Goal: Task Accomplishment & Management: Manage account settings

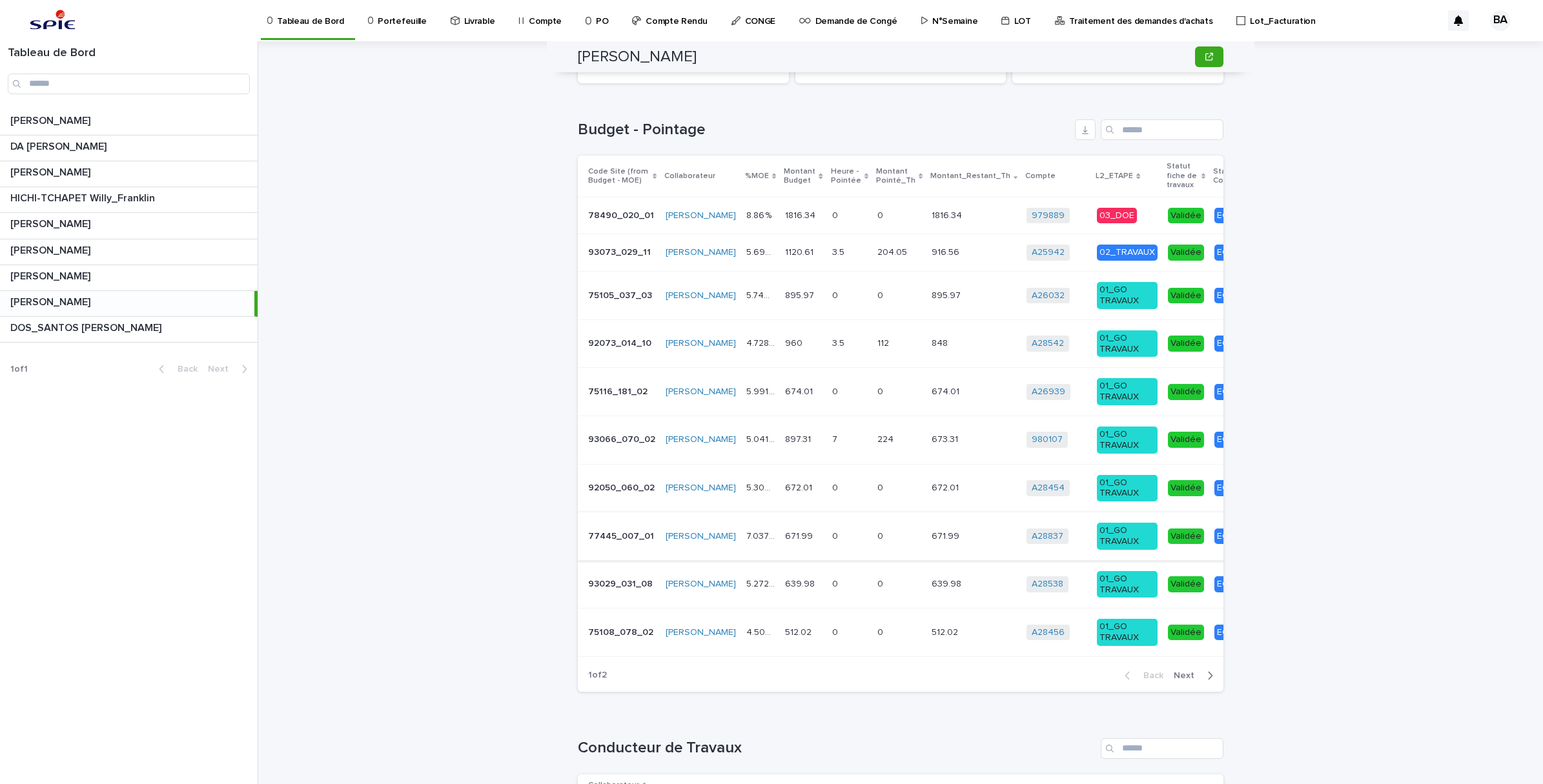
scroll to position [328, 0]
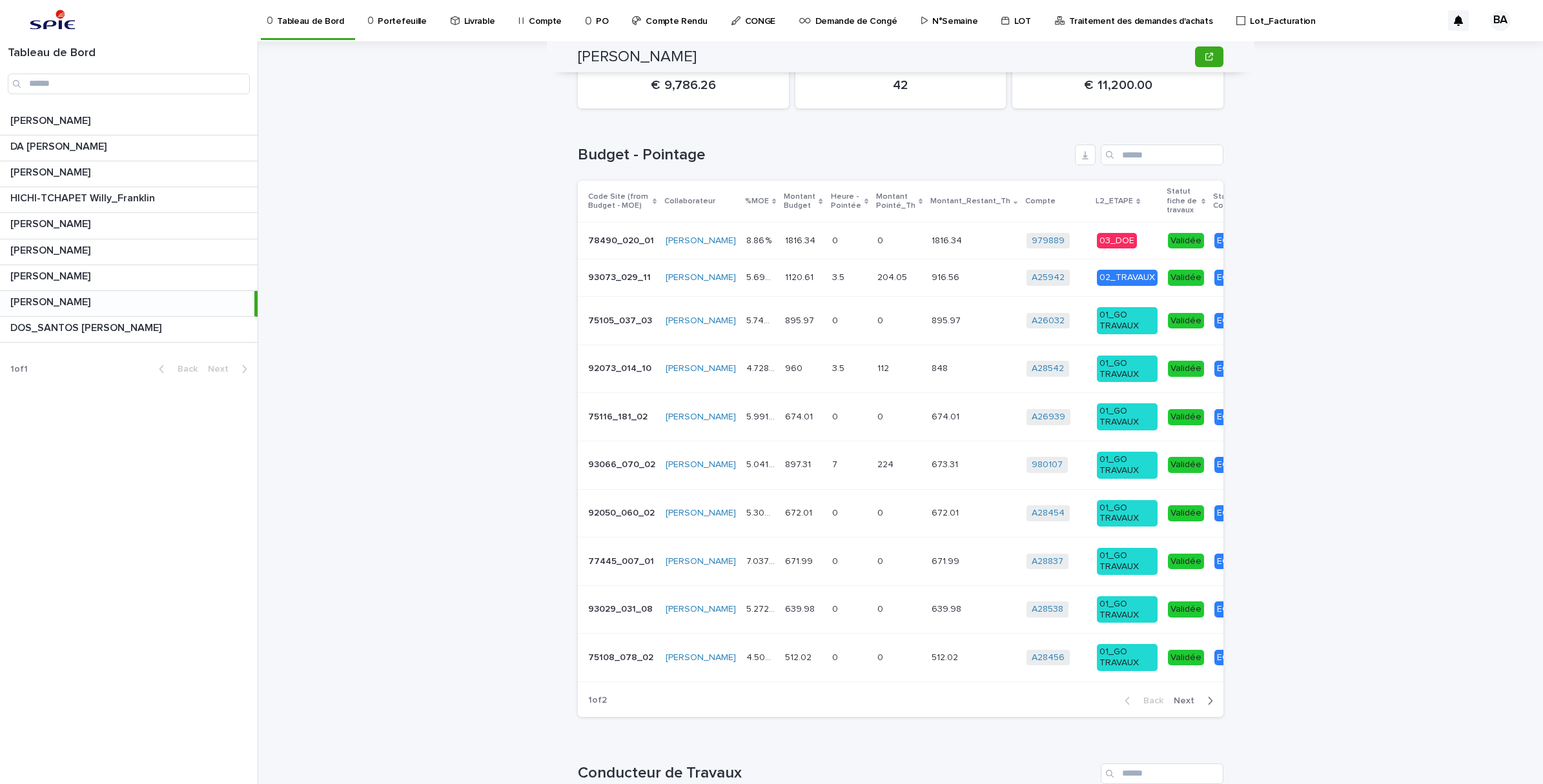
click at [932, 26] on p "N°Semaine" at bounding box center [954, 13] width 45 height 27
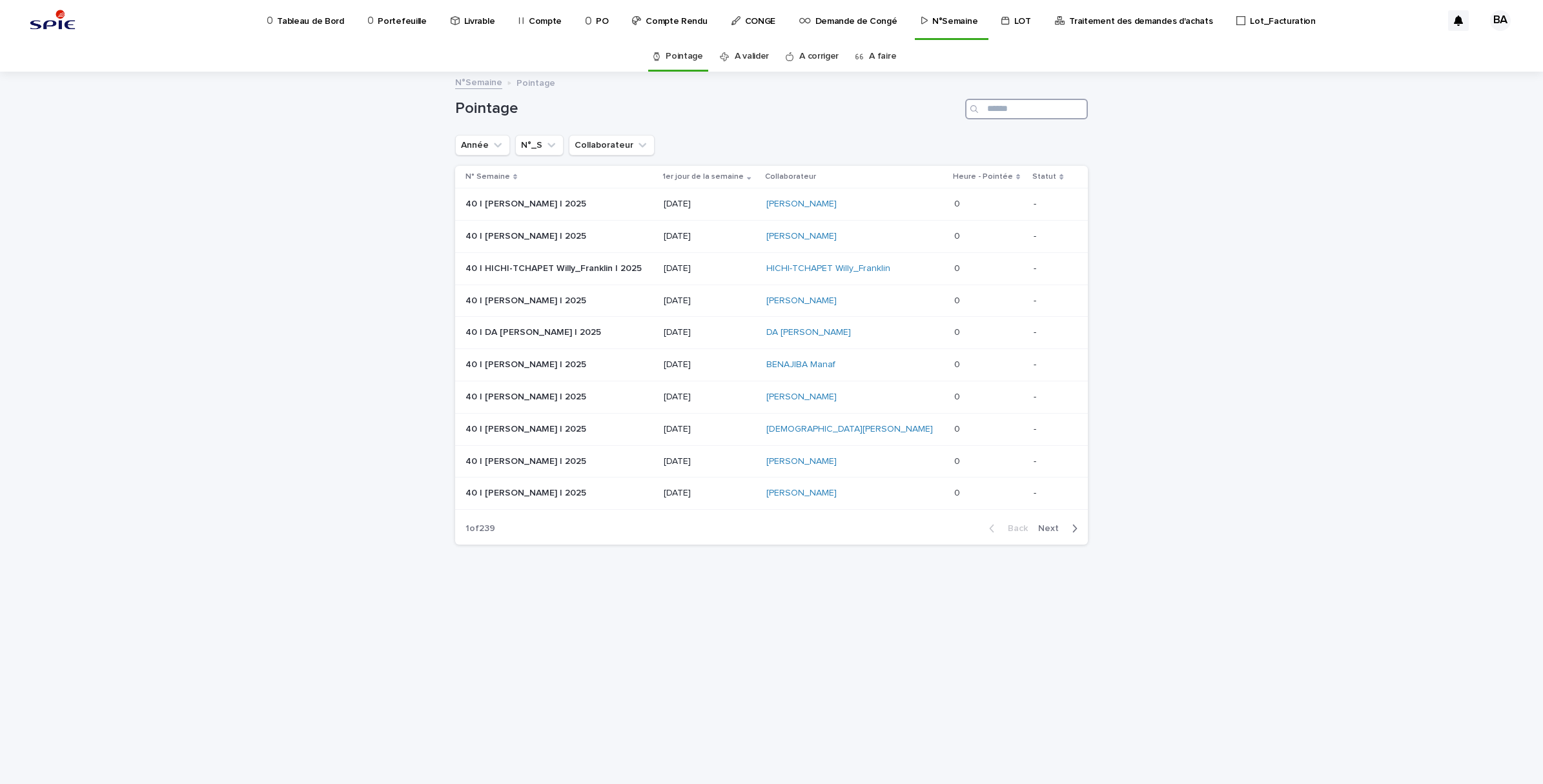
click at [999, 111] on input "Search" at bounding box center [1027, 109] width 123 height 20
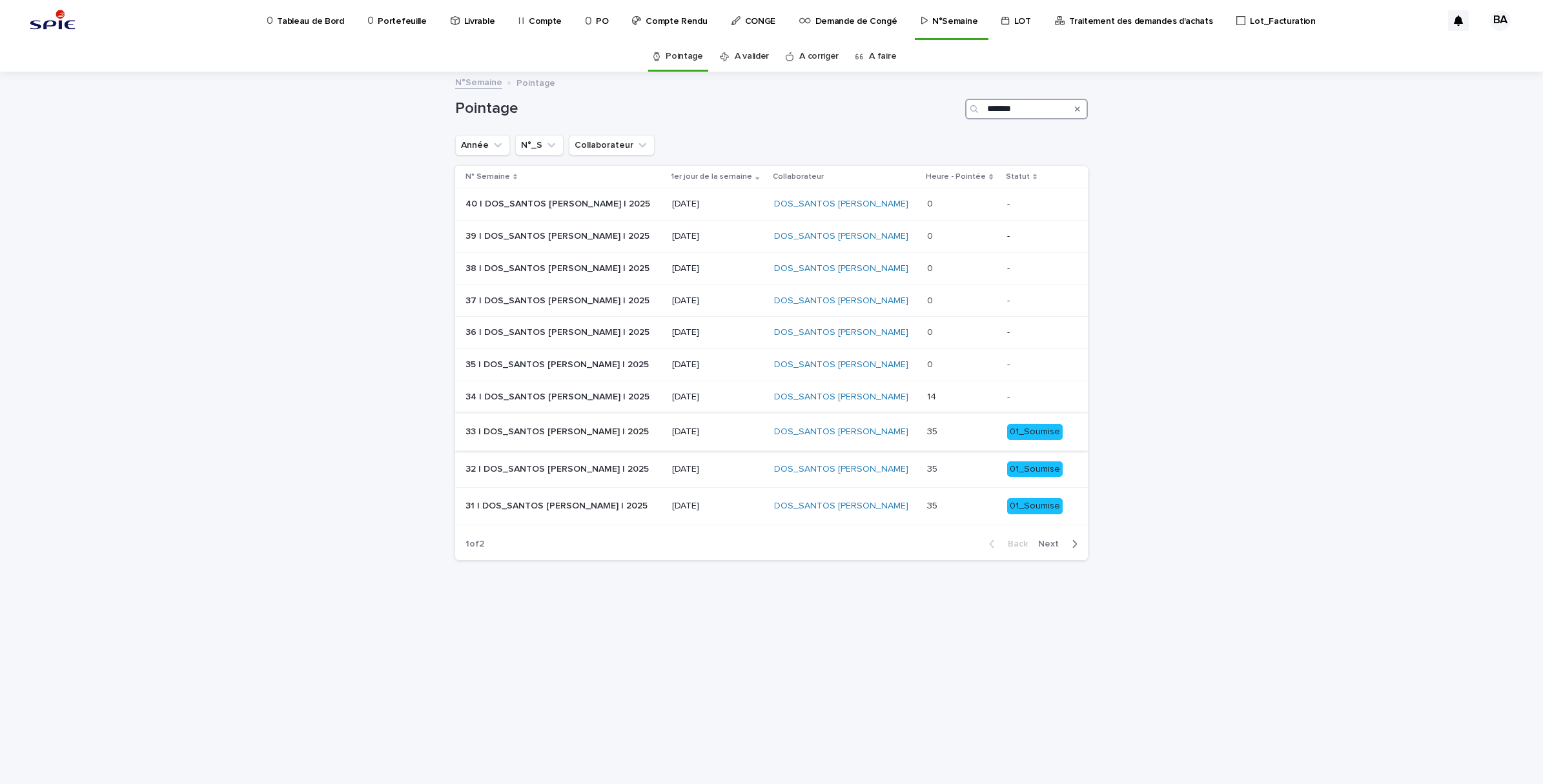
type input "*******"
click at [946, 436] on p at bounding box center [962, 432] width 69 height 11
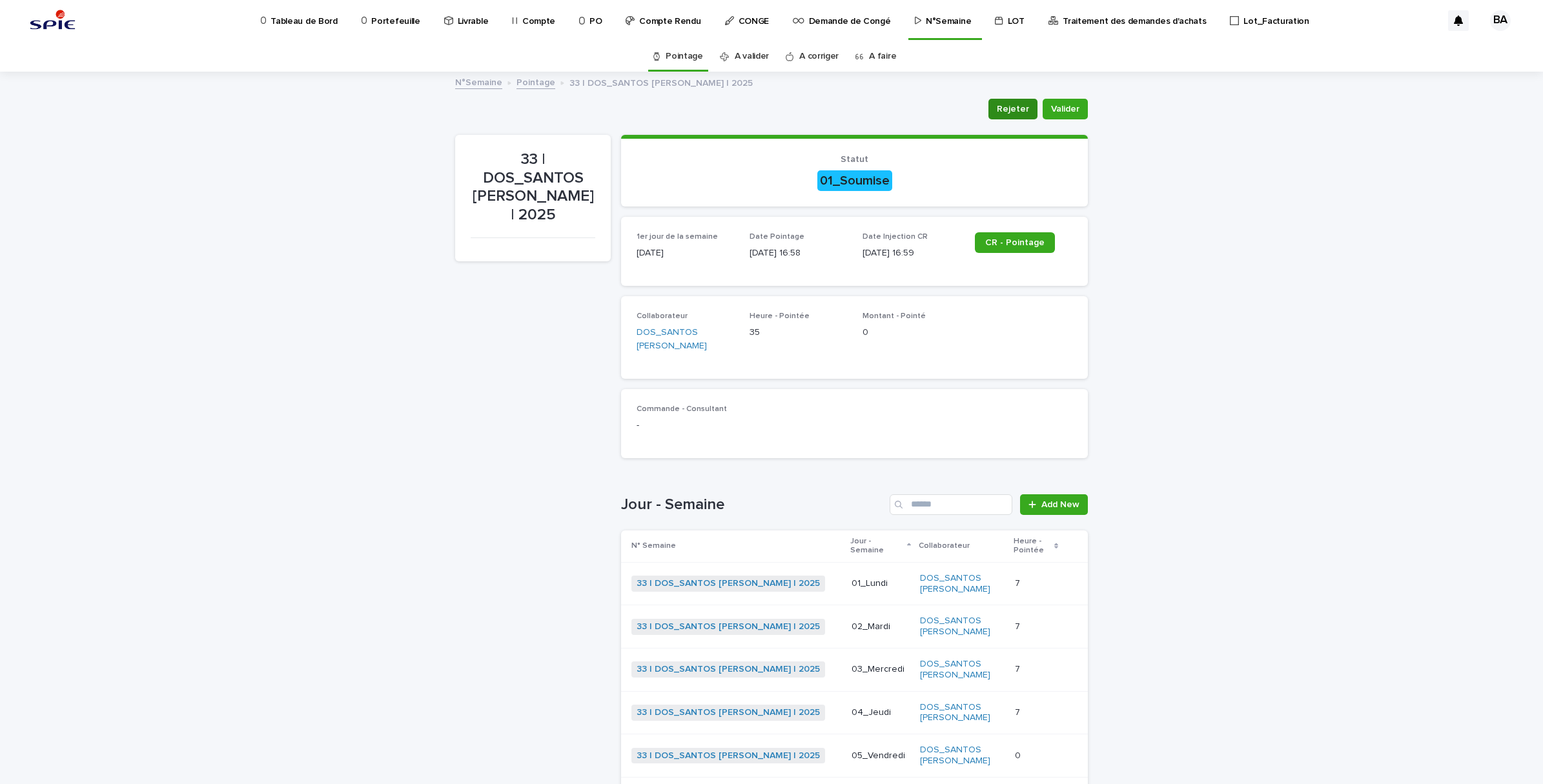
click at [1011, 104] on span "Rejeter" at bounding box center [1013, 109] width 32 height 13
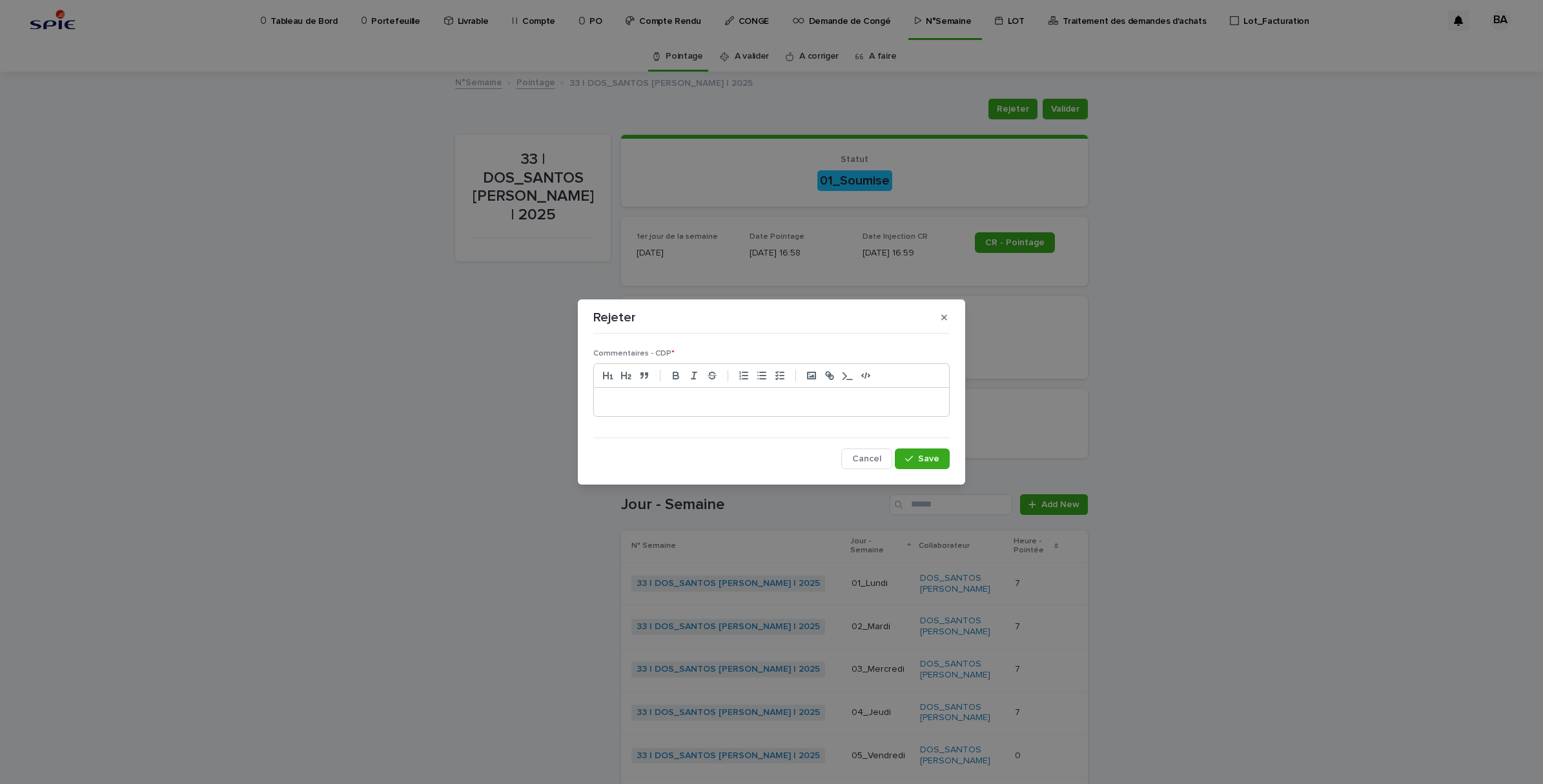
click at [769, 408] on div at bounding box center [772, 402] width 355 height 29
click at [942, 321] on button "button" at bounding box center [944, 318] width 21 height 20
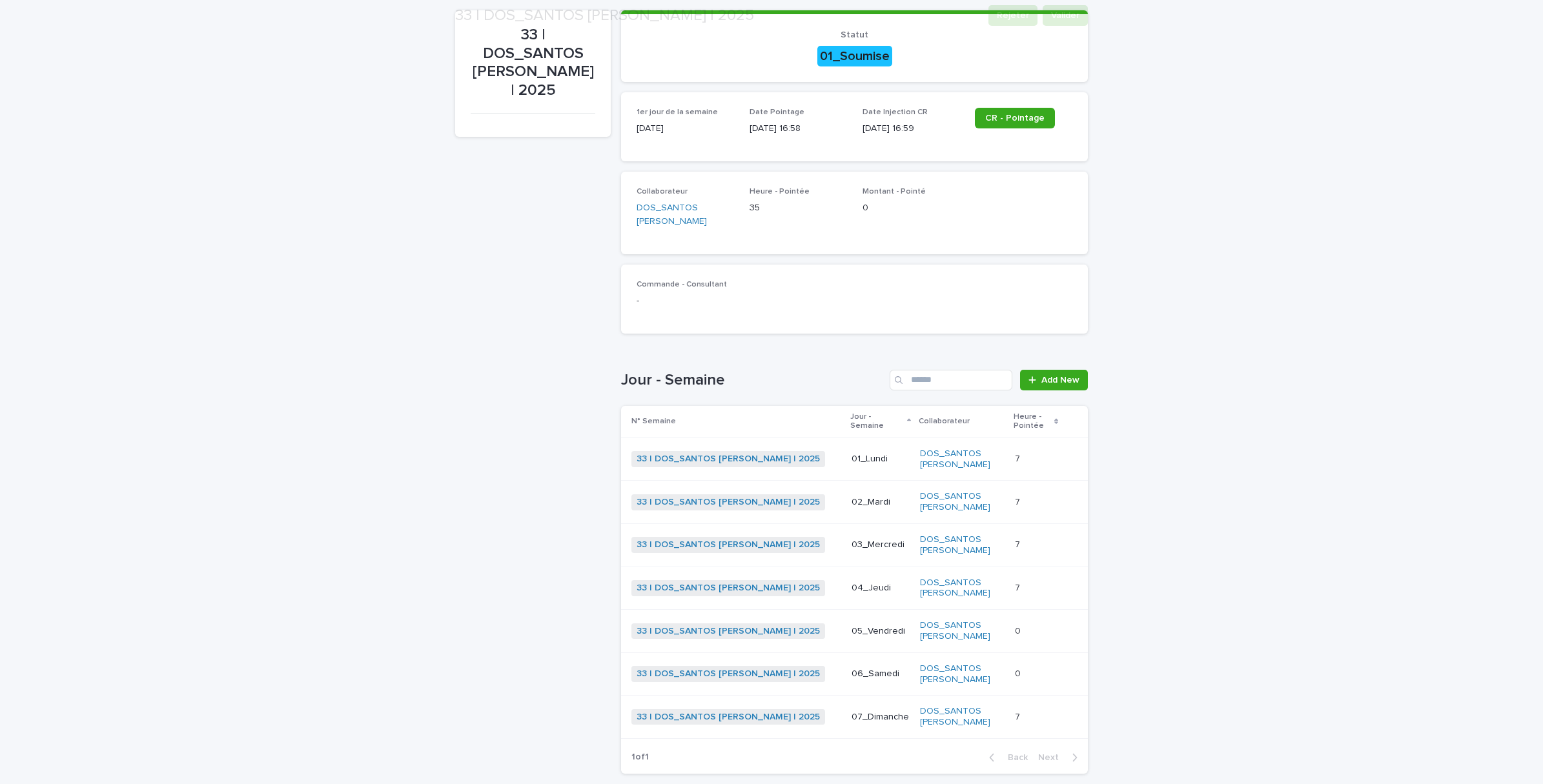
scroll to position [127, 0]
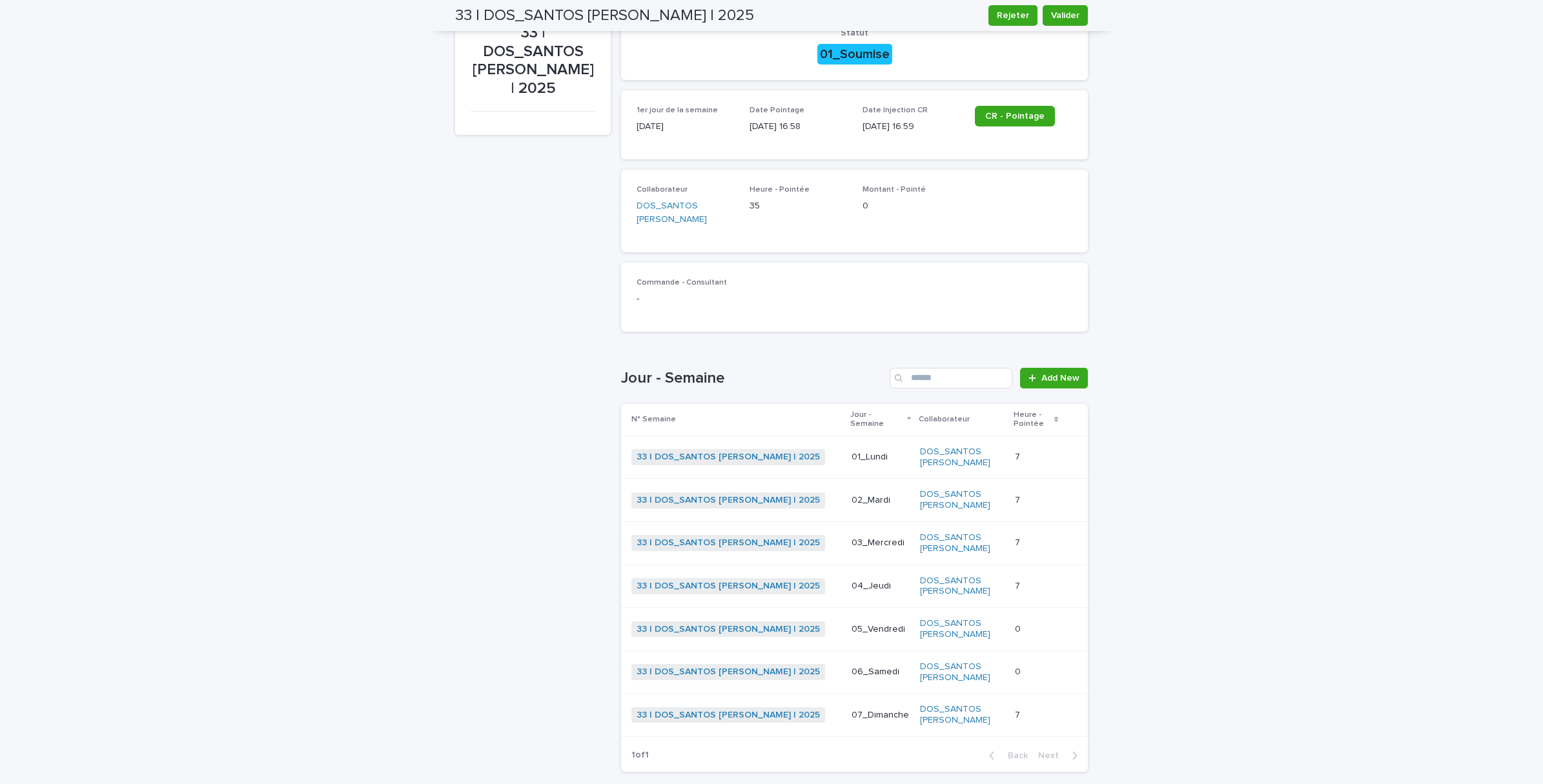
click at [1025, 705] on div "7 7" at bounding box center [1036, 715] width 42 height 21
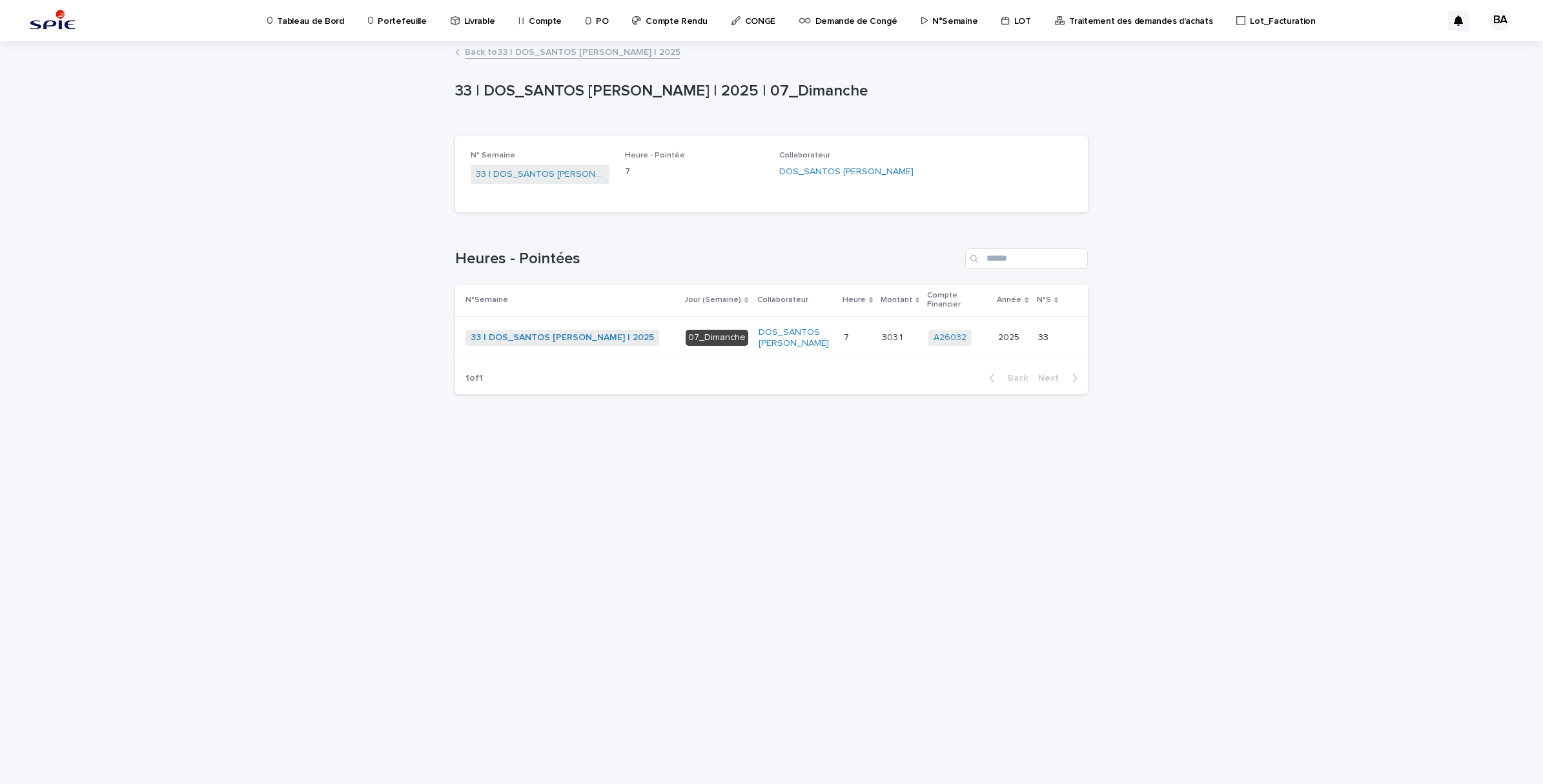
click at [903, 334] on div "303.1 303.1" at bounding box center [900, 337] width 36 height 21
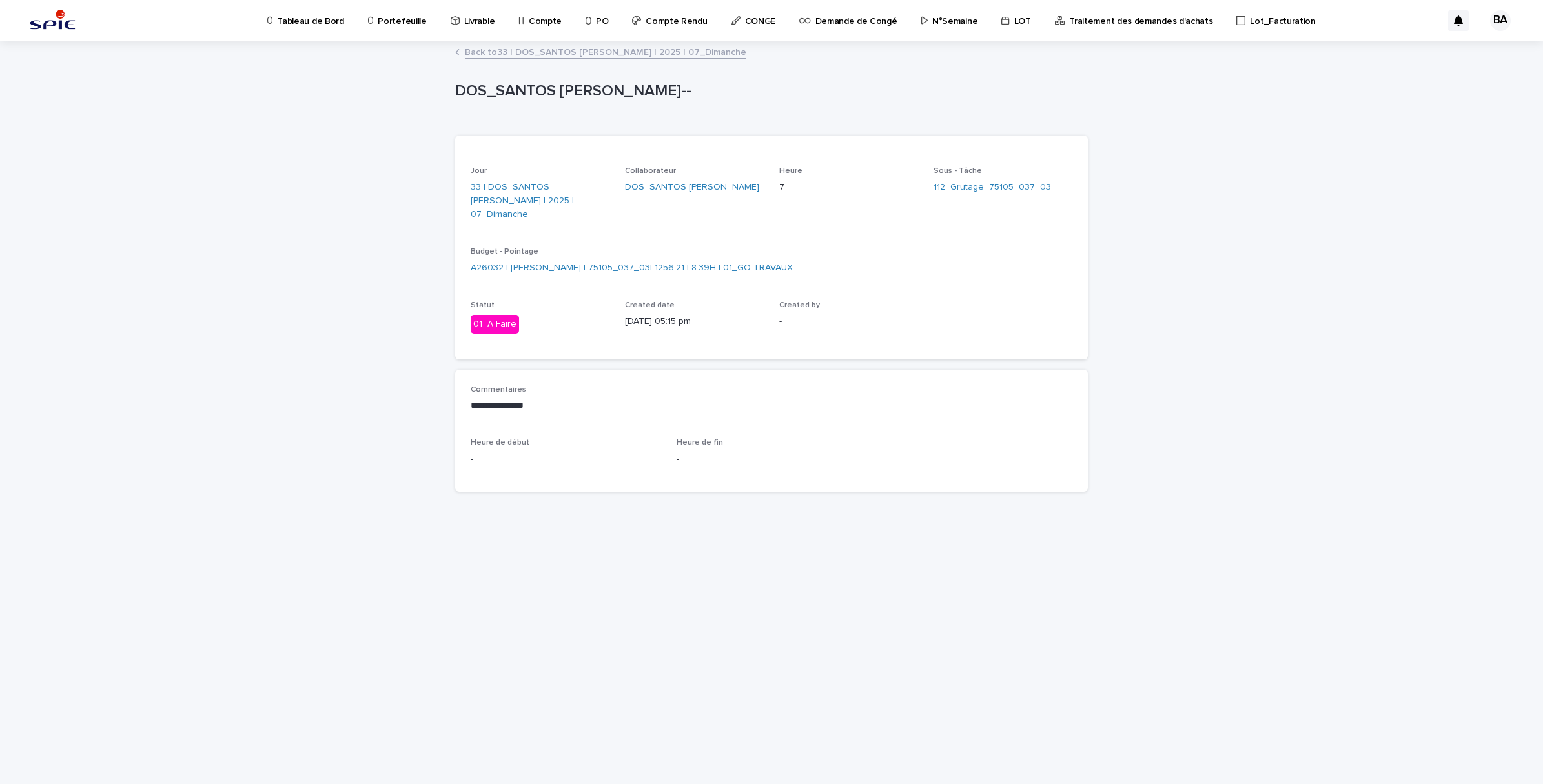
click at [488, 44] on link "Back to 33 | DOS_SANTOS [PERSON_NAME] | 2025 | 07_Dimanche" at bounding box center [605, 52] width 282 height 15
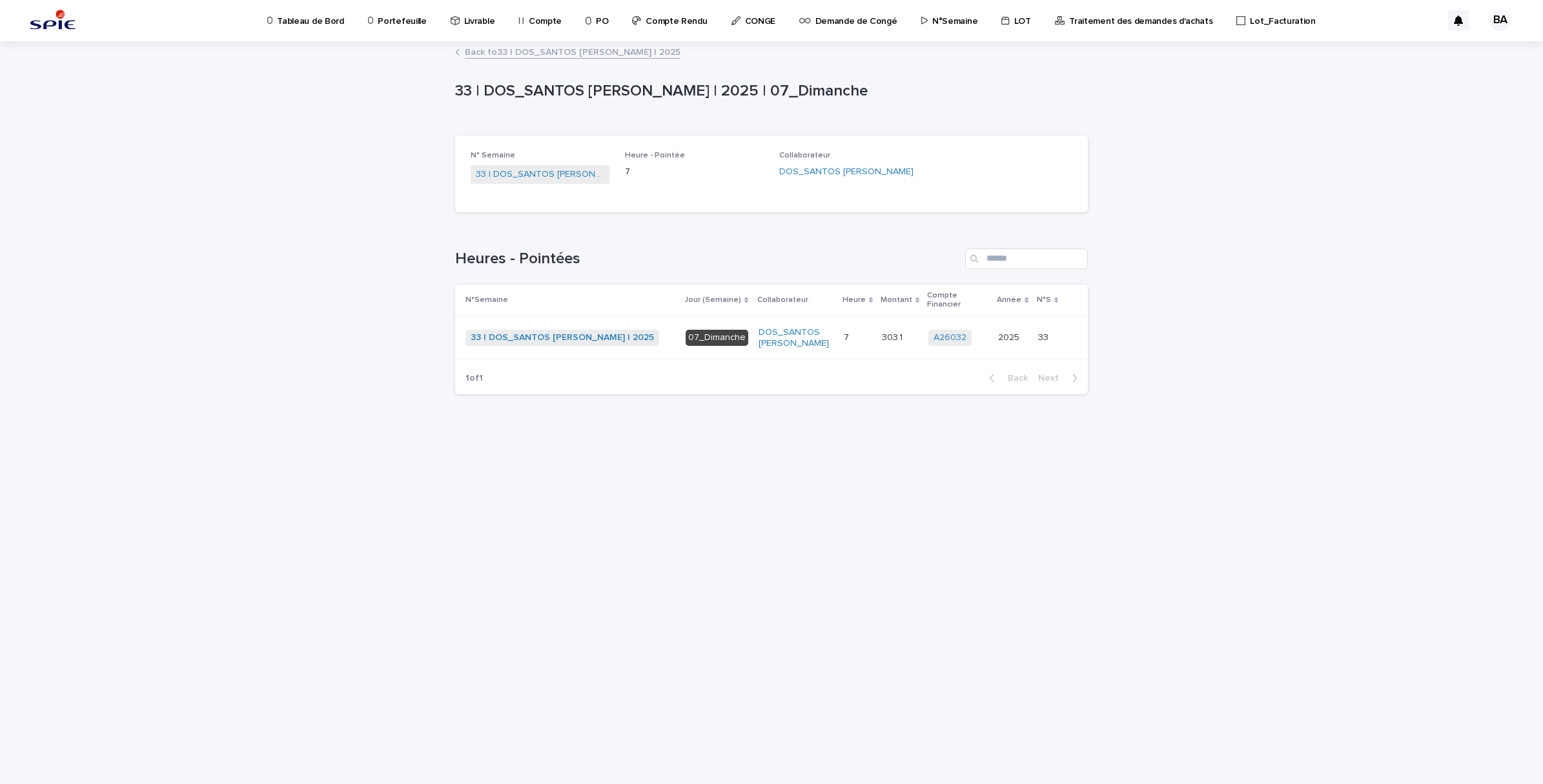
click at [488, 45] on link "Back to 33 | DOS_SANTOS [PERSON_NAME] | 2025" at bounding box center [572, 52] width 215 height 15
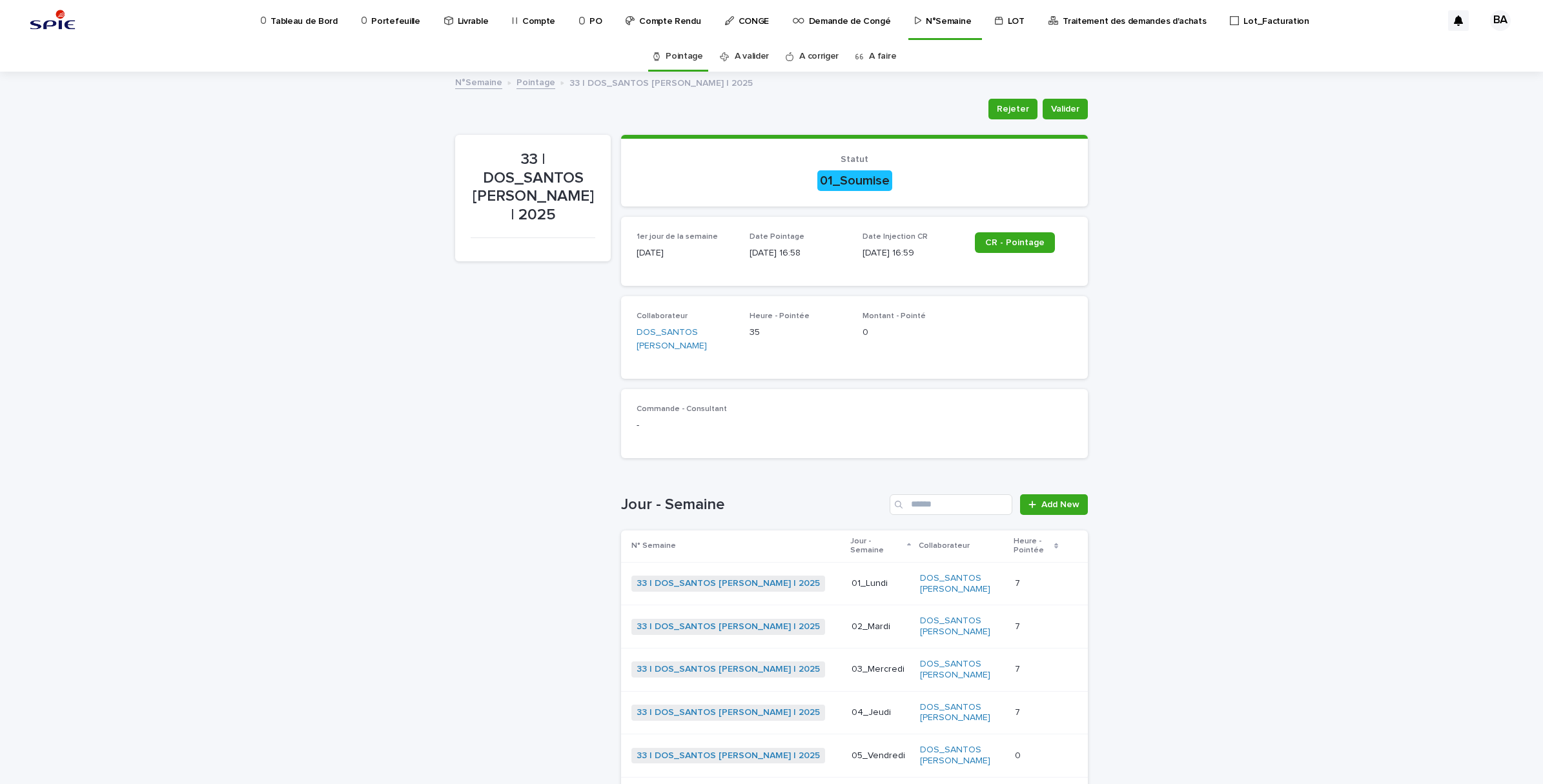
scroll to position [41, 0]
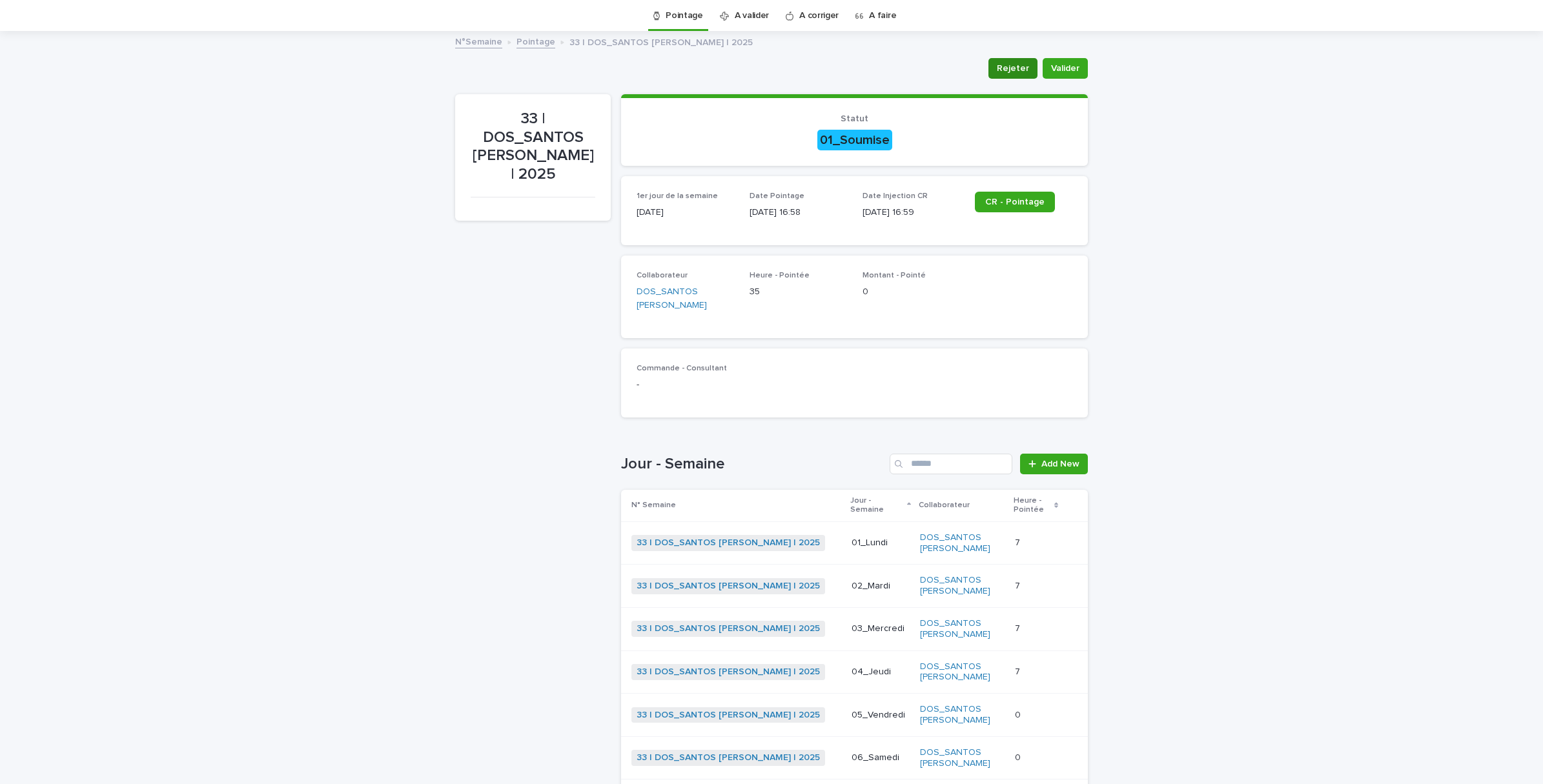
click at [1002, 65] on span "Rejeter" at bounding box center [1013, 68] width 32 height 13
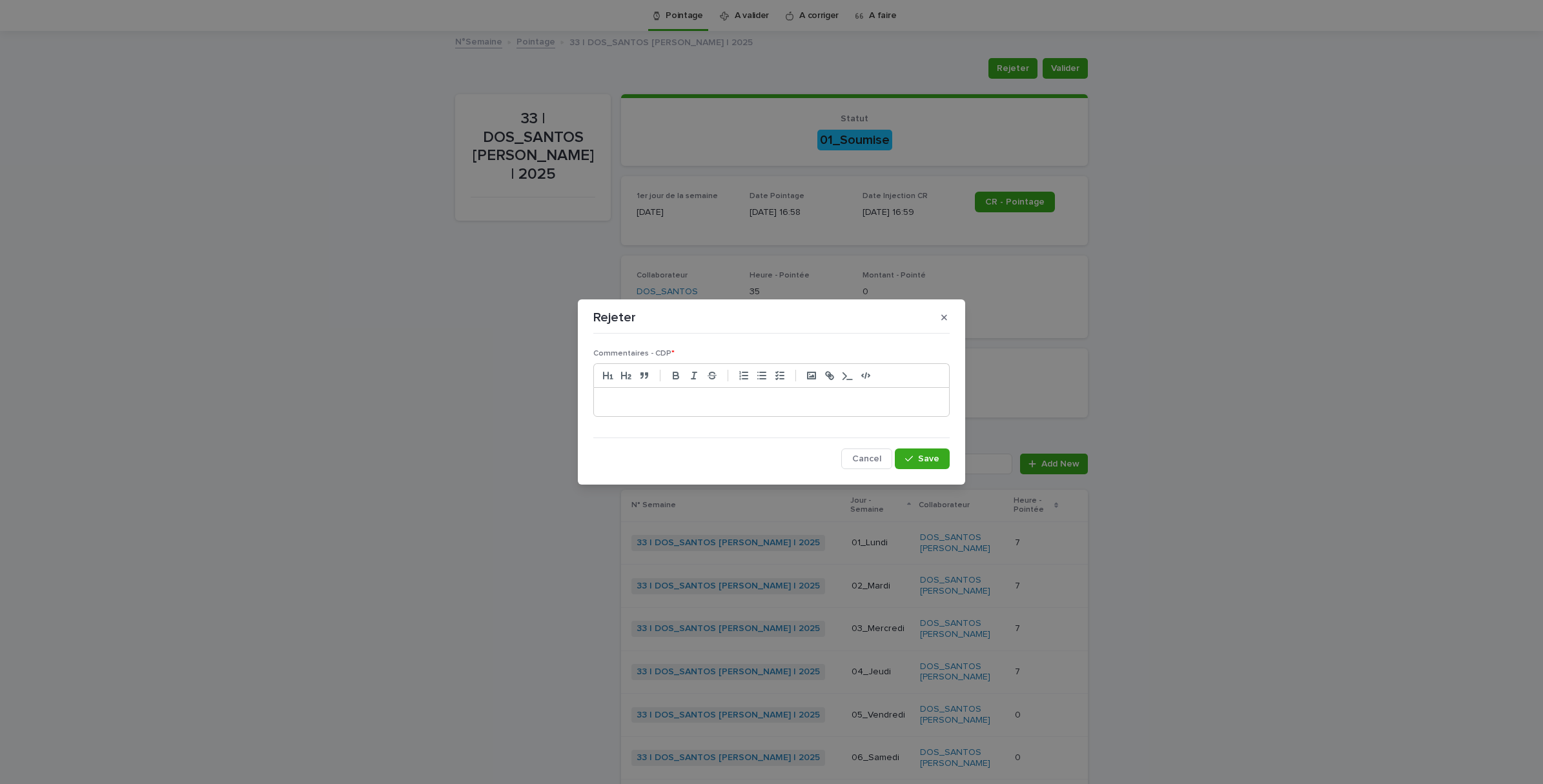
click at [733, 400] on p at bounding box center [772, 402] width 335 height 13
click at [600, 407] on div "**********" at bounding box center [772, 402] width 355 height 29
click at [924, 454] on span "Save" at bounding box center [929, 459] width 21 height 9
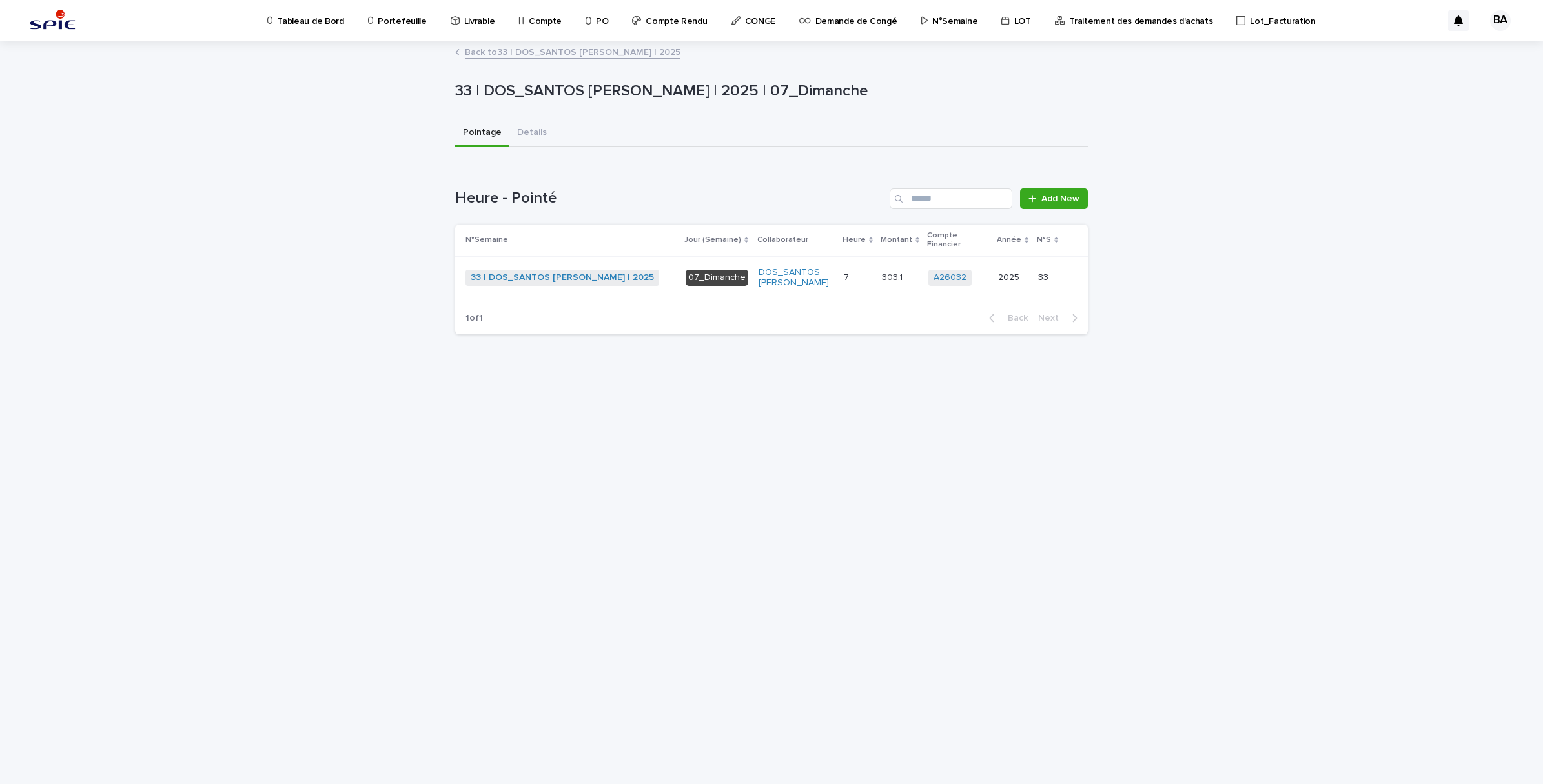
click at [902, 280] on td "303.1 303.1" at bounding box center [900, 277] width 46 height 43
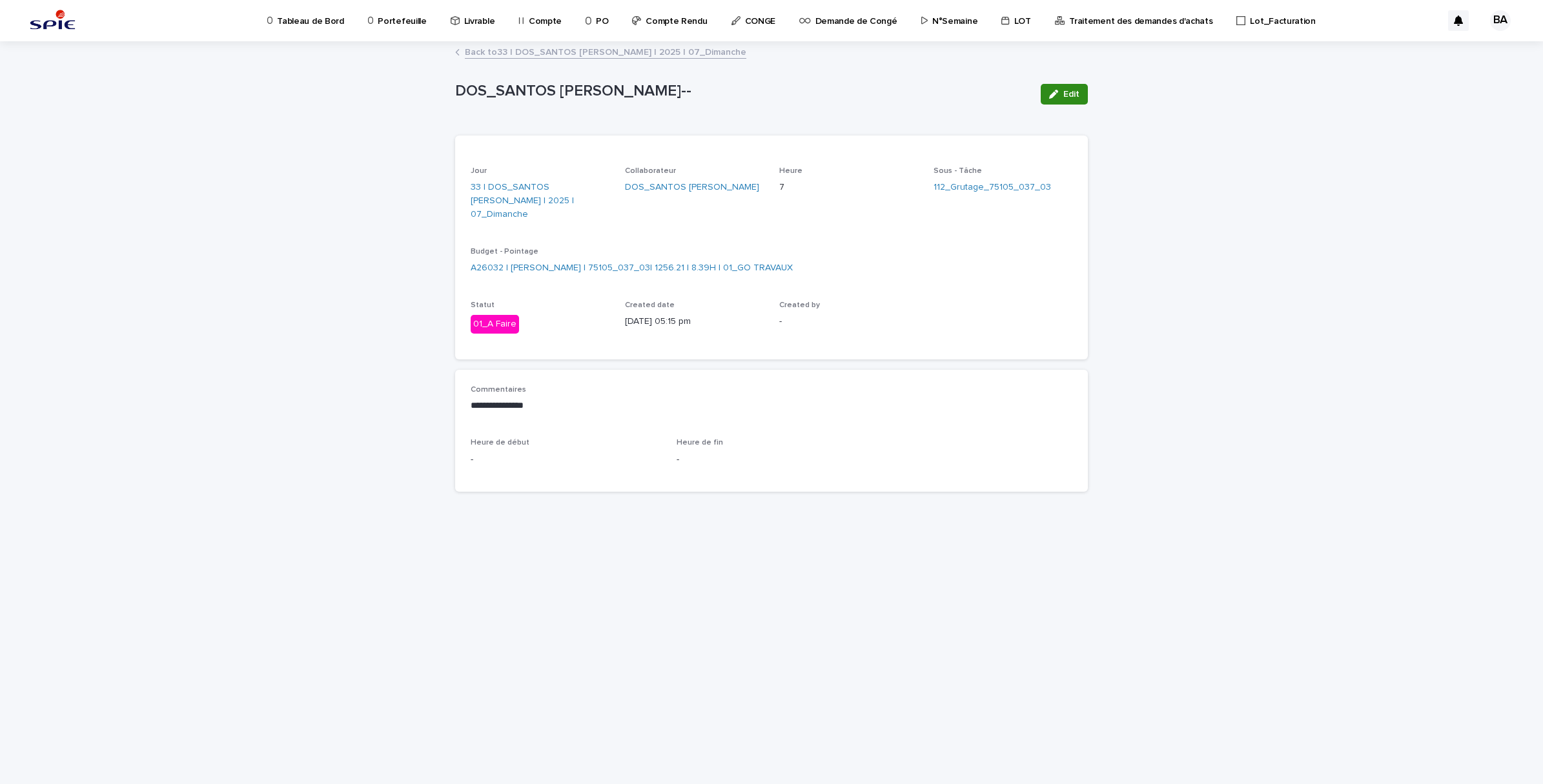
click at [1074, 87] on button "Edit" at bounding box center [1064, 94] width 47 height 20
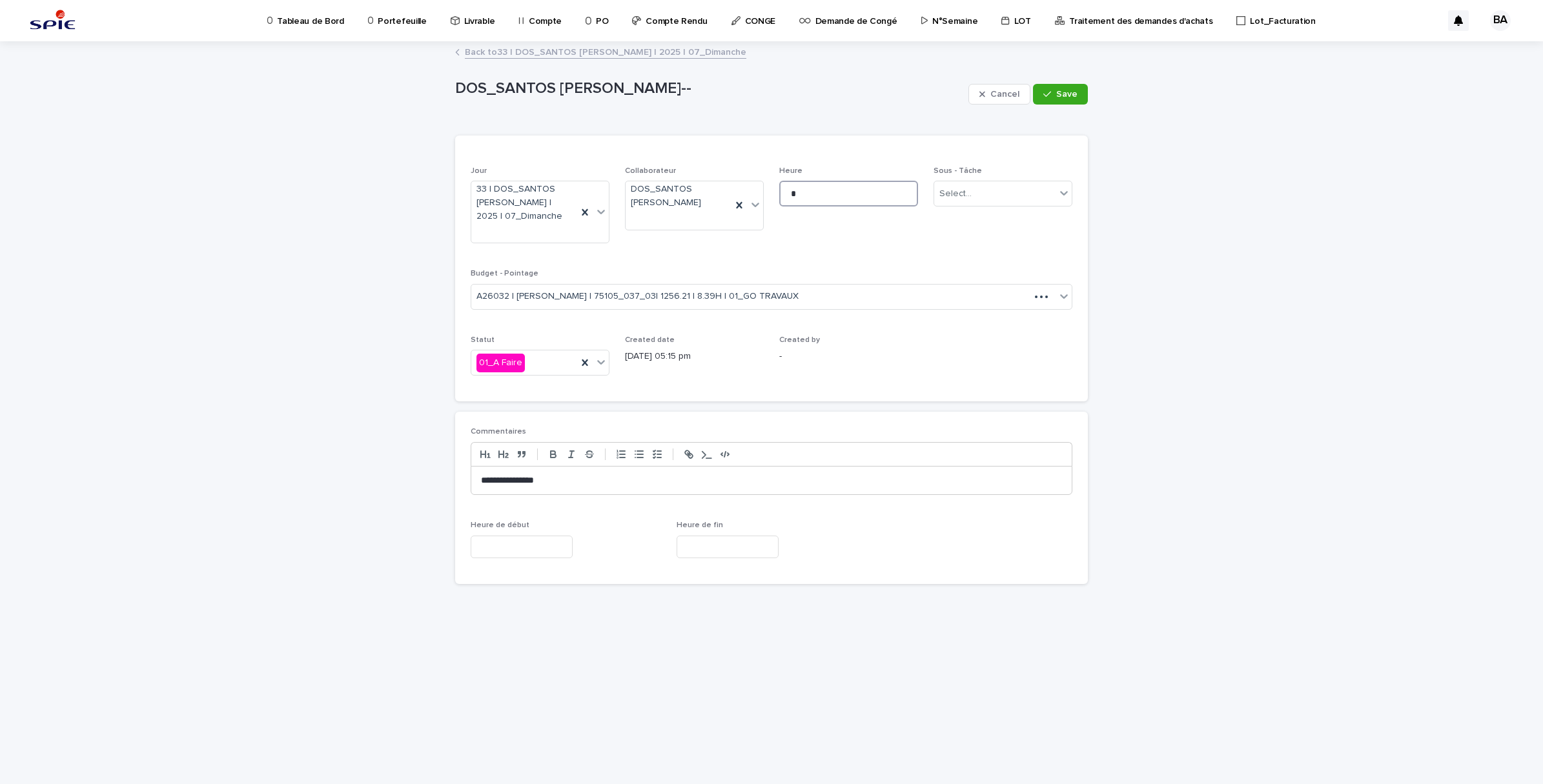
drag, startPoint x: 801, startPoint y: 194, endPoint x: 772, endPoint y: 190, distance: 29.3
click at [772, 190] on div "Jour 33 | DOS_SANTOS Leandro | 2025 | 07_Dimanche Collaborateur DOS_SANTOS Lean…" at bounding box center [772, 276] width 601 height 220
type input "**"
click at [1044, 297] on icon at bounding box center [1048, 297] width 13 height 13
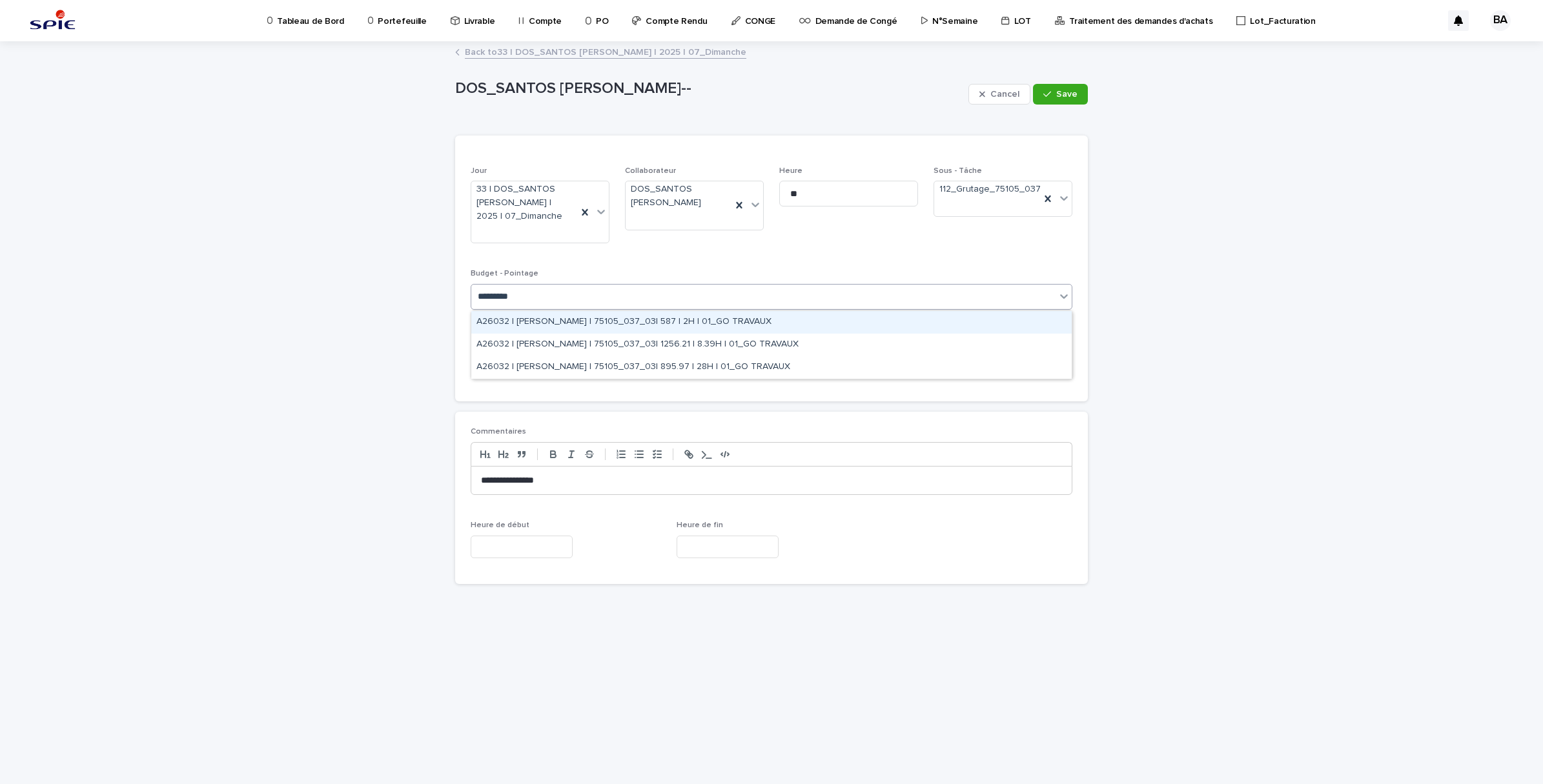
type input "*********"
click at [754, 259] on div "Jour 33 | DOS_SANTOS Leandro | 2025 | 07_Dimanche Collaborateur DOS_SANTOS Lean…" at bounding box center [772, 276] width 601 height 220
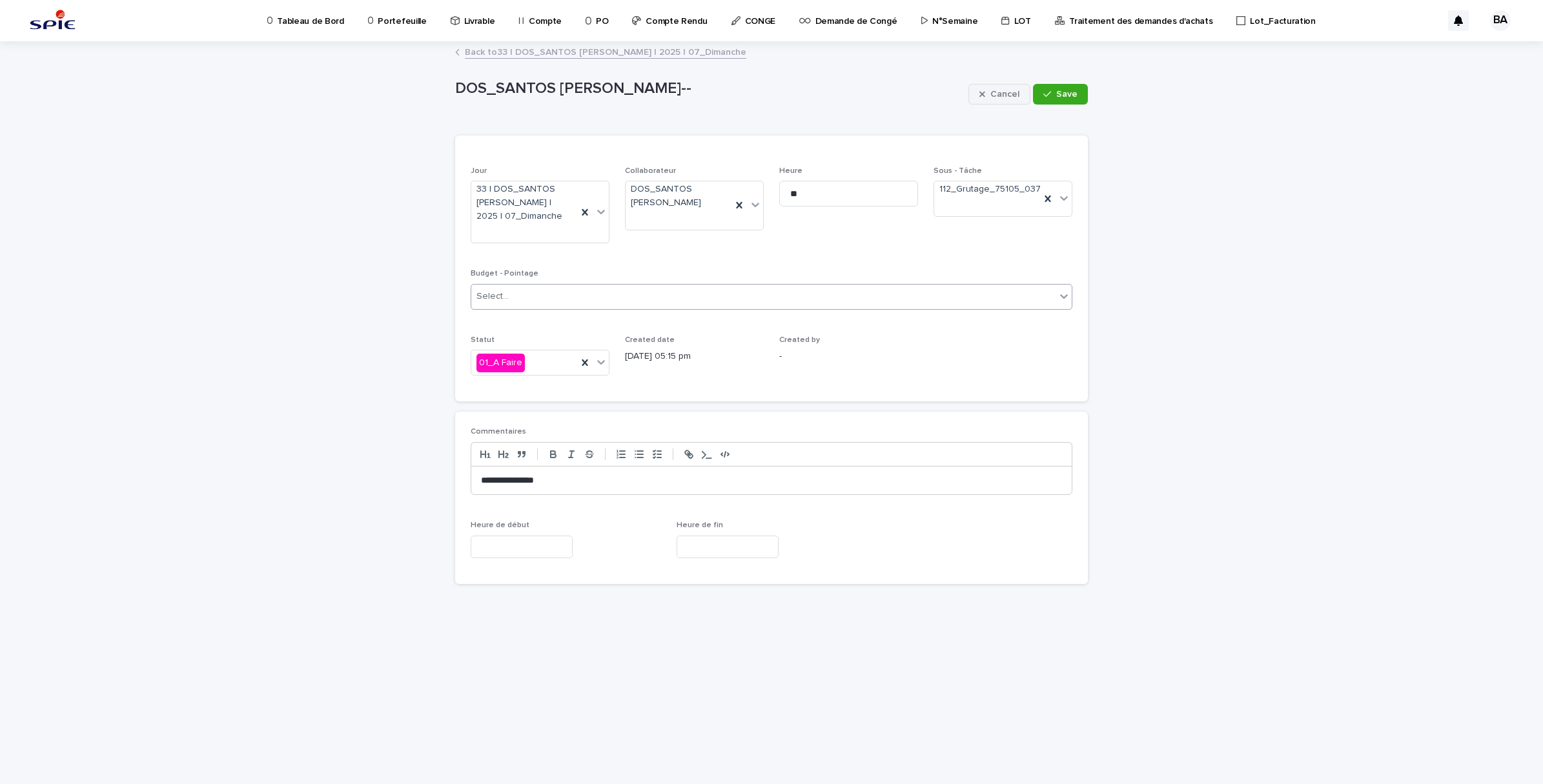
click at [1009, 92] on span "Cancel" at bounding box center [1004, 94] width 29 height 9
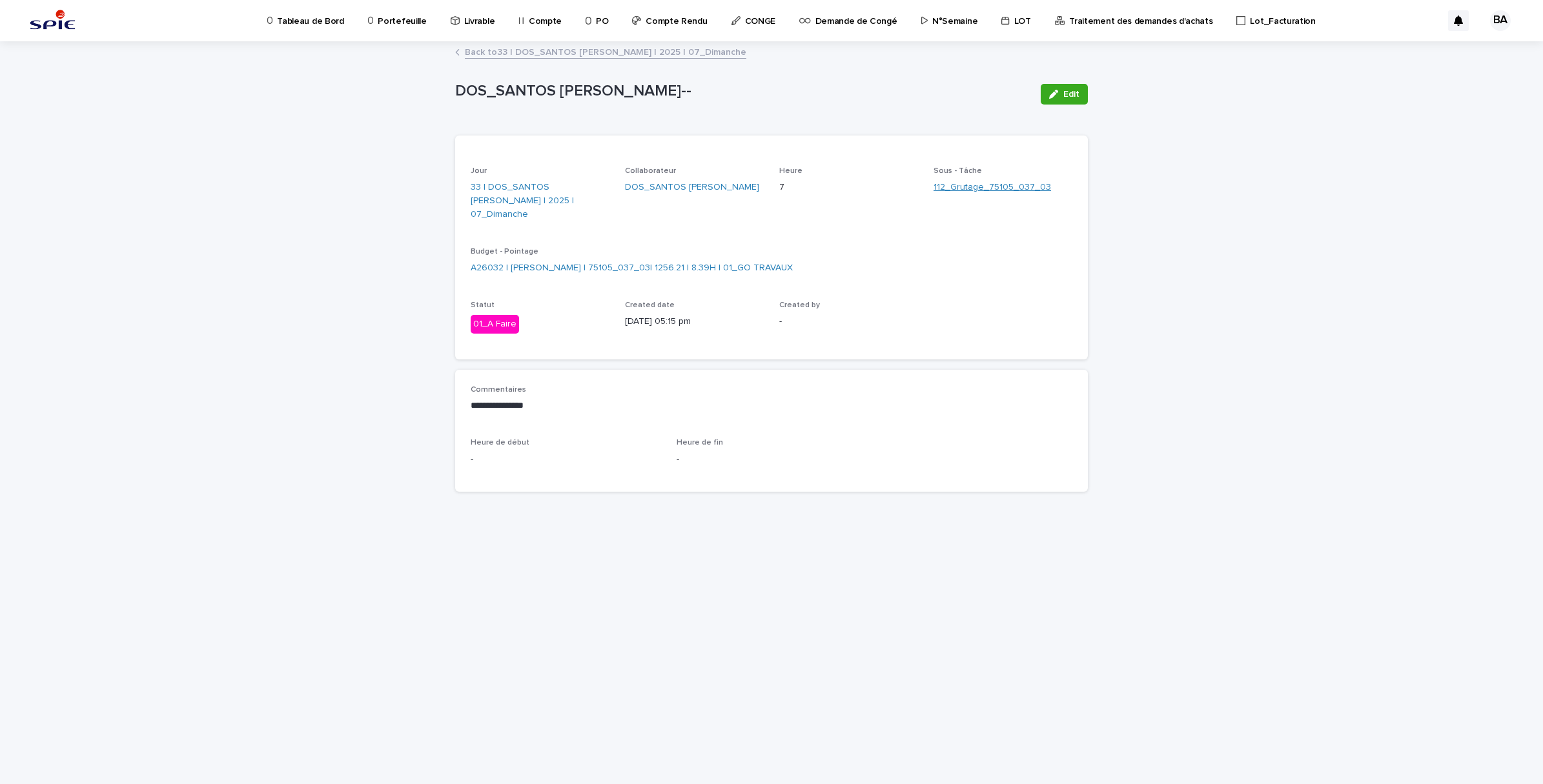
click at [999, 188] on link "112_Grutage_75105_037_03" at bounding box center [992, 187] width 117 height 14
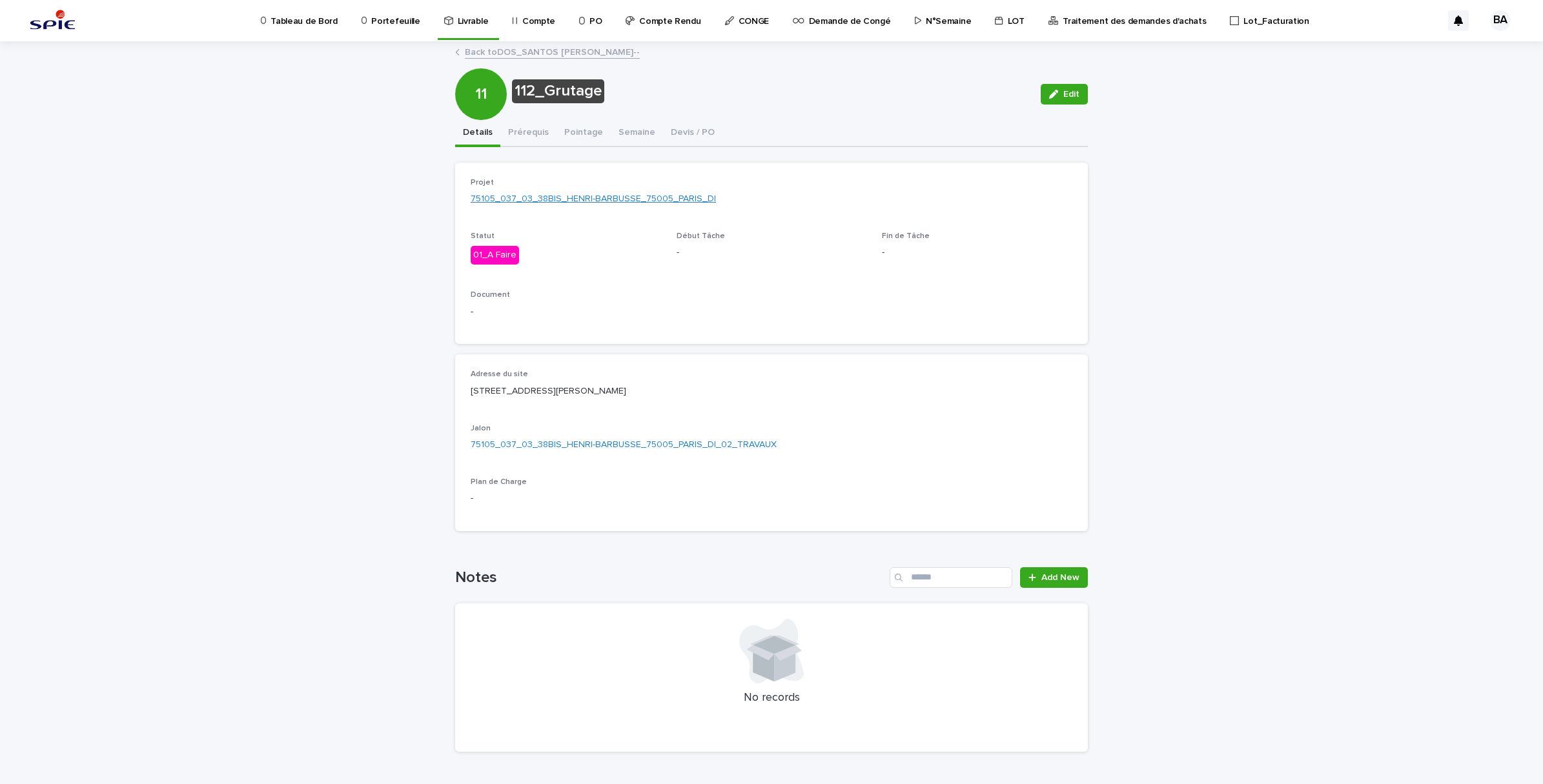
click at [591, 192] on link "75105_037_03_38BIS_HENRI-BARBUSSE_75005_PARIS_DI" at bounding box center [594, 199] width 246 height 14
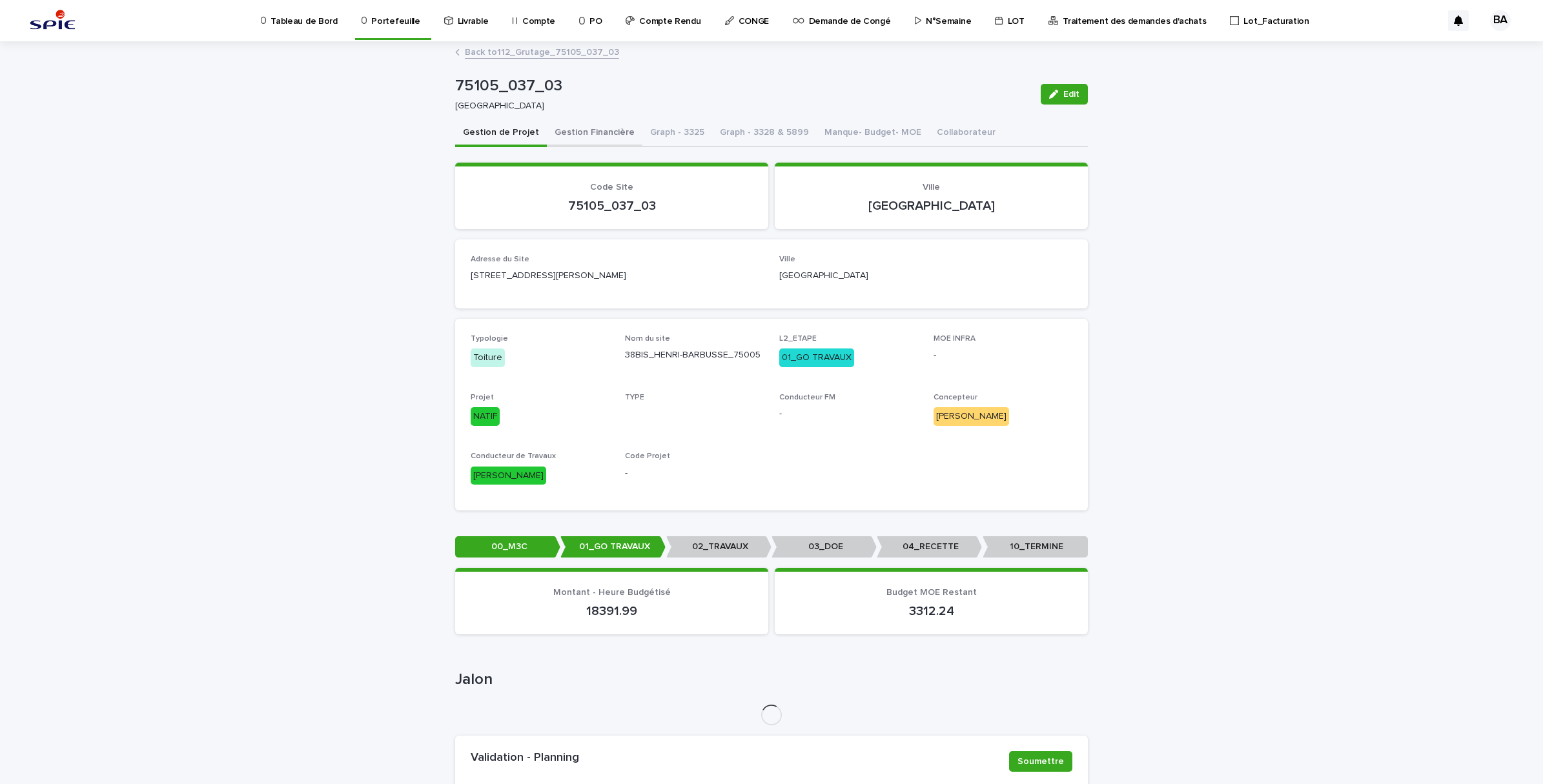
click at [607, 136] on button "Gestion Financière" at bounding box center [594, 133] width 95 height 27
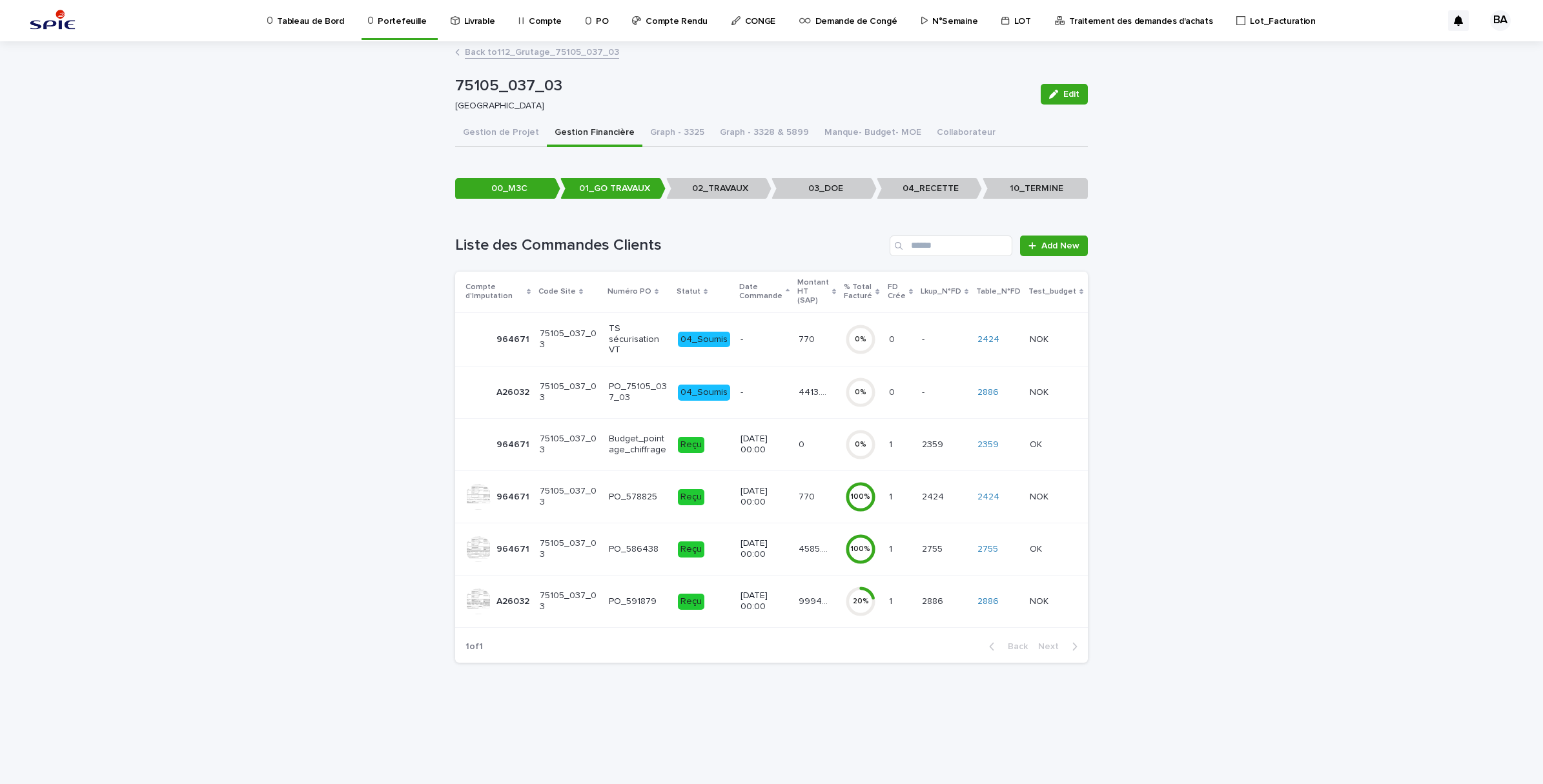
click at [824, 615] on td "99941.79 99941.79" at bounding box center [817, 601] width 46 height 53
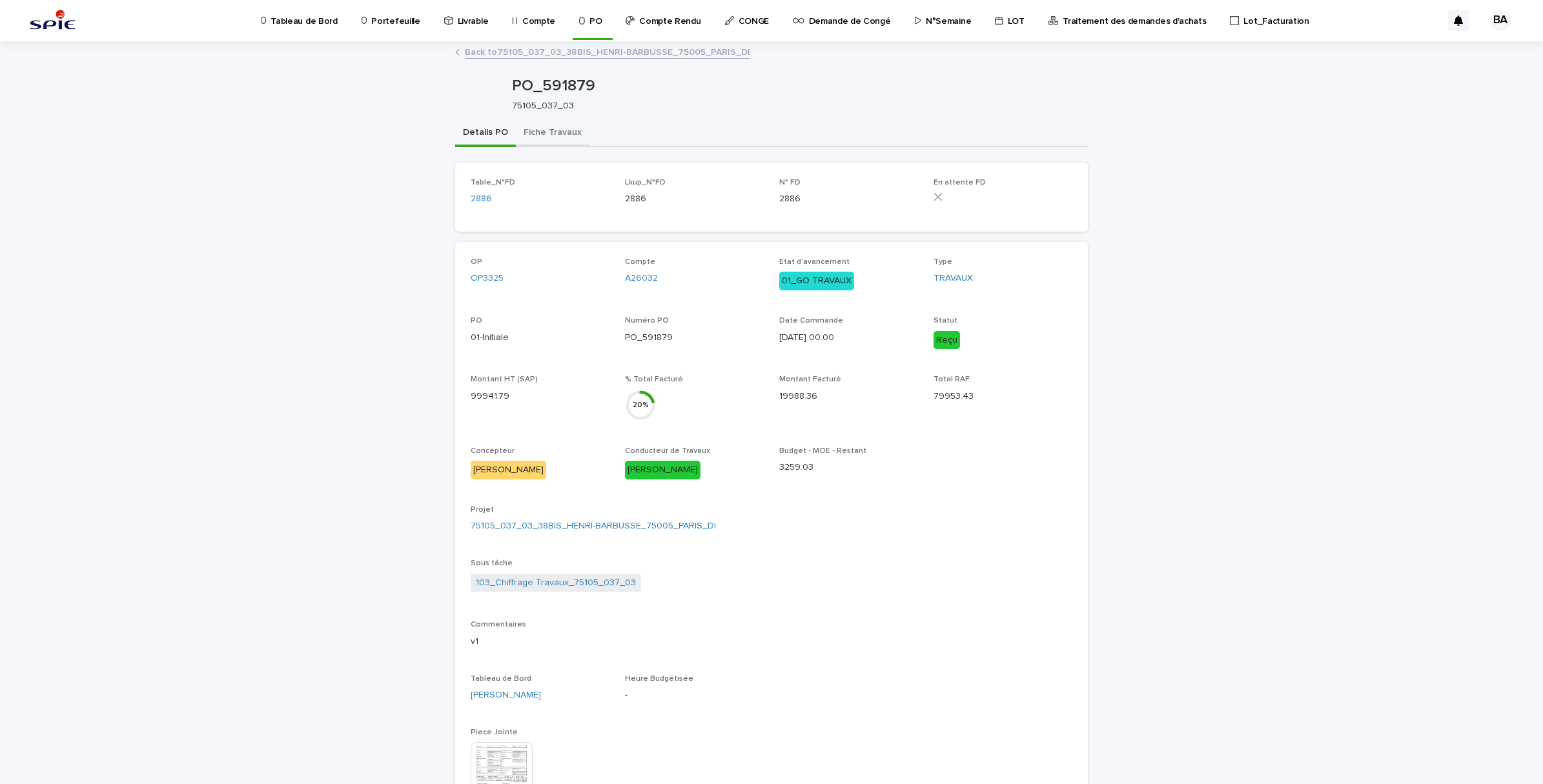
click at [569, 136] on button "Fiche Travaux" at bounding box center [553, 133] width 74 height 27
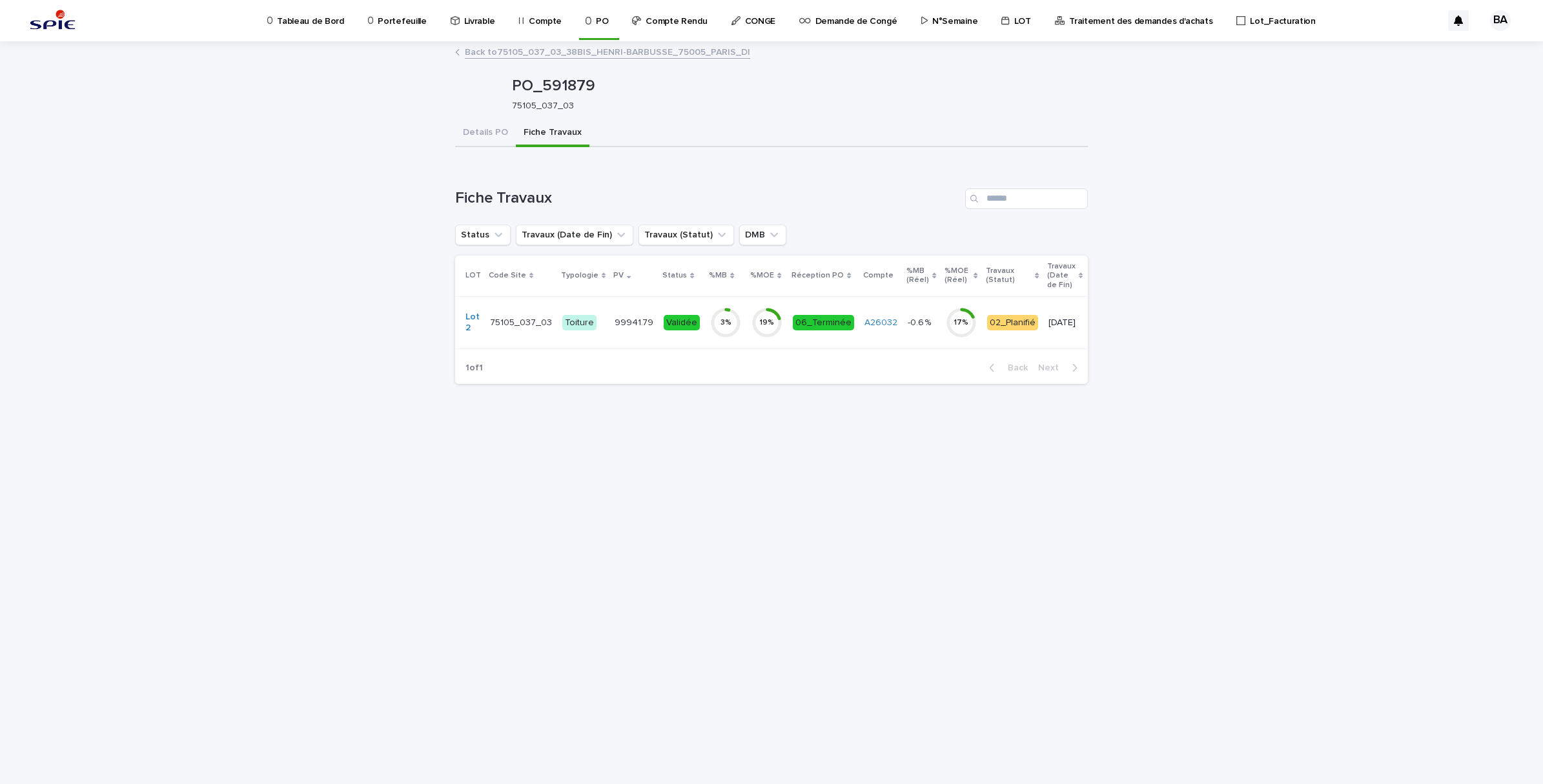
click at [719, 338] on div "3 %" at bounding box center [726, 322] width 31 height 42
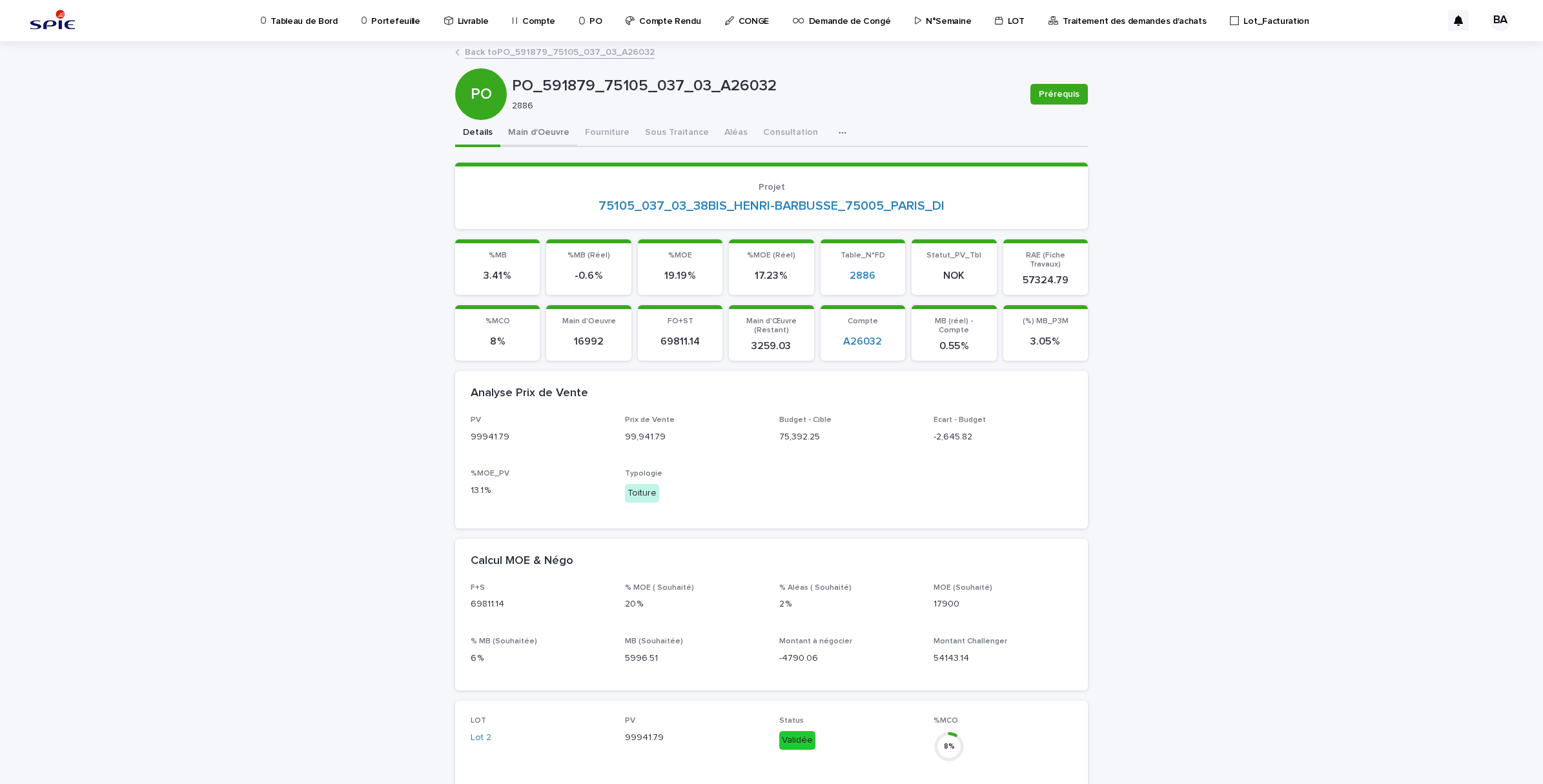
click at [550, 138] on button "Main d'Oeuvre" at bounding box center [539, 133] width 77 height 27
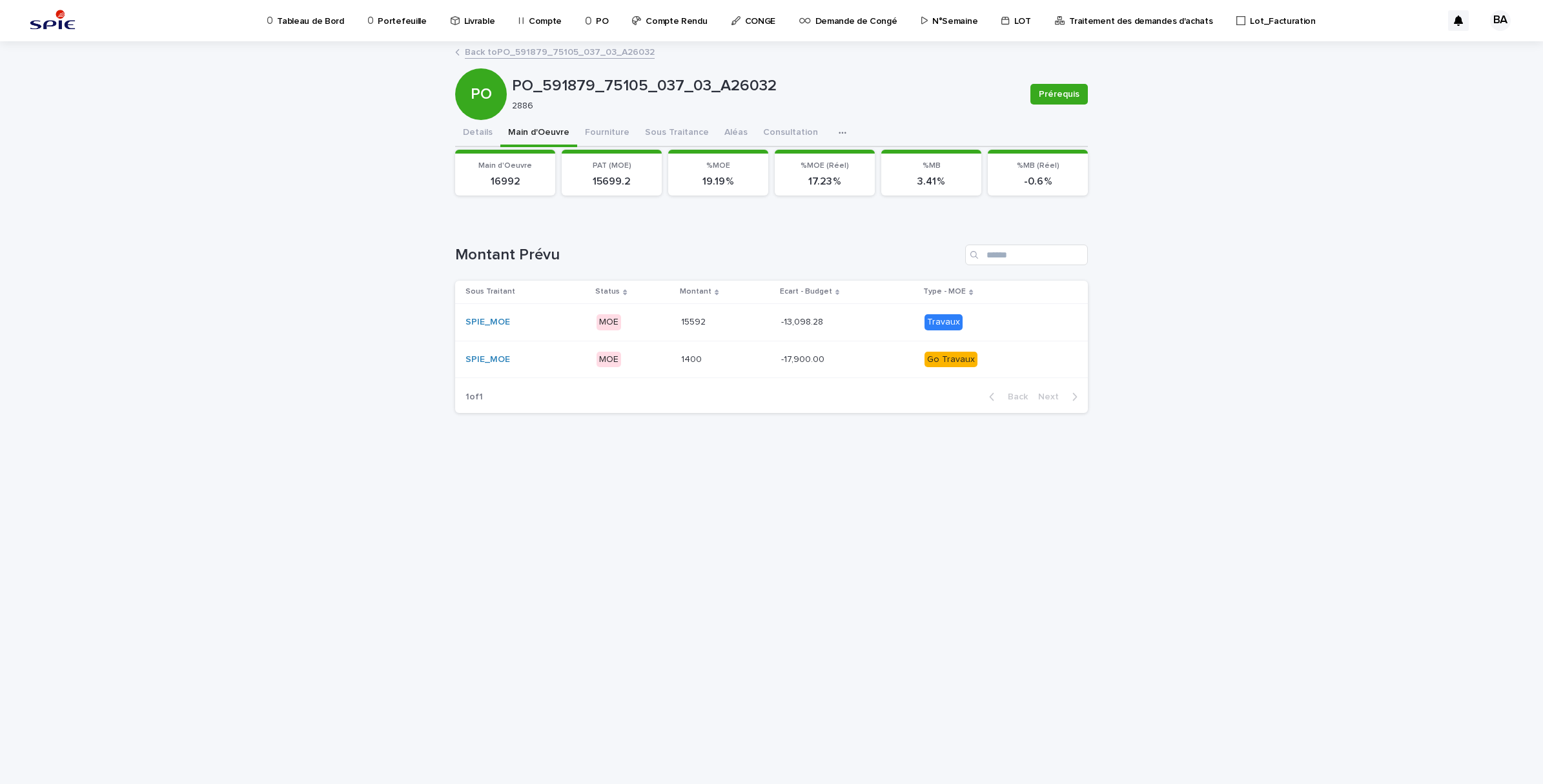
click at [854, 318] on p at bounding box center [838, 322] width 113 height 11
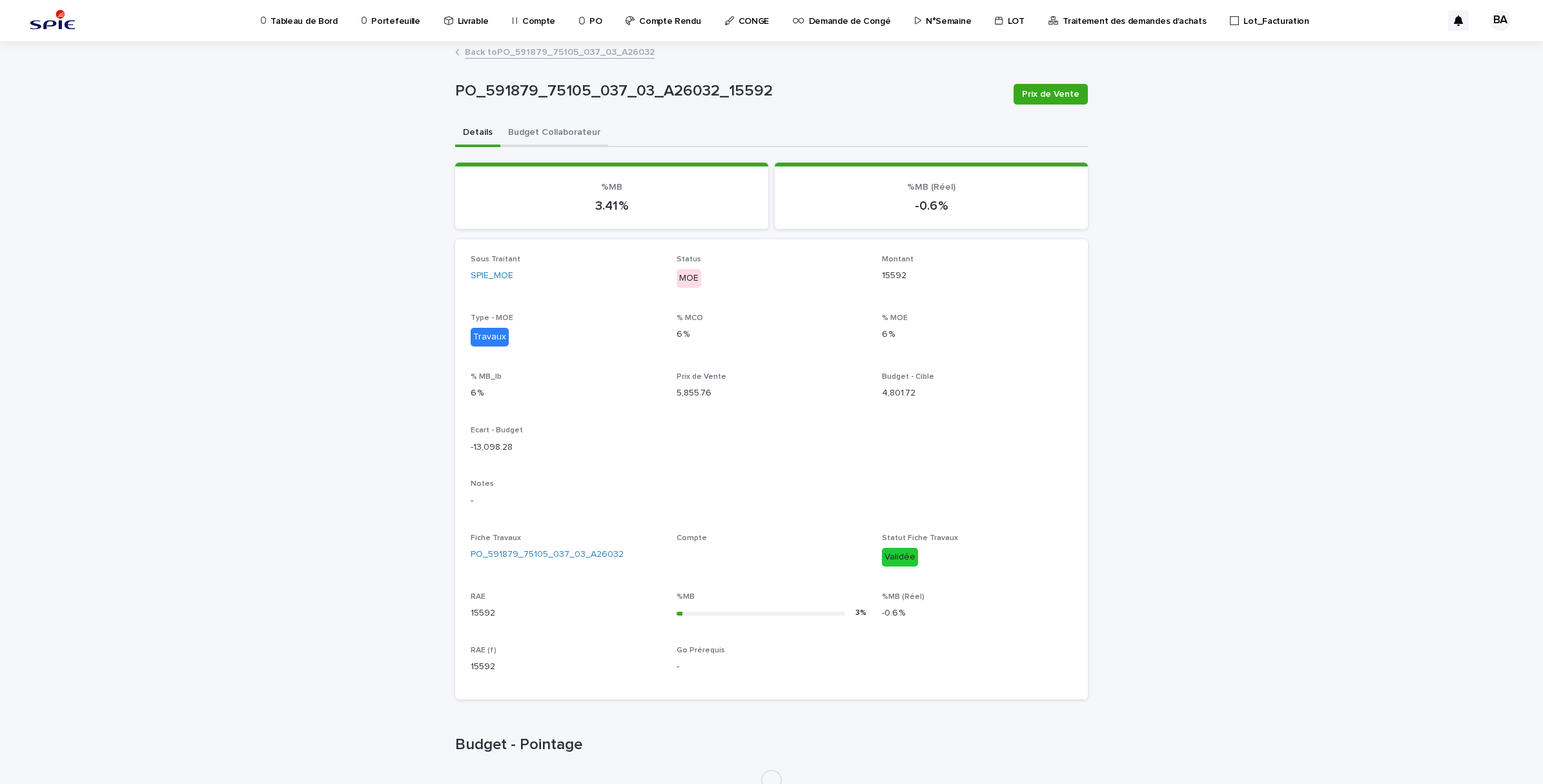
click at [578, 137] on button "Budget Collaborateur" at bounding box center [554, 133] width 108 height 27
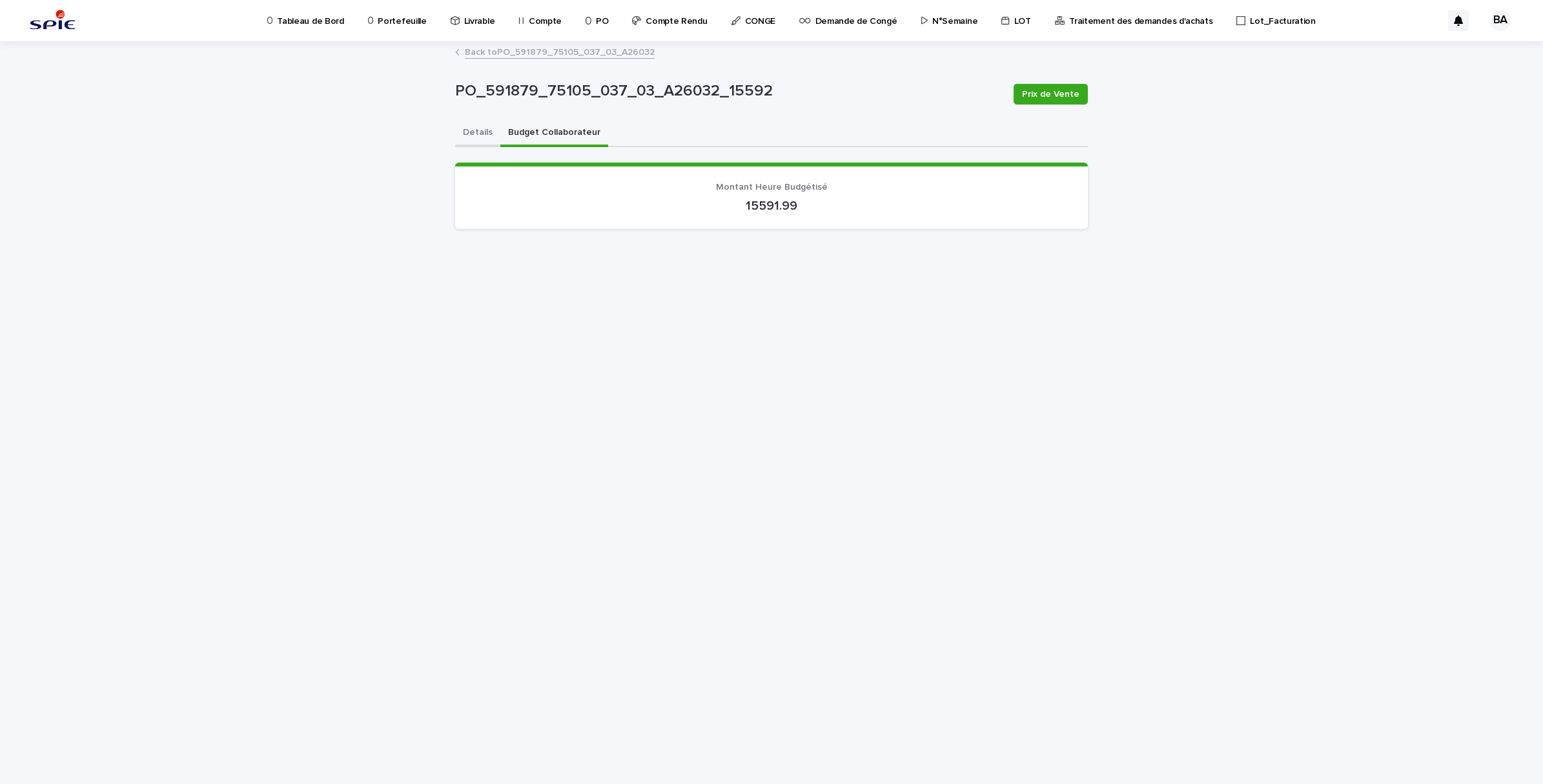
click at [480, 136] on button "Details" at bounding box center [478, 133] width 45 height 27
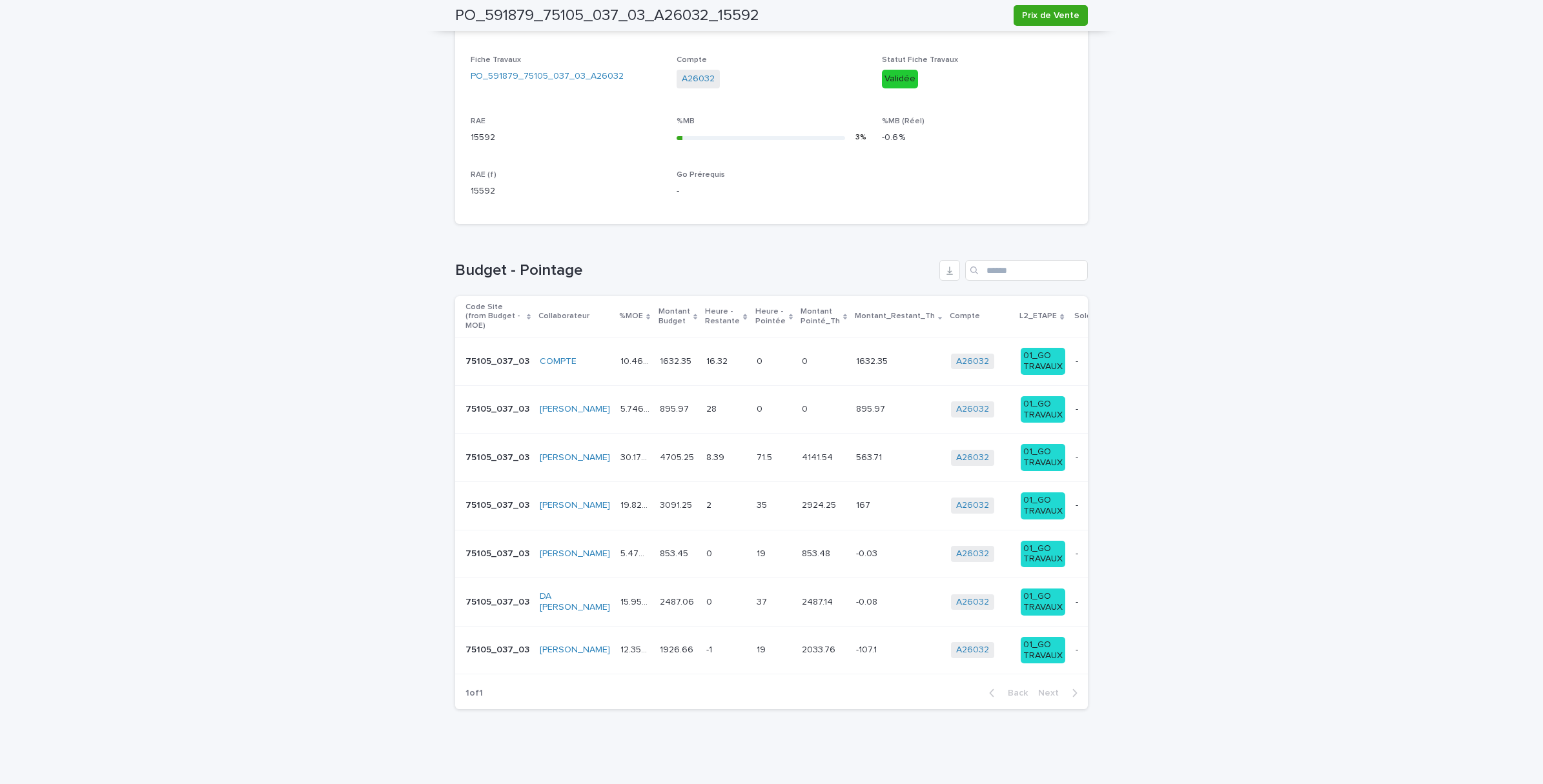
click at [802, 447] on div "4141.54 4141.54" at bounding box center [824, 457] width 44 height 21
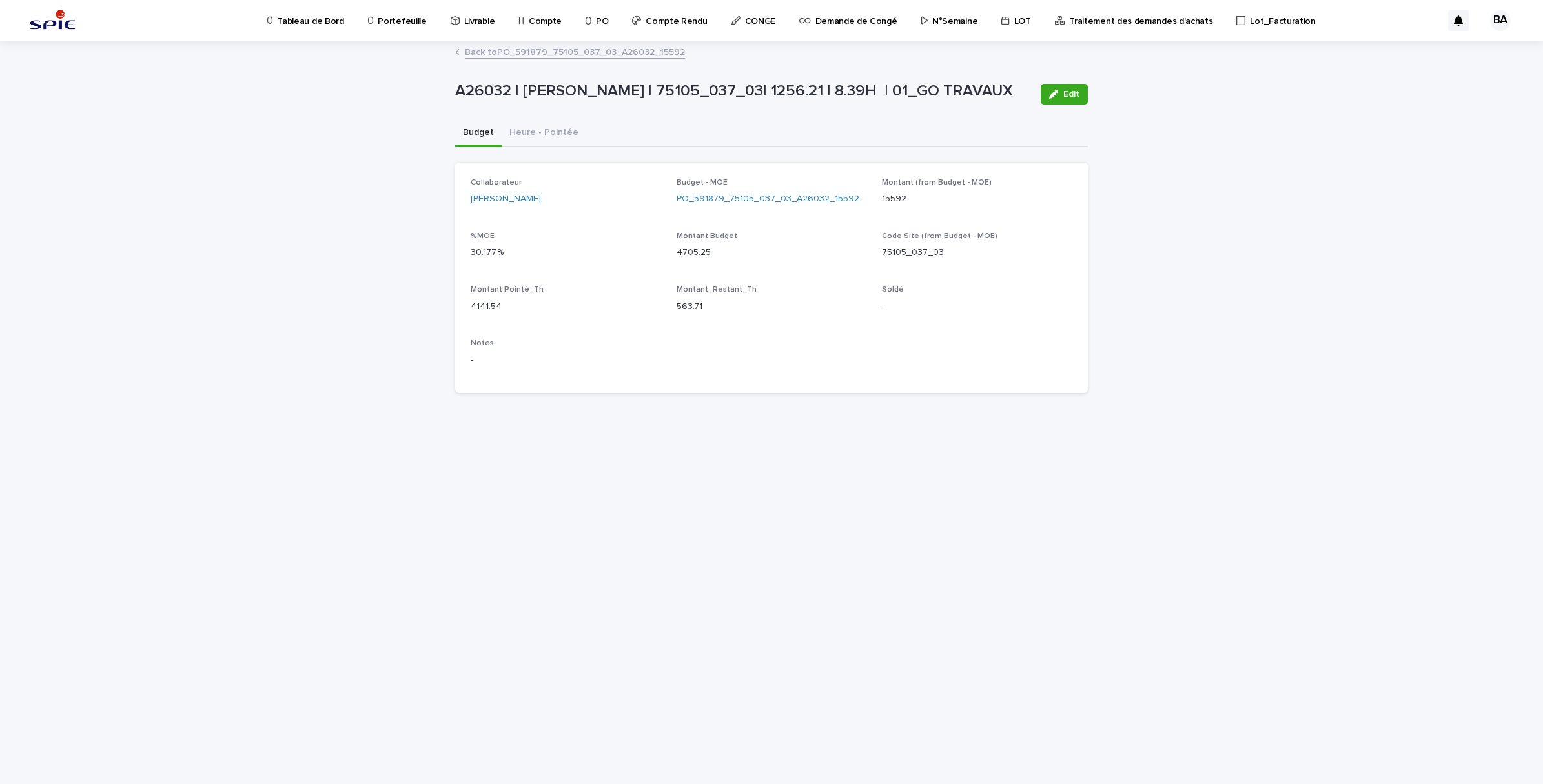
click at [541, 54] on link "Back to PO_591879_75105_037_03_A26032_15592" at bounding box center [575, 52] width 220 height 15
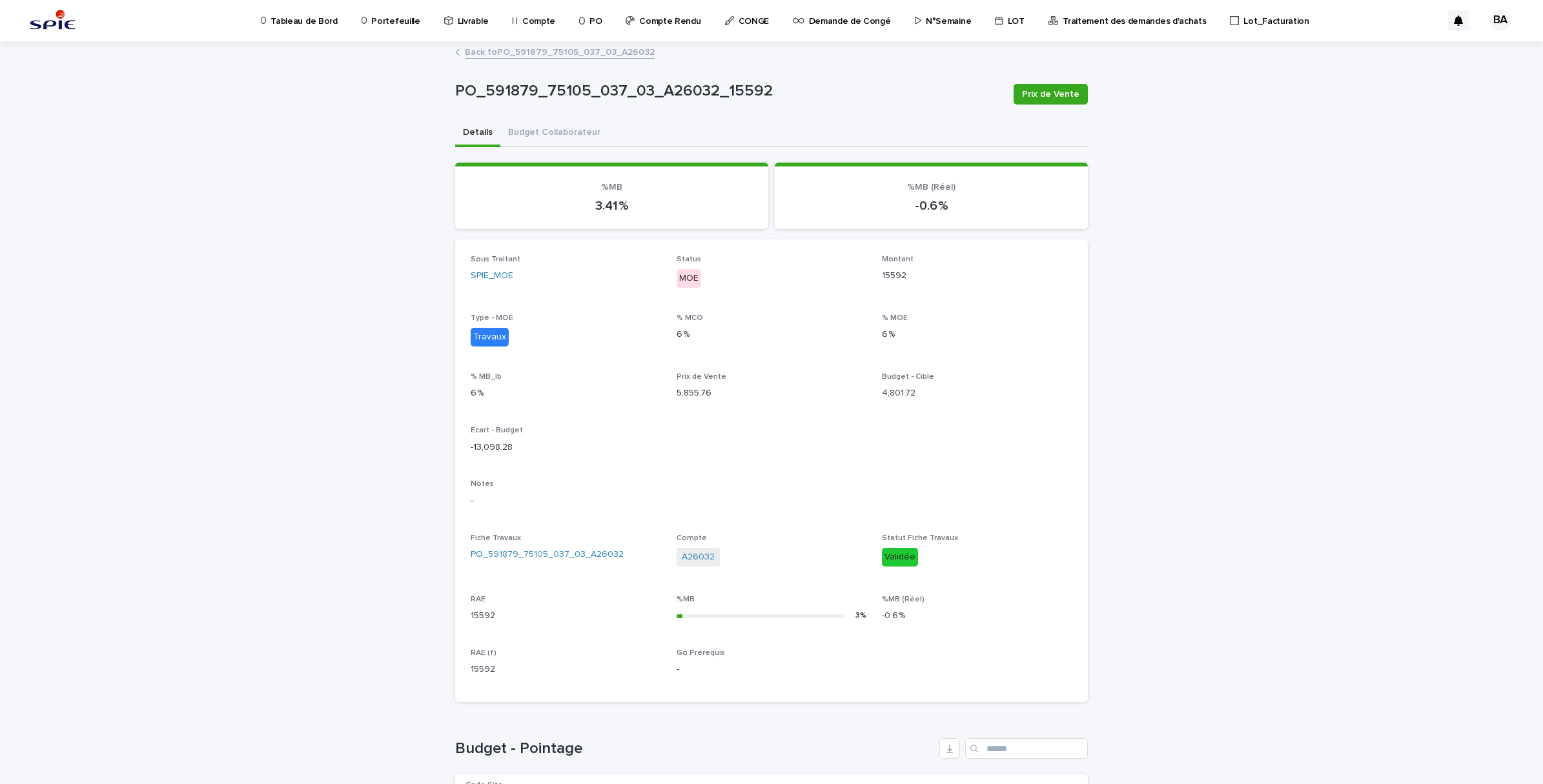
click at [541, 54] on link "Back to PO_591879_75105_037_03_A26032" at bounding box center [559, 52] width 189 height 15
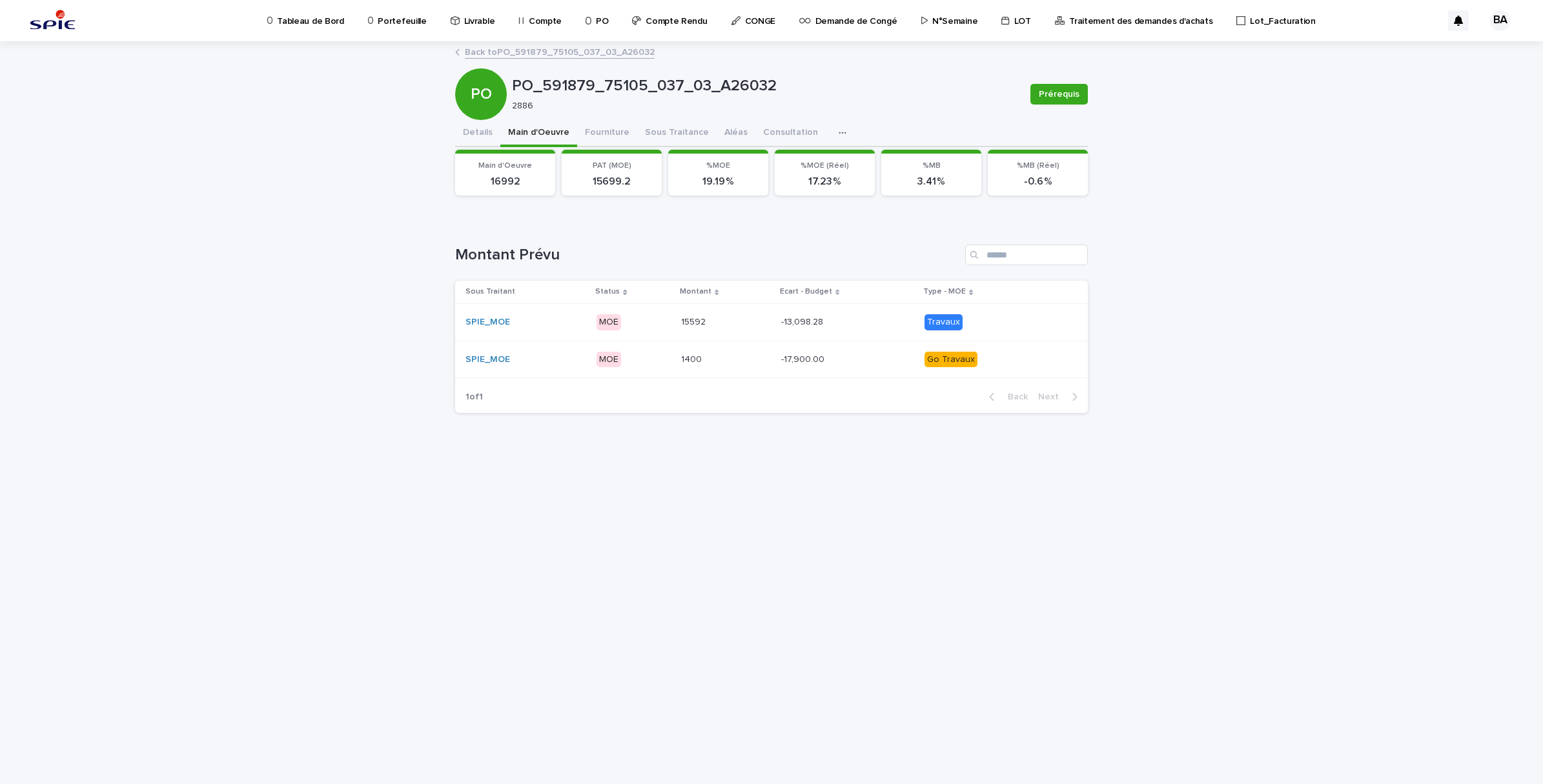
click at [541, 54] on link "Back to PO_591879_75105_037_03_A26032" at bounding box center [559, 52] width 189 height 15
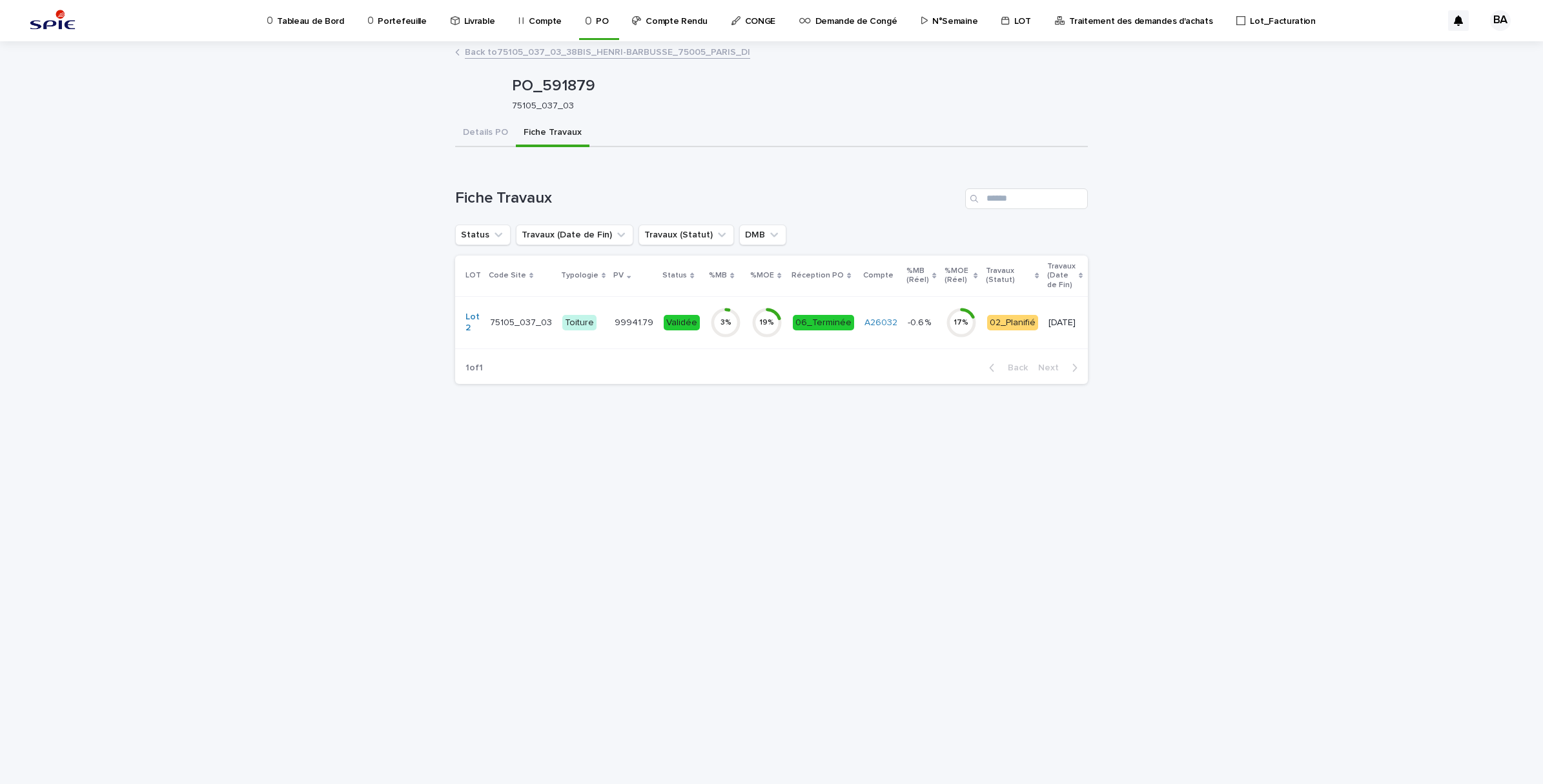
click at [948, 20] on p "N°Semaine" at bounding box center [954, 13] width 45 height 27
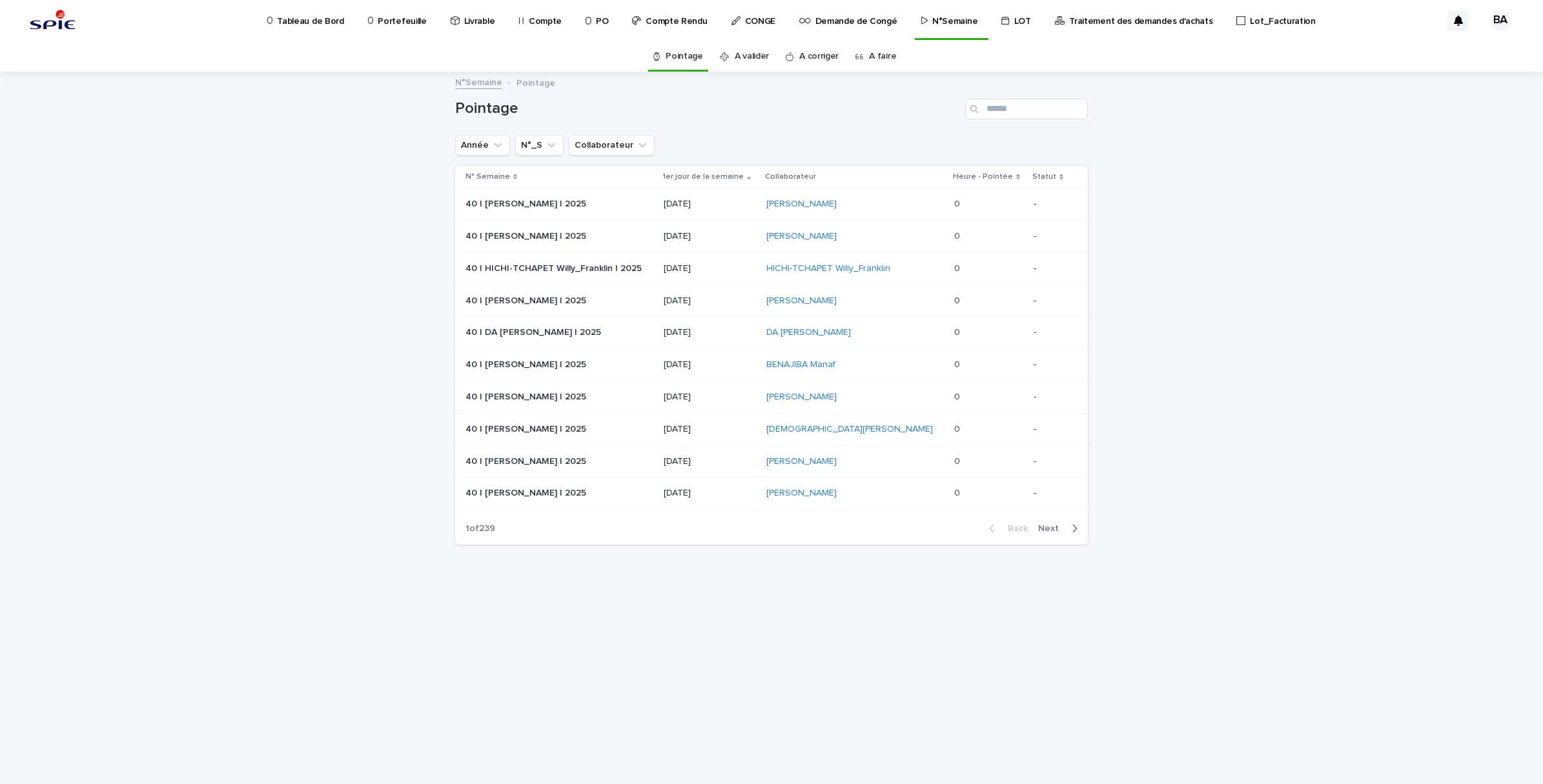
click at [881, 60] on link "A faire" at bounding box center [882, 56] width 27 height 30
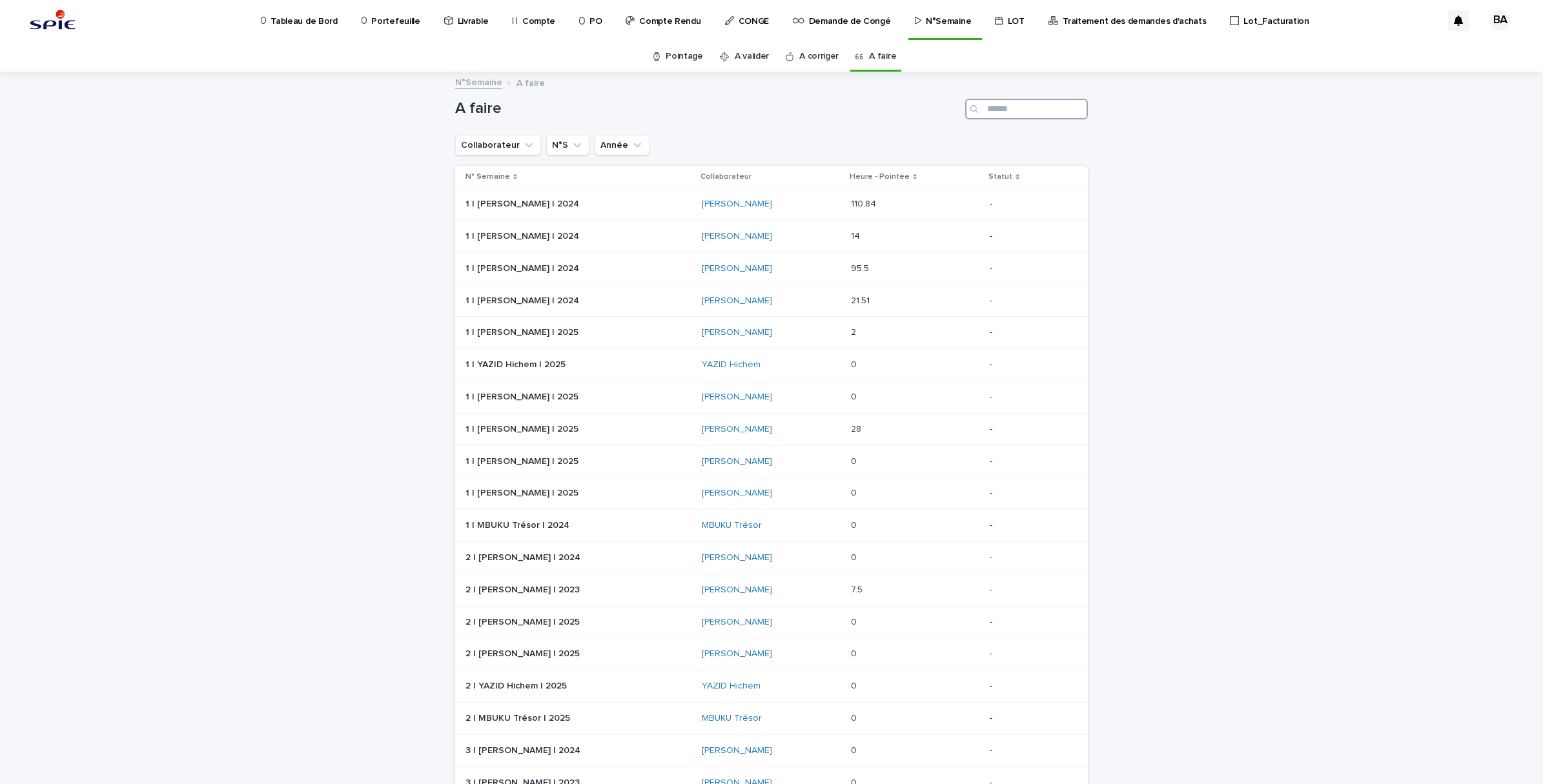
click at [995, 112] on input "Search" at bounding box center [1027, 109] width 123 height 20
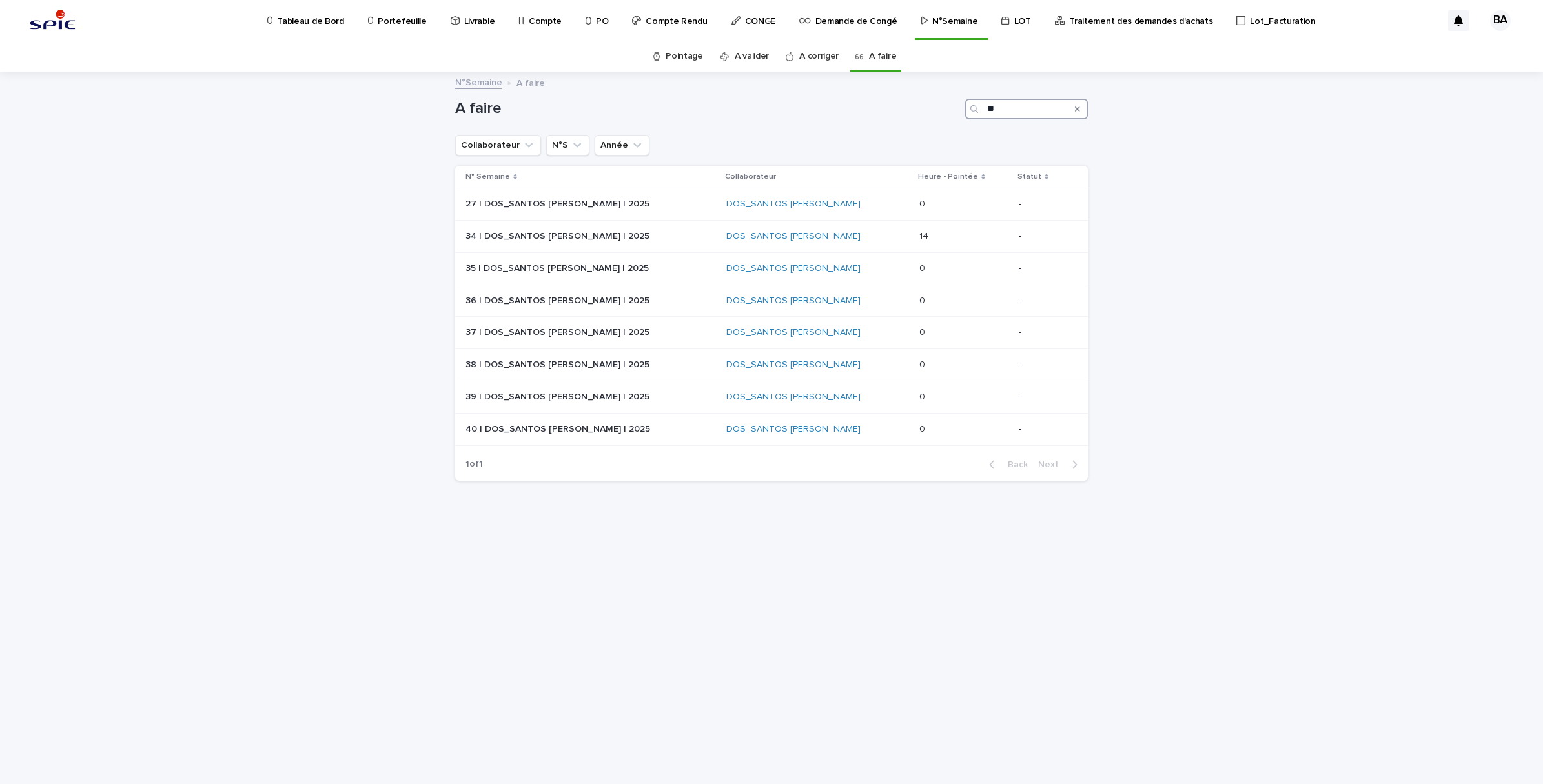
type input "*"
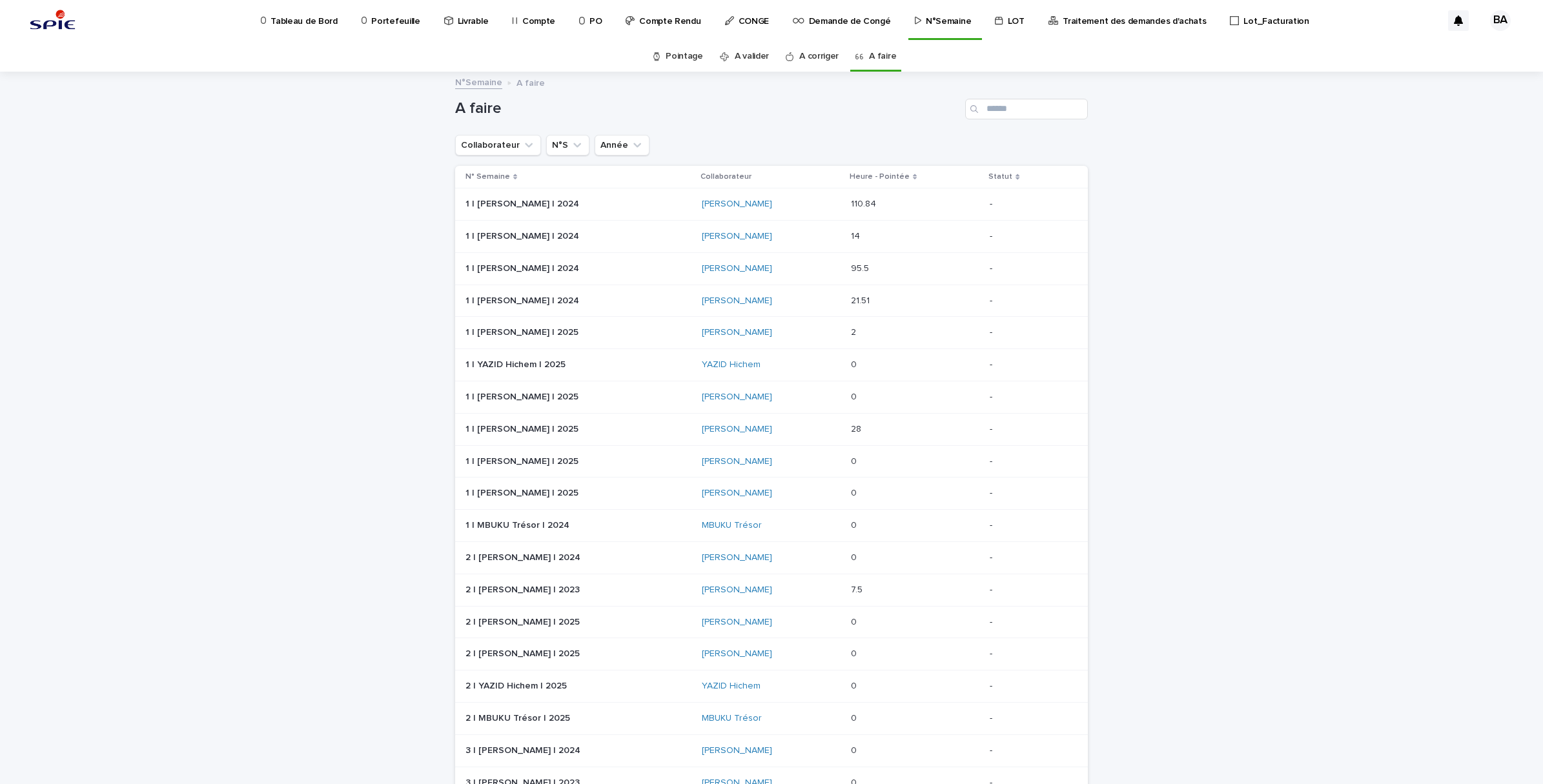
click at [670, 59] on link "Pointage" at bounding box center [685, 56] width 38 height 30
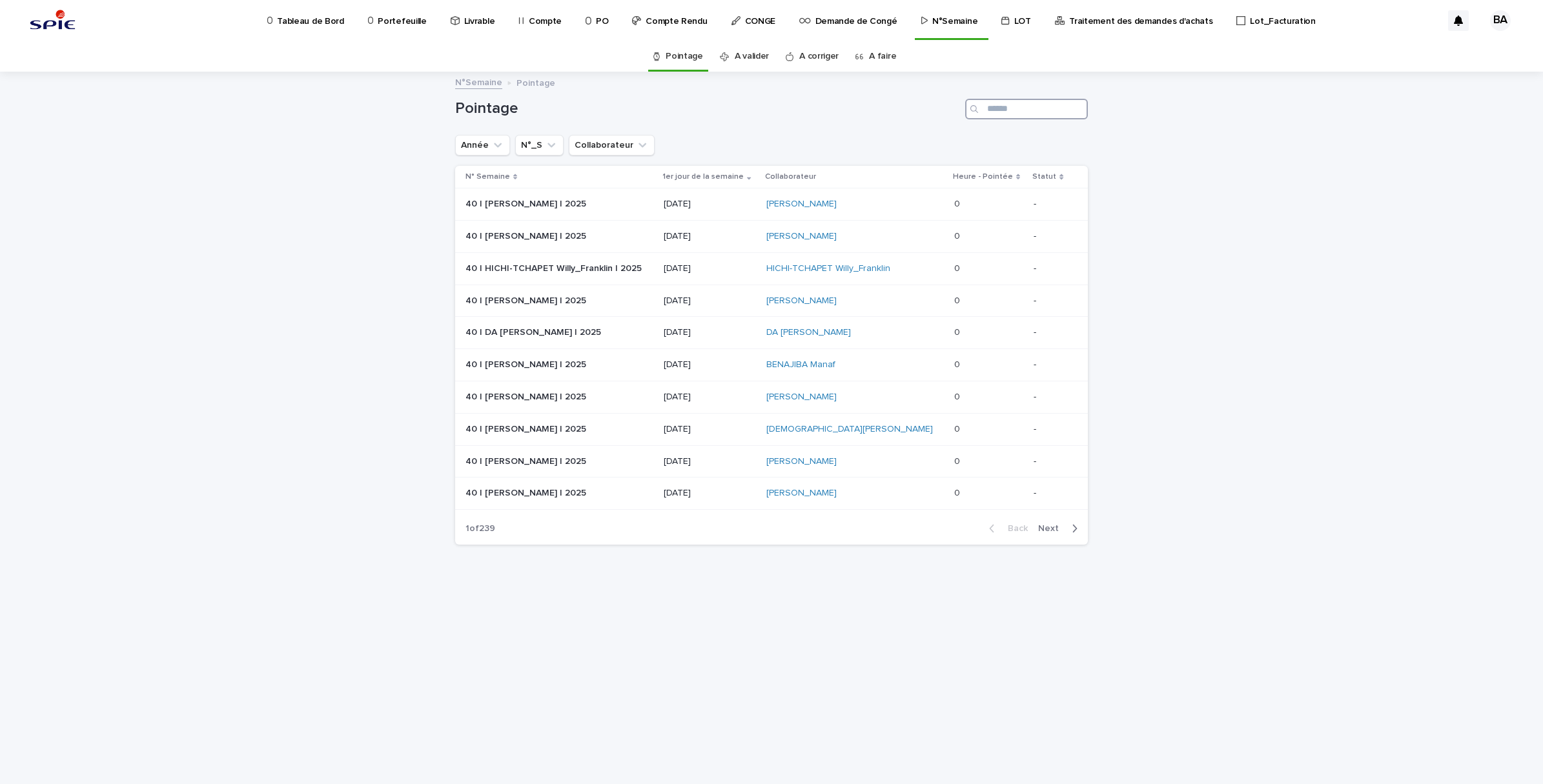
click at [999, 105] on input "Search" at bounding box center [1027, 109] width 123 height 20
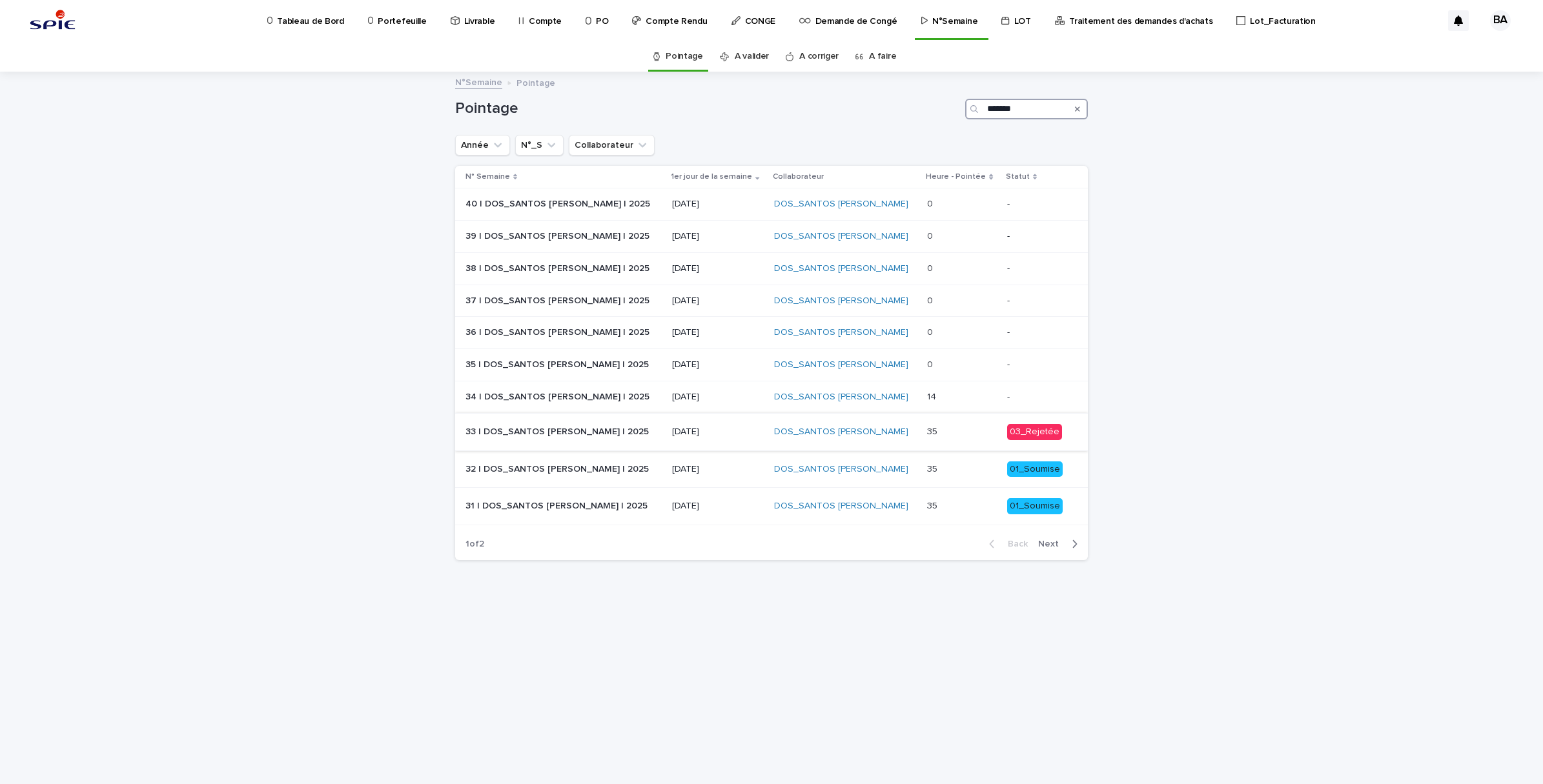
type input "*******"
click at [945, 430] on p at bounding box center [962, 432] width 69 height 11
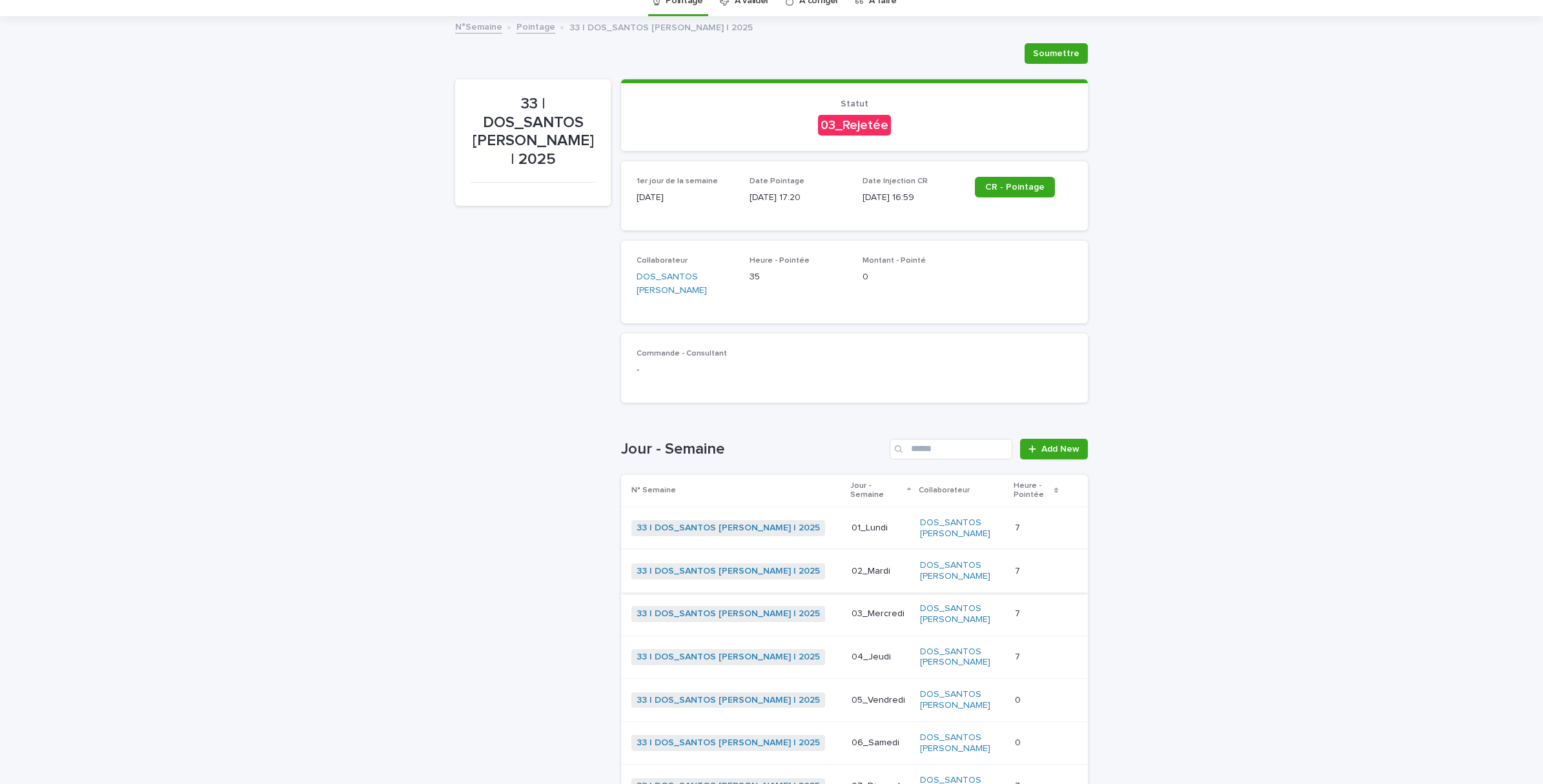
scroll to position [80, 0]
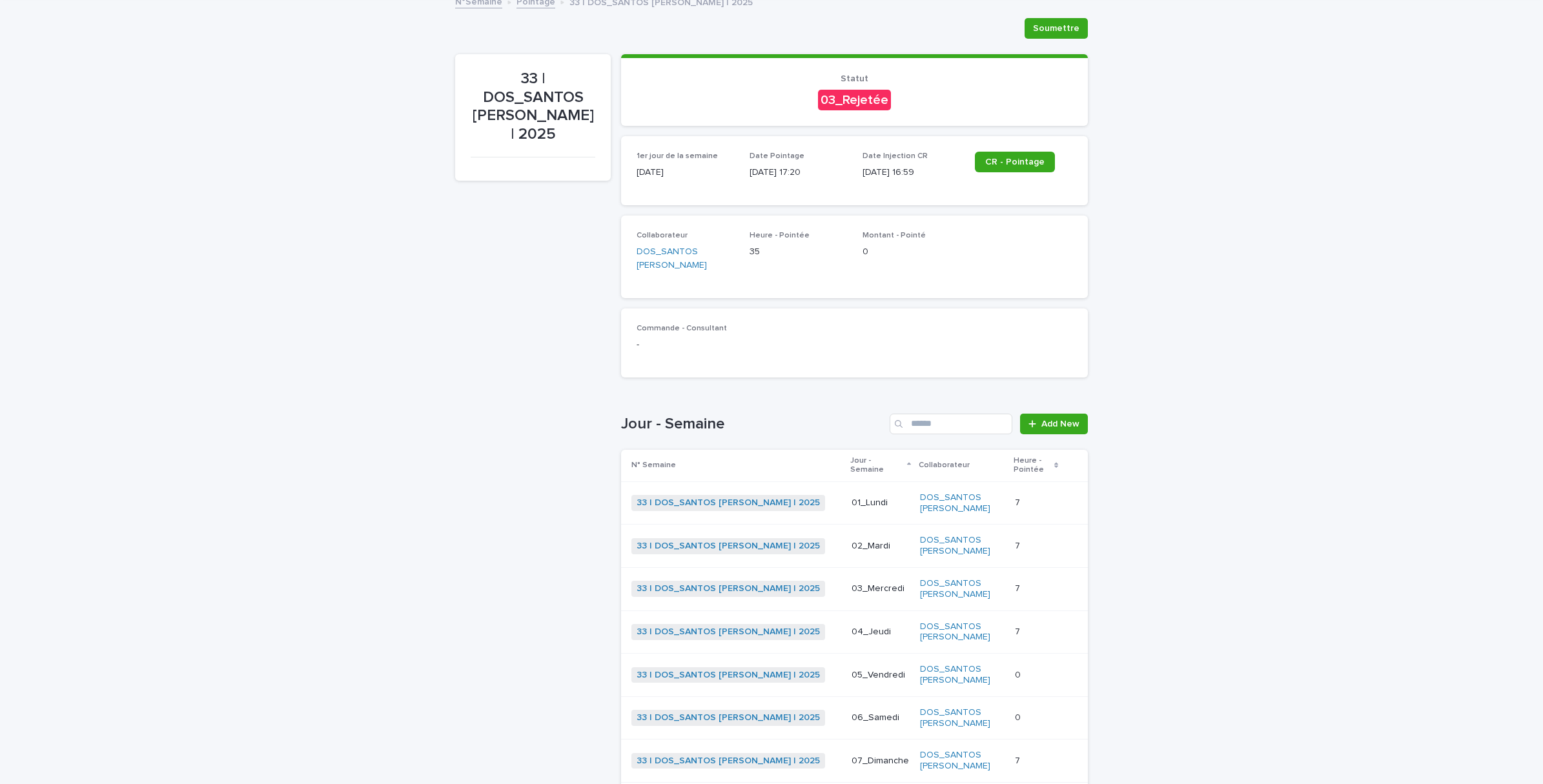
click at [1015, 755] on p at bounding box center [1036, 761] width 42 height 11
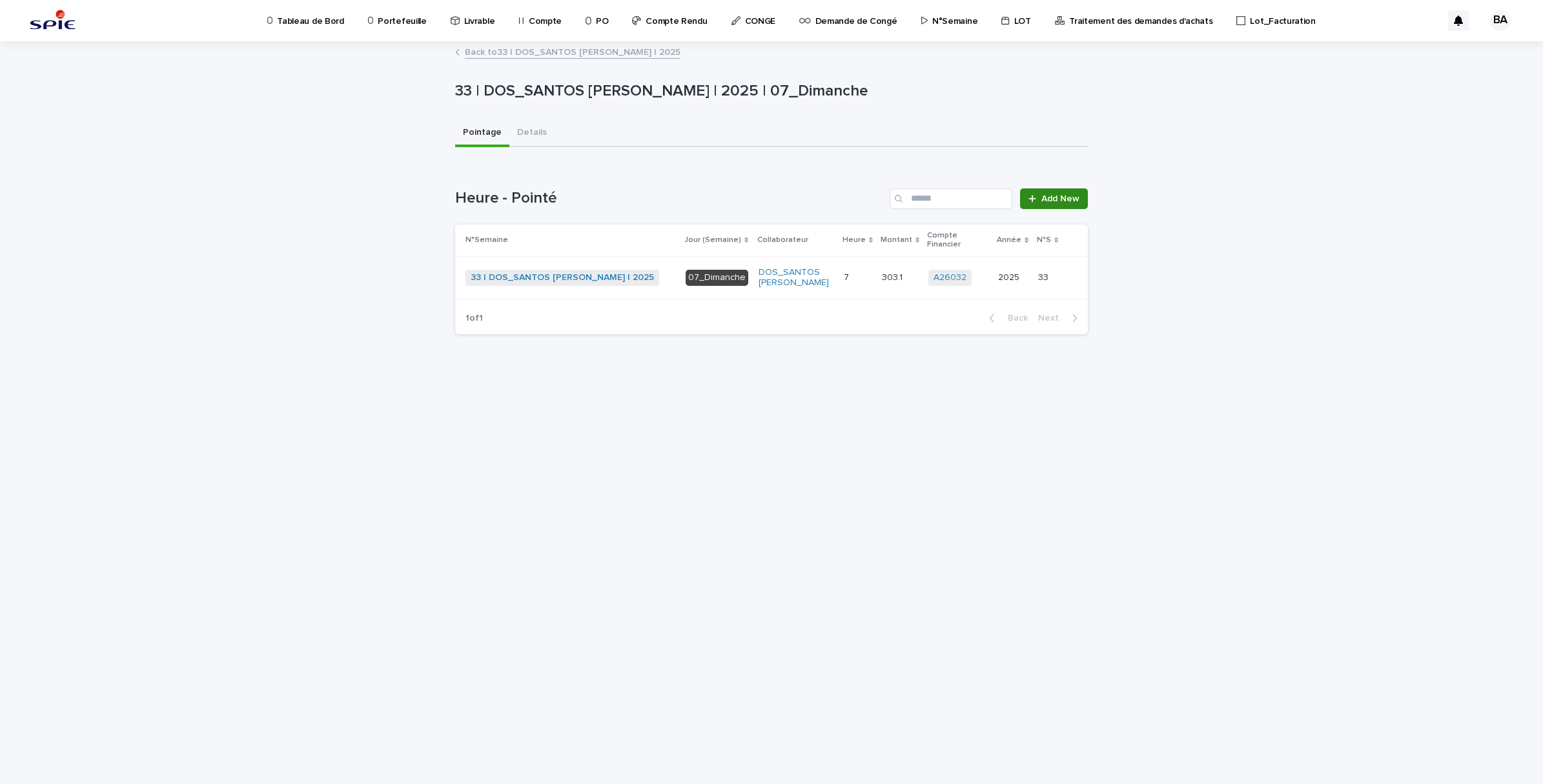
click at [1047, 202] on span "Add New" at bounding box center [1060, 199] width 38 height 9
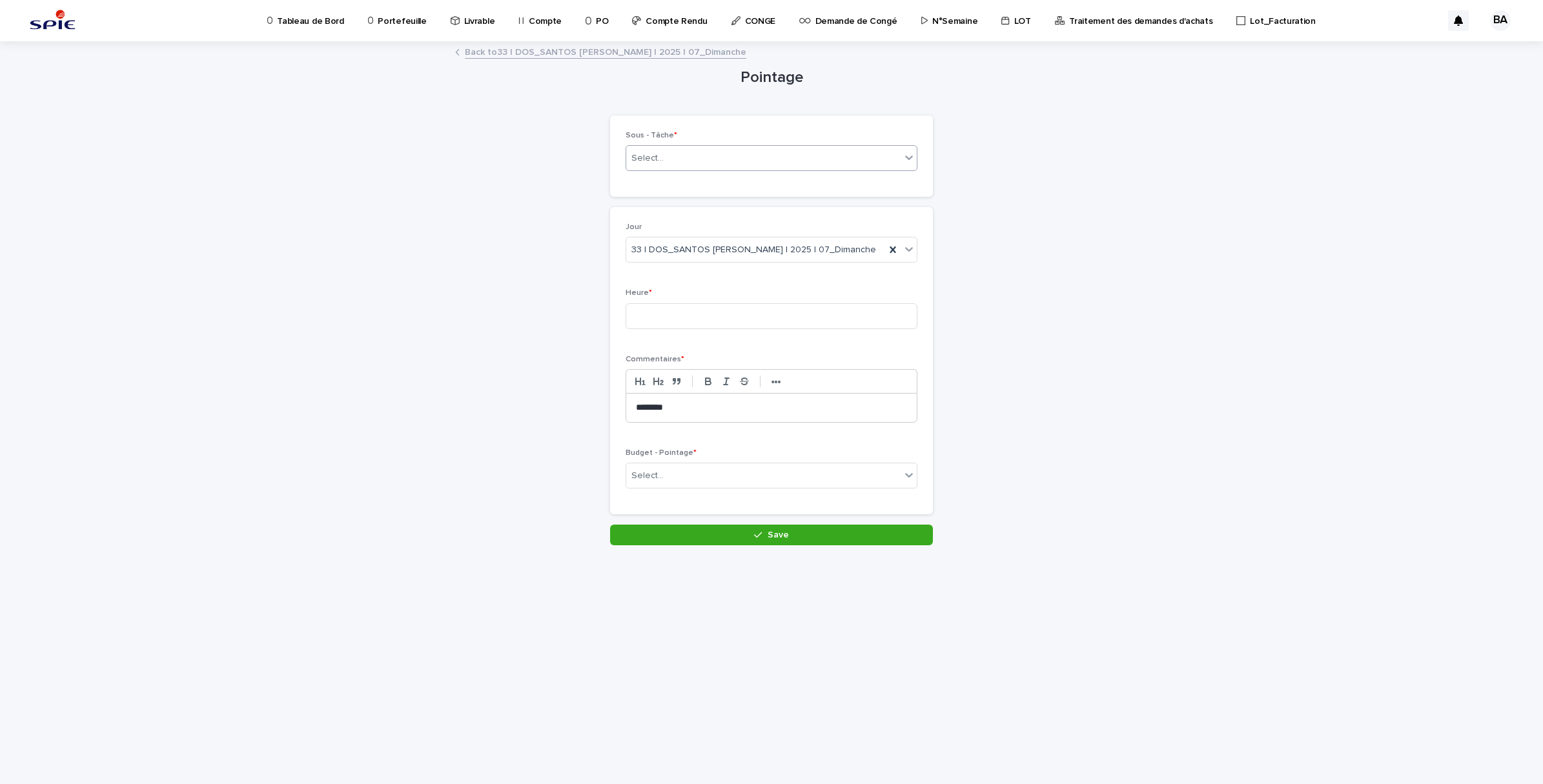
click at [778, 160] on div "Select..." at bounding box center [763, 158] width 274 height 21
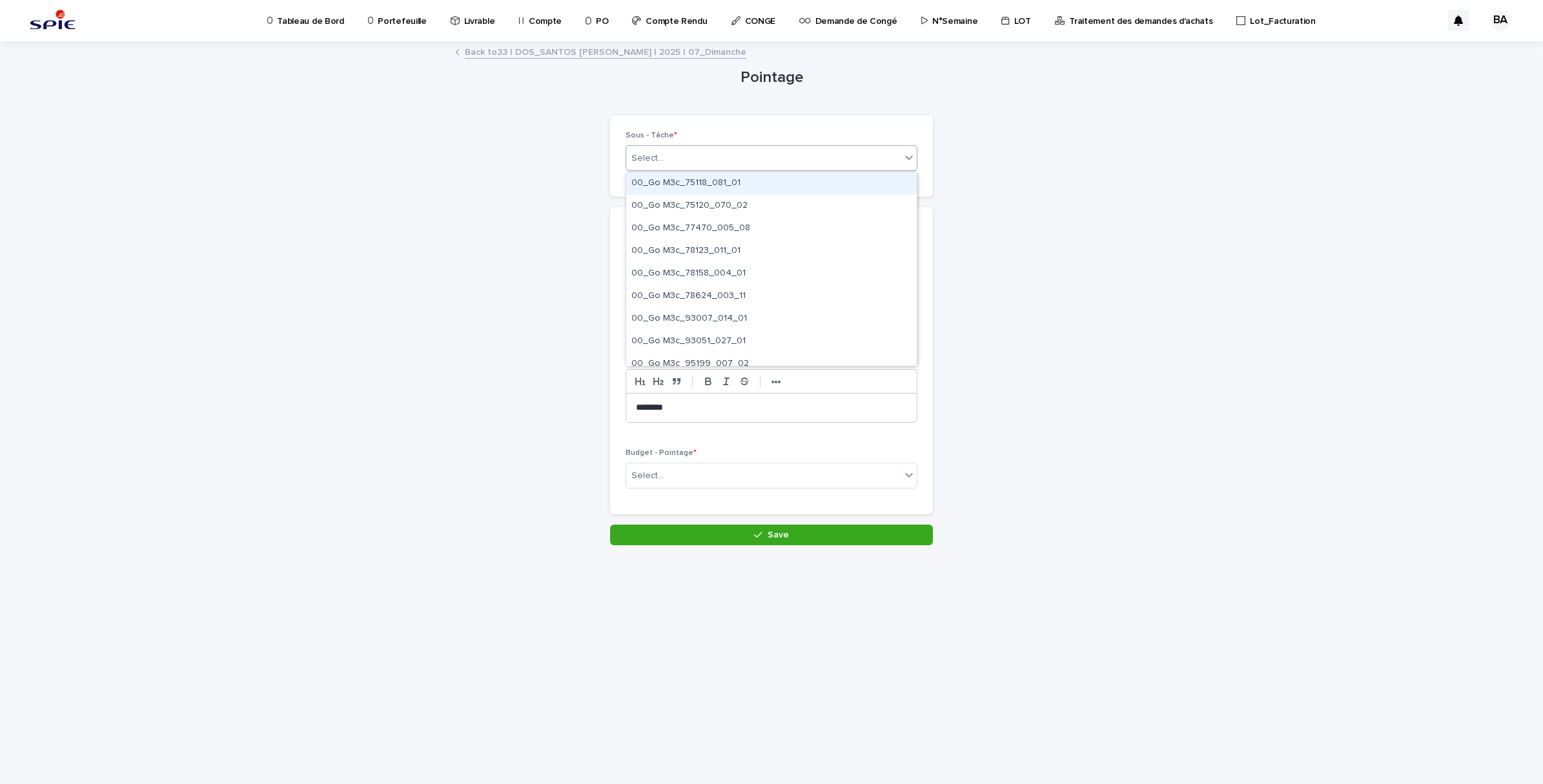
click at [1100, 201] on div "Loading... Saving… Loading... Saving… Pointage Loading... Saving… Loading... Sa…" at bounding box center [772, 413] width 1543 height 742
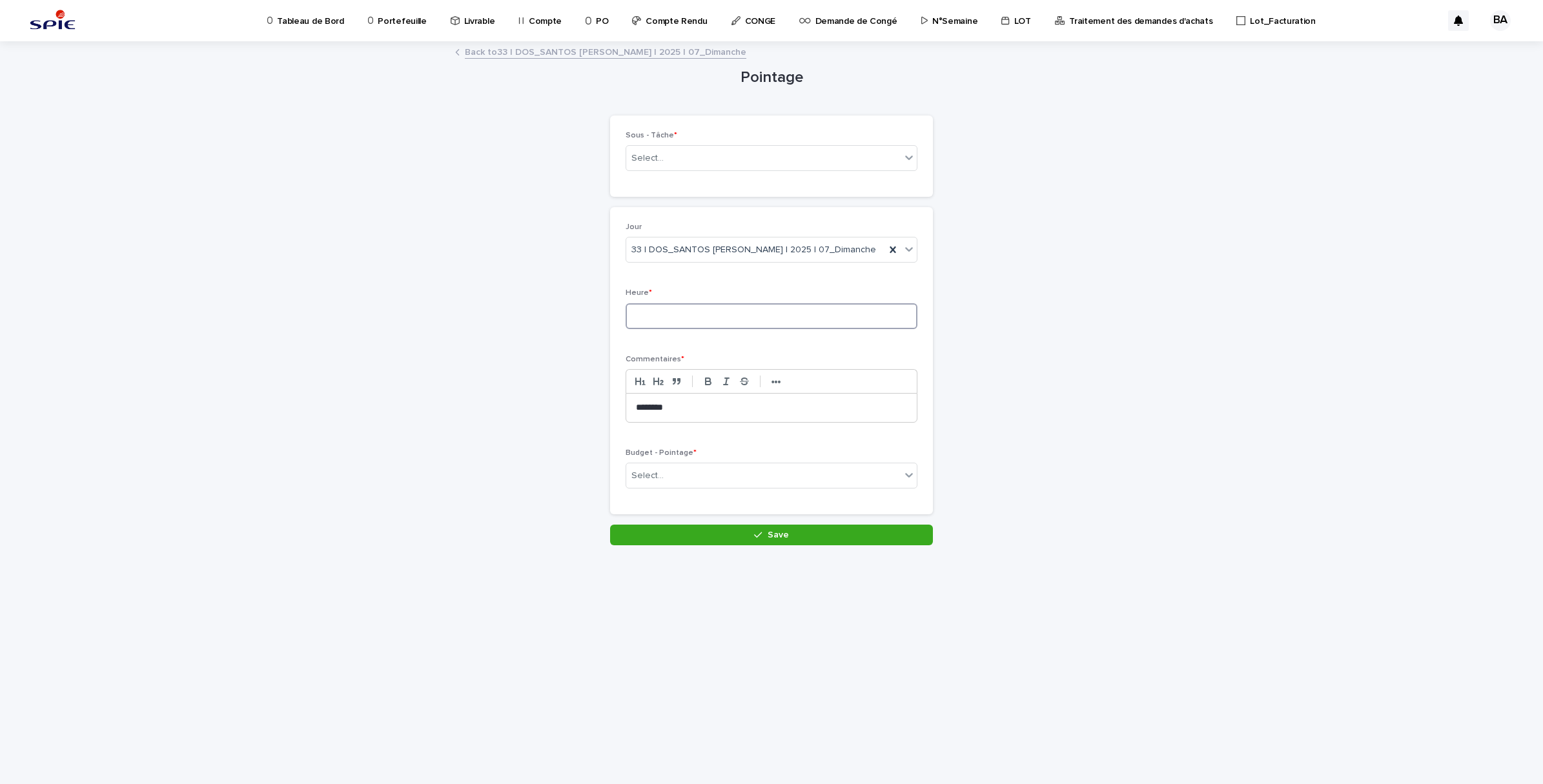
click at [827, 306] on input at bounding box center [772, 316] width 292 height 26
type input "*"
drag, startPoint x: 717, startPoint y: 406, endPoint x: 628, endPoint y: 402, distance: 89.1
click at [628, 402] on div "********" at bounding box center [772, 407] width 291 height 29
click at [725, 470] on div "Select..." at bounding box center [763, 476] width 274 height 21
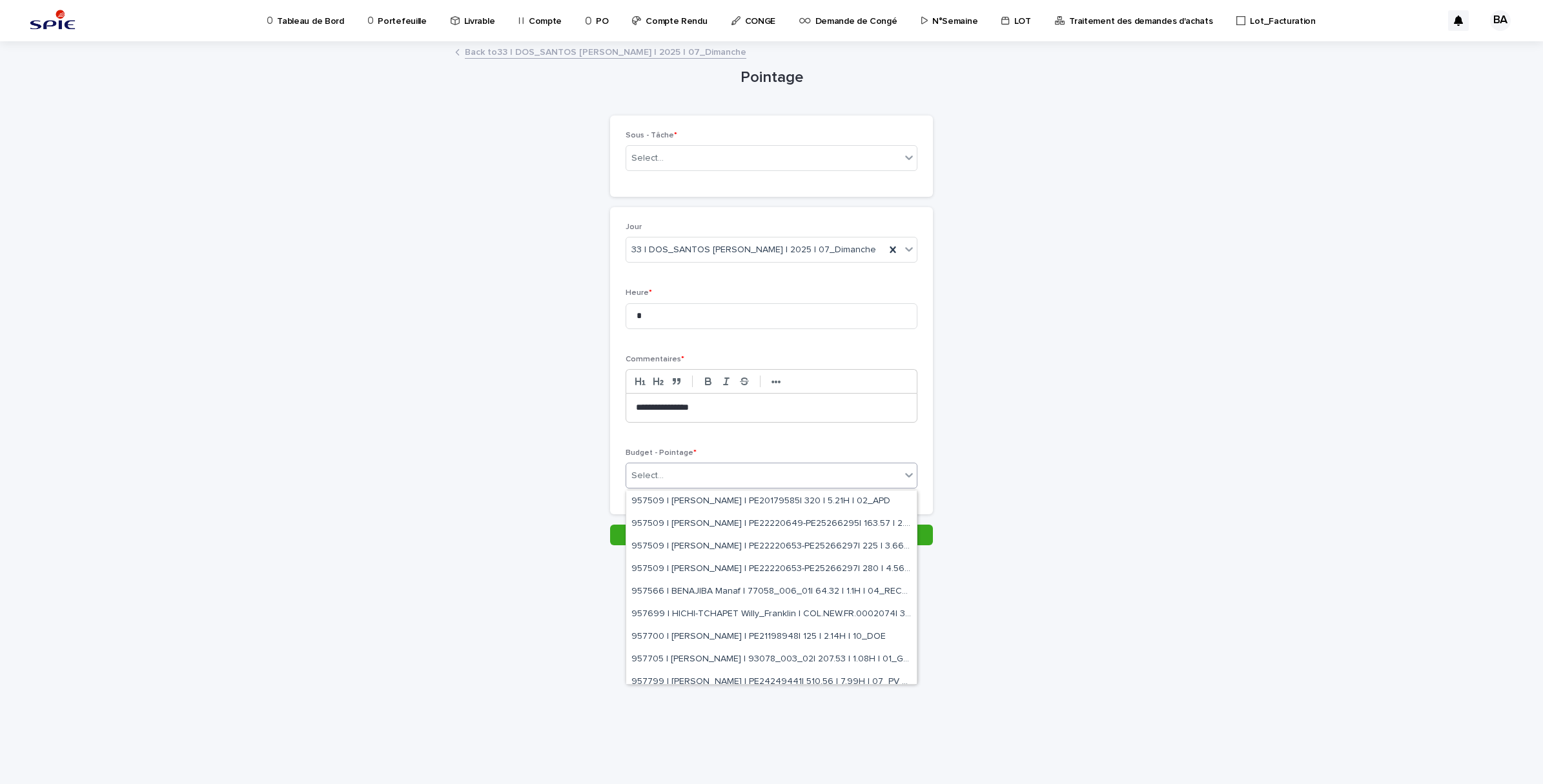
click at [725, 470] on div "Select..." at bounding box center [763, 476] width 274 height 21
type input "*"
type input "*******"
click at [847, 501] on div "979888 | DOS_SANTOS Leandro | 93053_017_06| 979.62 | 10.5H | 02_TRAVAUX" at bounding box center [772, 501] width 291 height 22
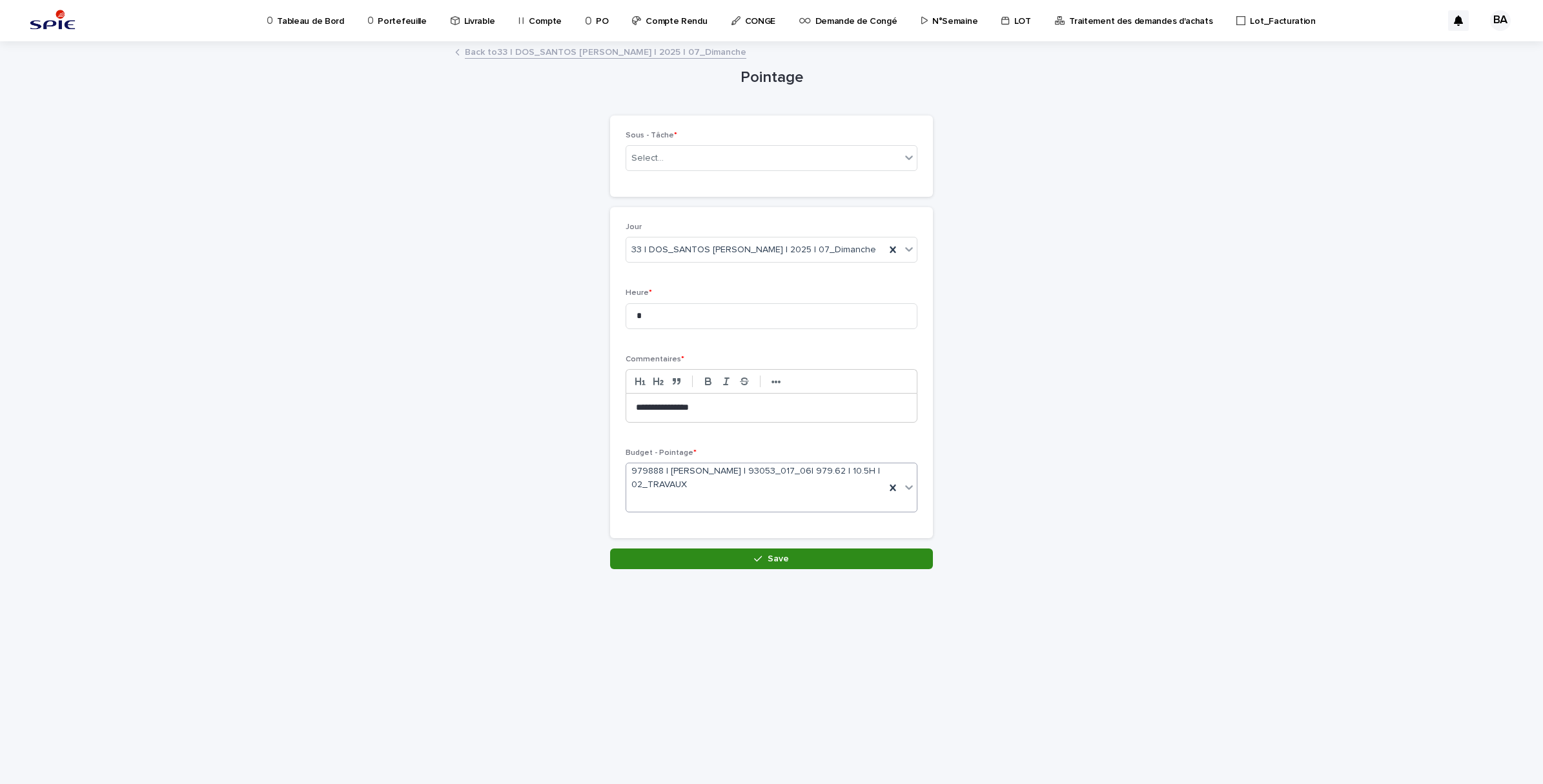
click at [795, 562] on button "Save" at bounding box center [771, 559] width 322 height 20
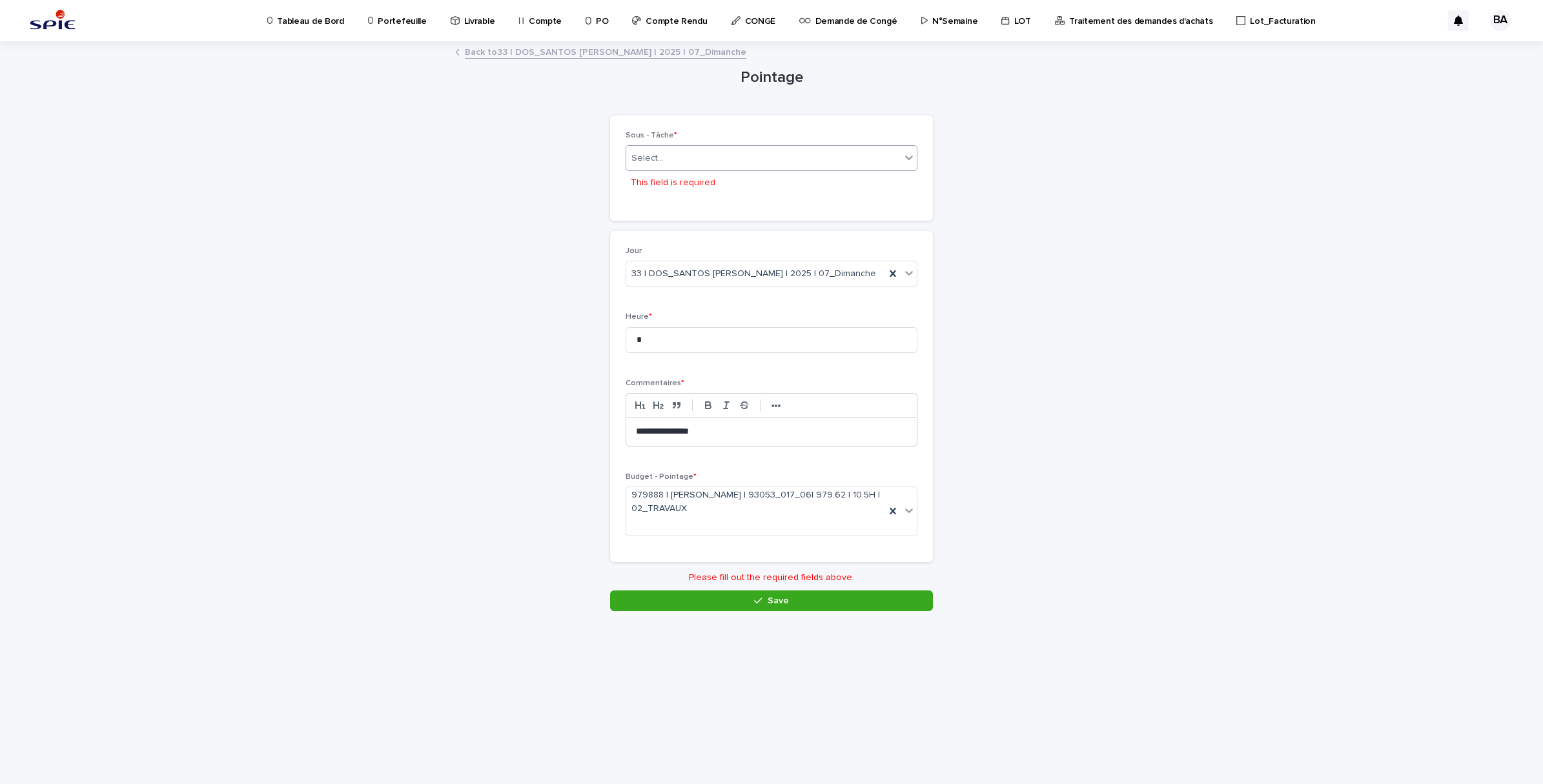
click at [709, 155] on div "Select..." at bounding box center [763, 158] width 274 height 21
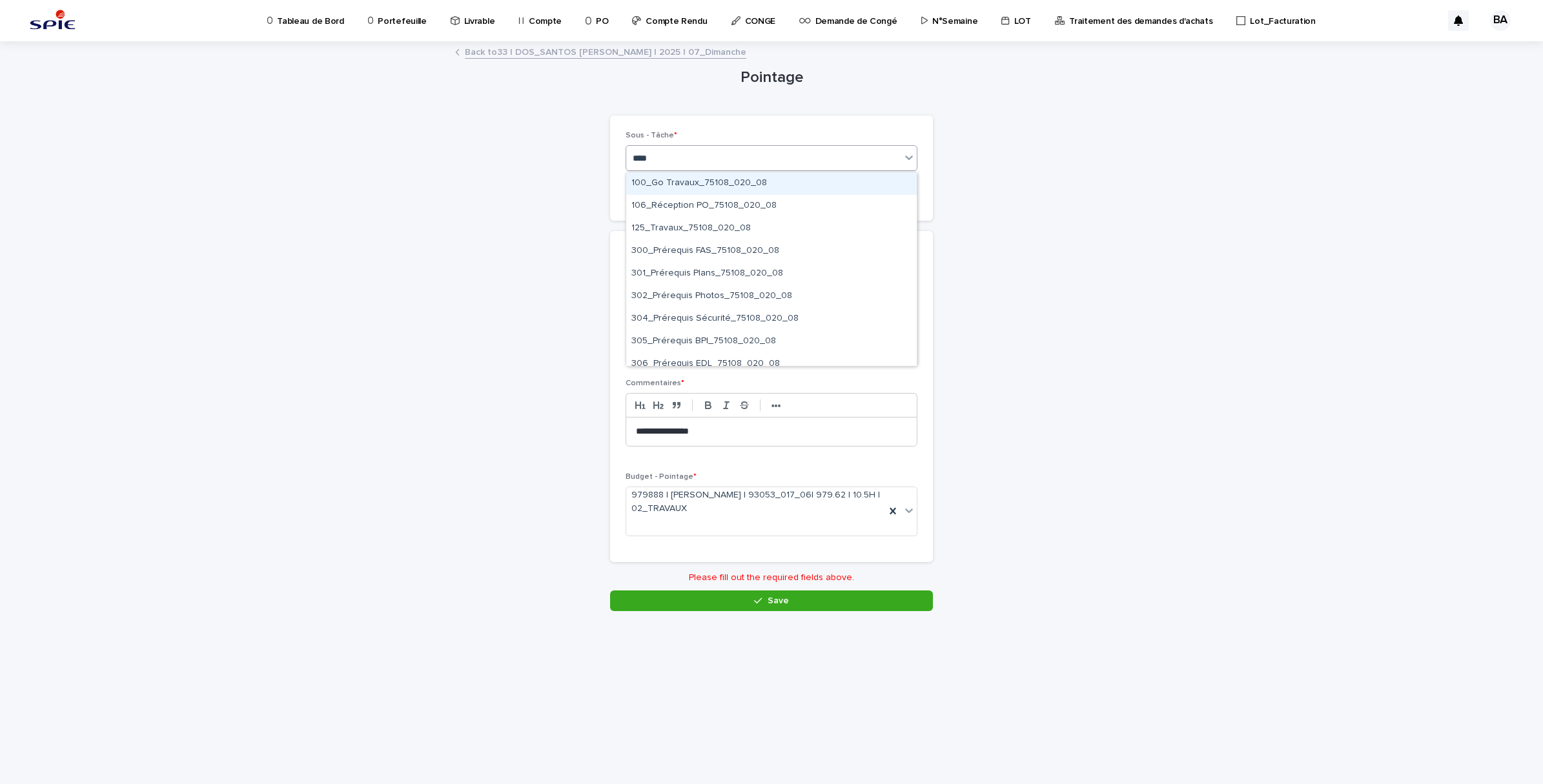
type input "*****"
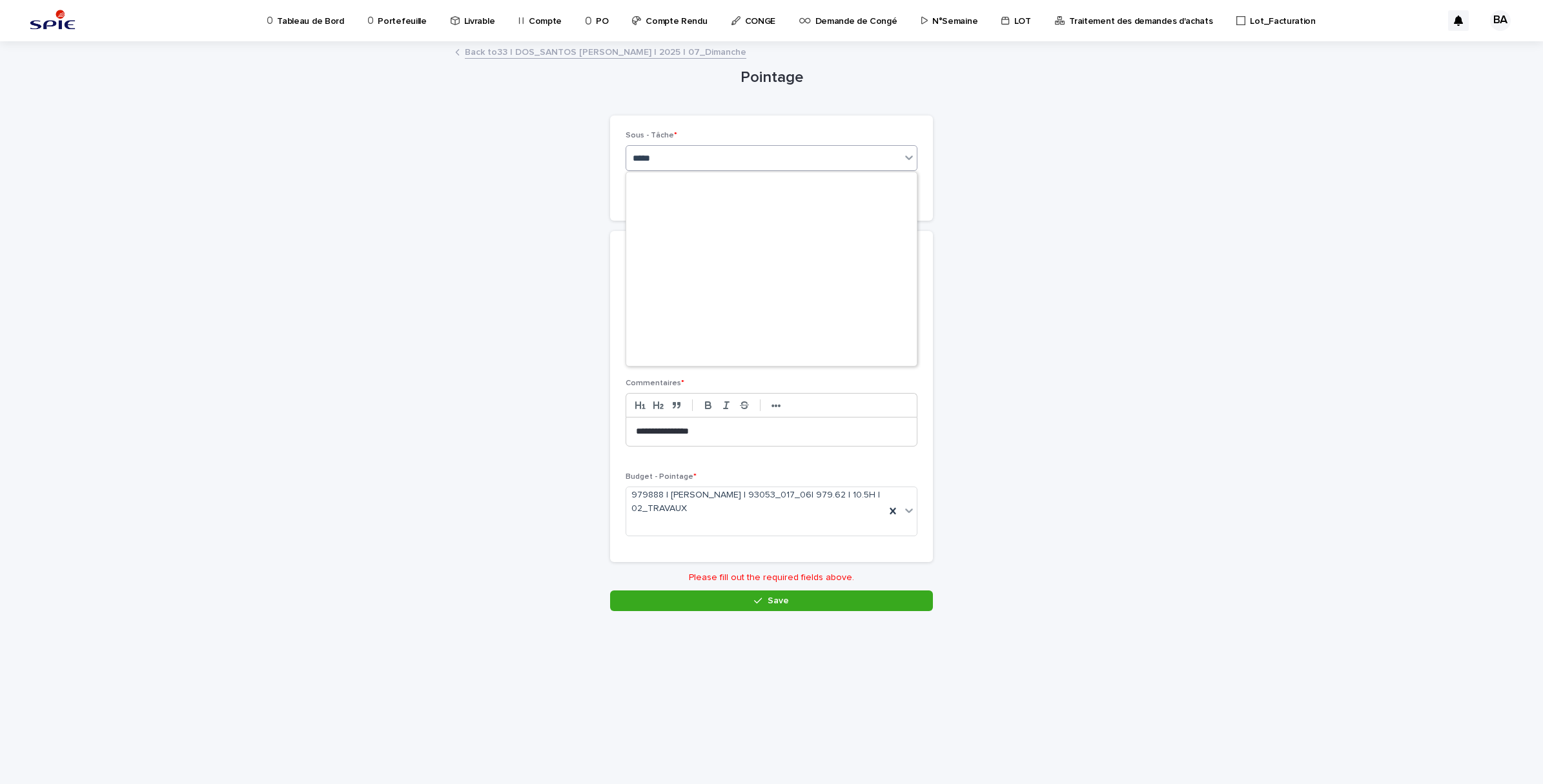
scroll to position [2968, 0]
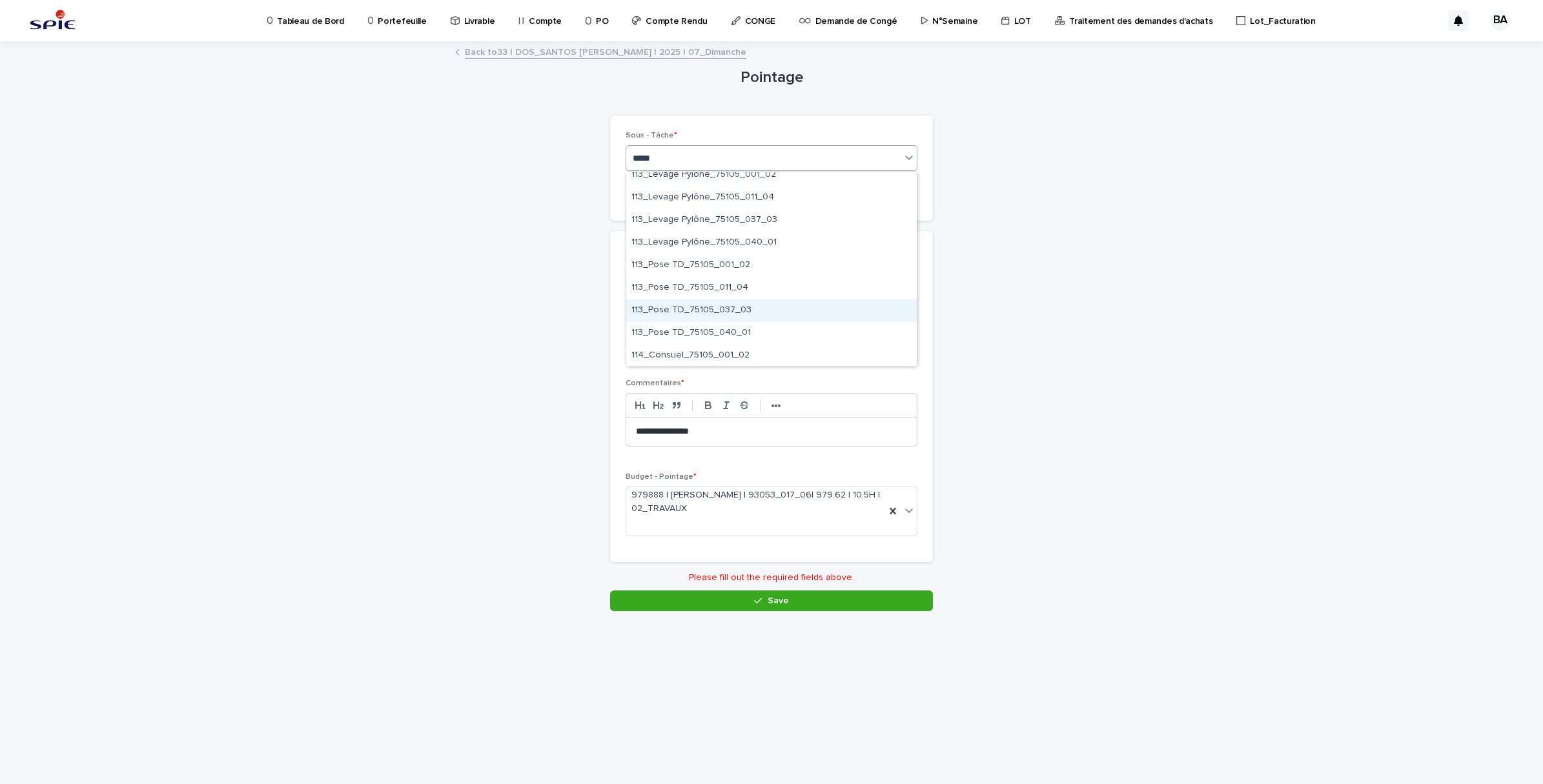
click at [784, 303] on div "113_Pose TD_75105_037_03" at bounding box center [772, 310] width 291 height 22
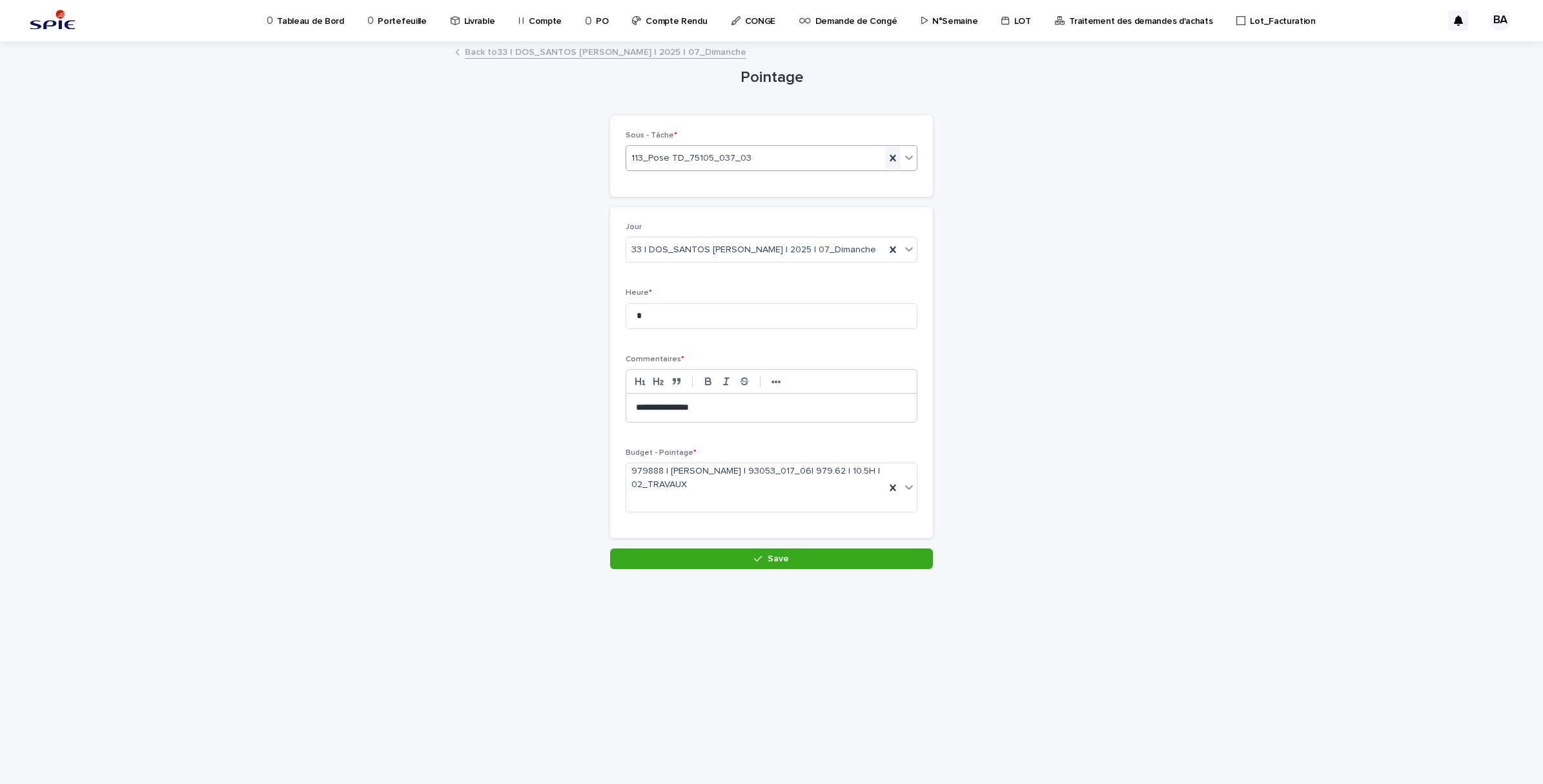
click at [895, 155] on icon at bounding box center [893, 158] width 13 height 13
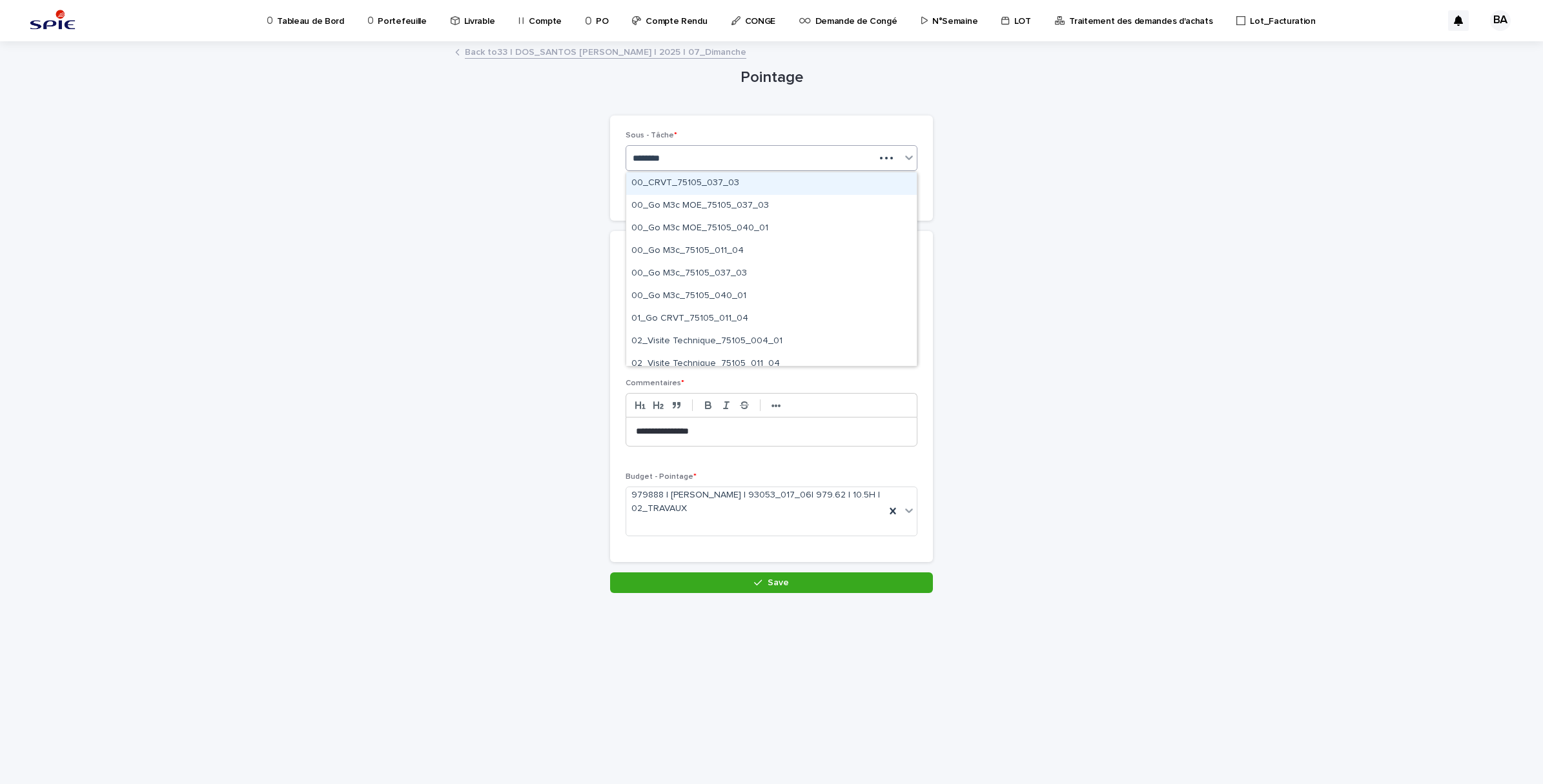
type input "*********"
click at [757, 202] on div "112_Grutage_75105_037_03" at bounding box center [772, 200] width 291 height 22
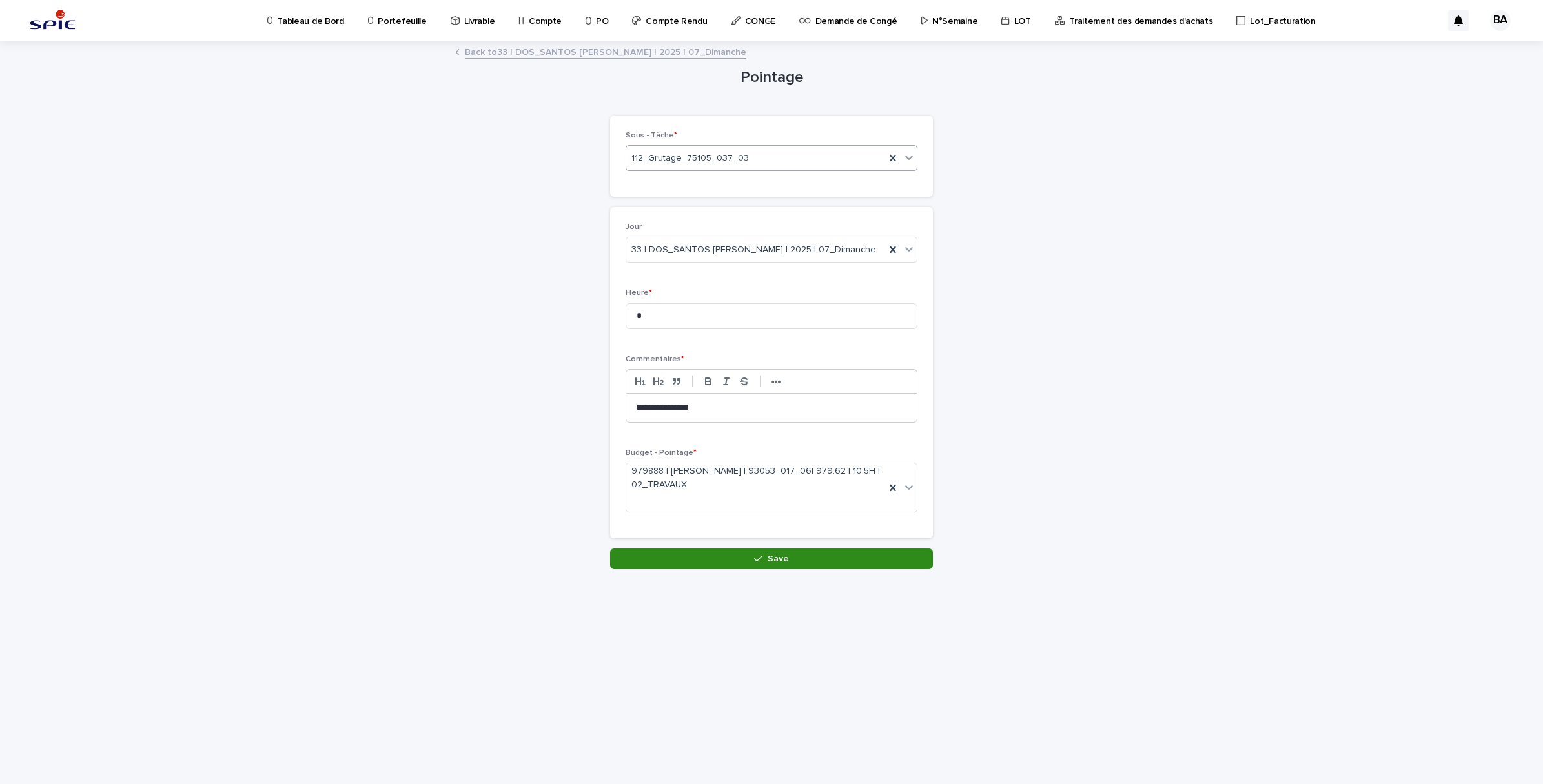
click at [759, 559] on icon "button" at bounding box center [758, 559] width 7 height 9
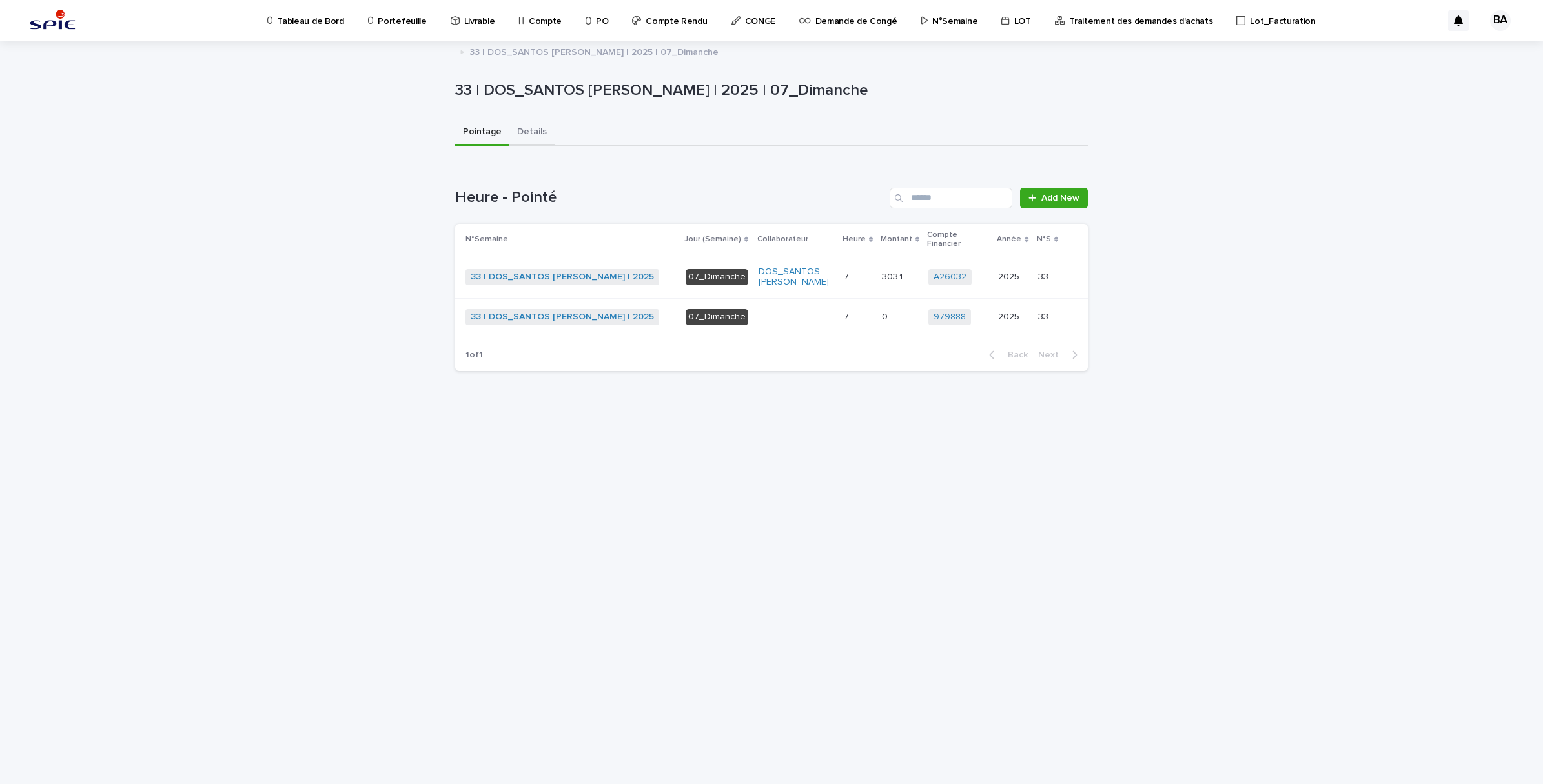
drag, startPoint x: 529, startPoint y: 127, endPoint x: 531, endPoint y: 134, distance: 7.3
click at [529, 127] on button "Details" at bounding box center [531, 132] width 45 height 27
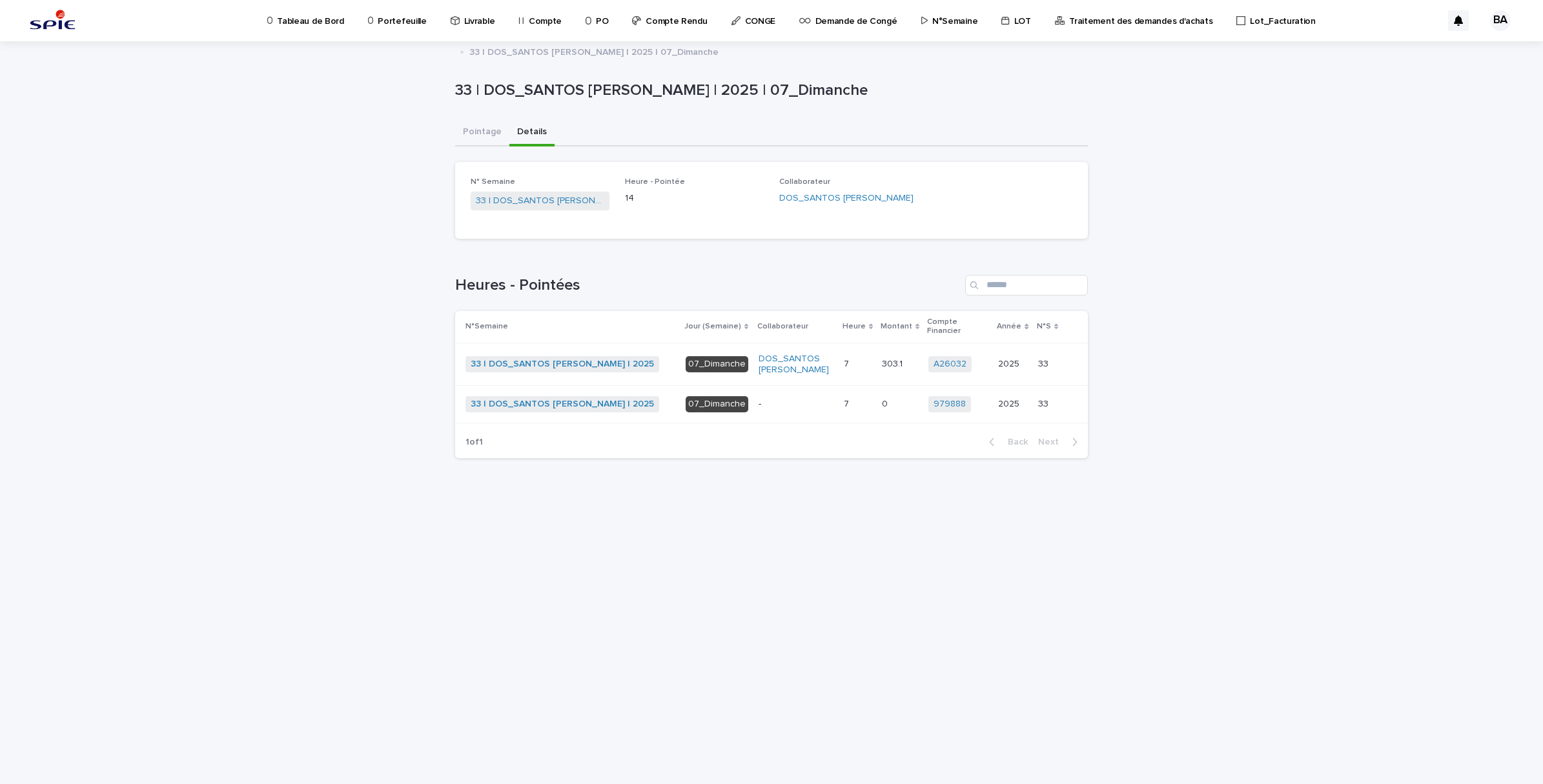
click at [578, 359] on link "33 | DOS_SANTOS [PERSON_NAME] | 2025" at bounding box center [563, 365] width 183 height 11
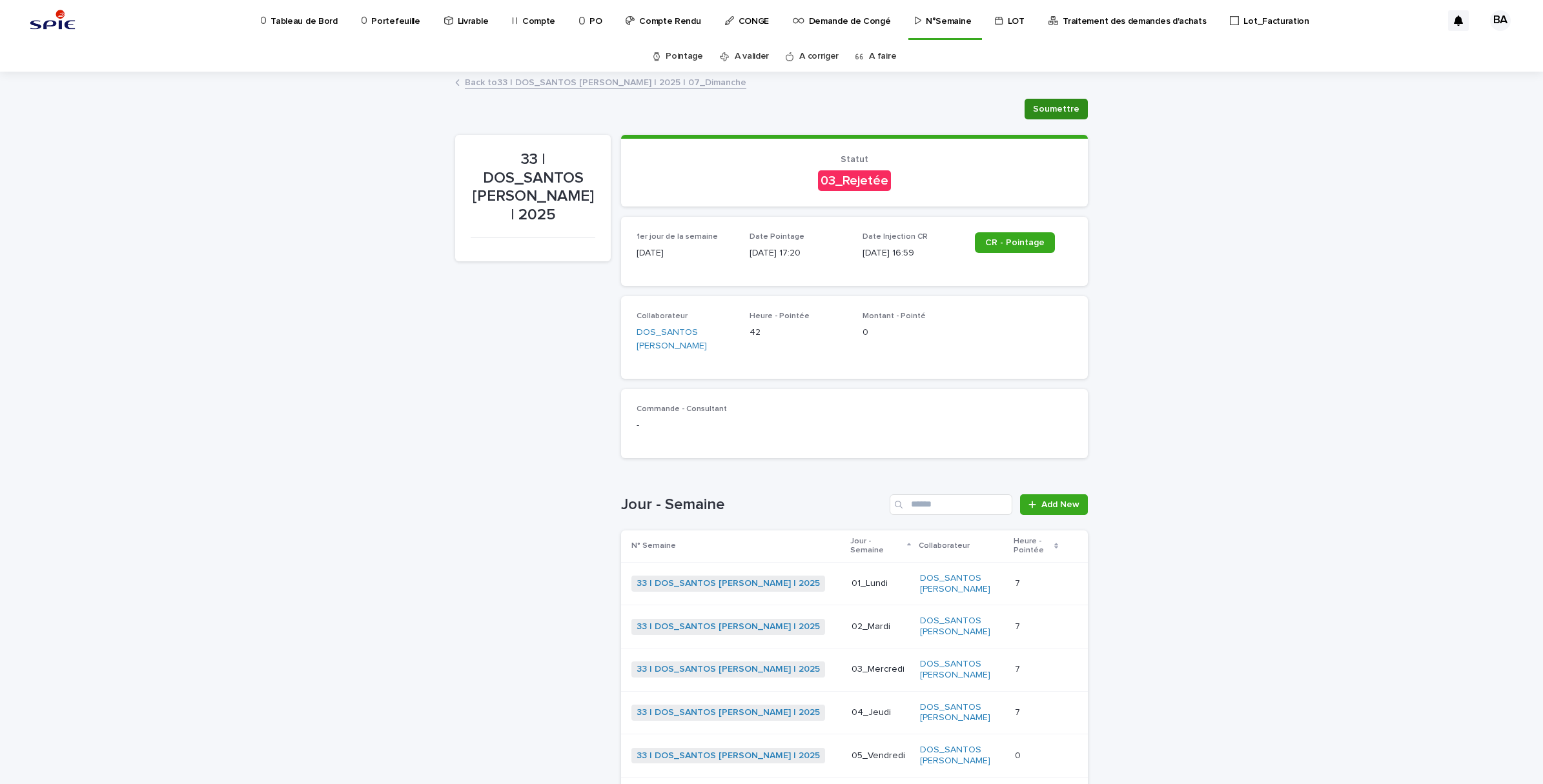
click at [1033, 107] on span "Soumettre" at bounding box center [1056, 109] width 46 height 13
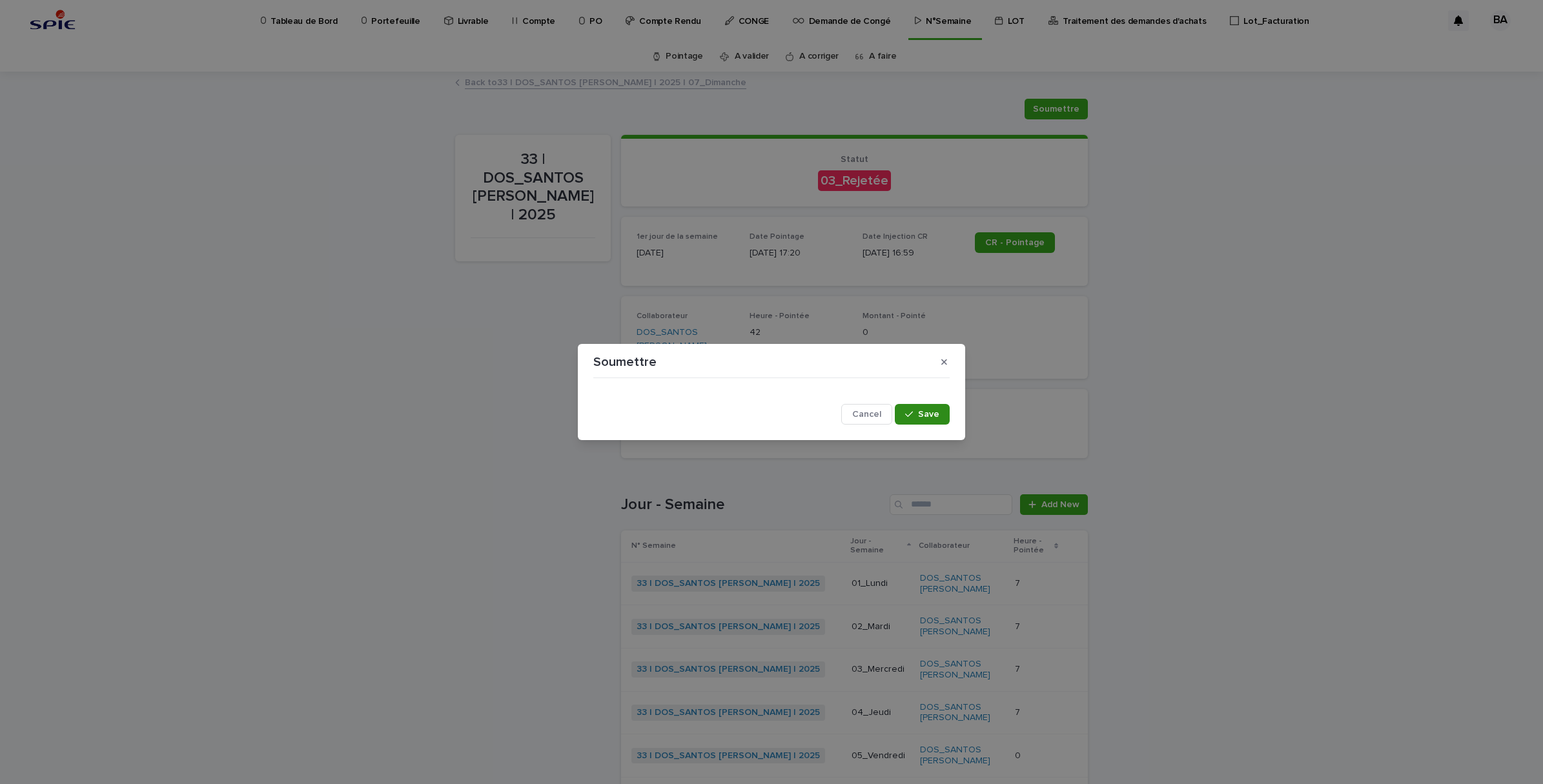
click at [908, 423] on button "Save" at bounding box center [922, 415] width 55 height 20
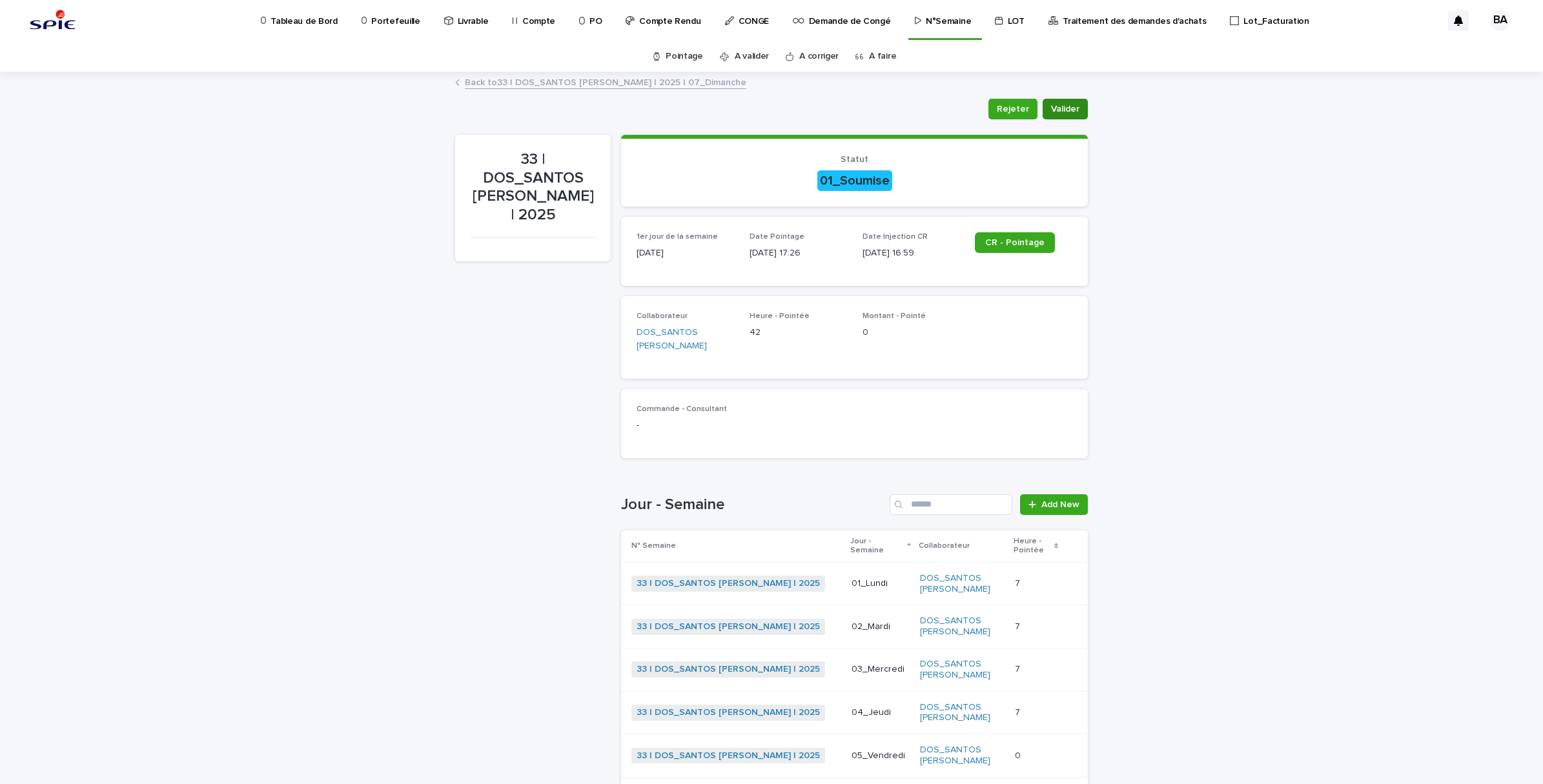
click at [1063, 108] on span "Valider" at bounding box center [1065, 109] width 29 height 13
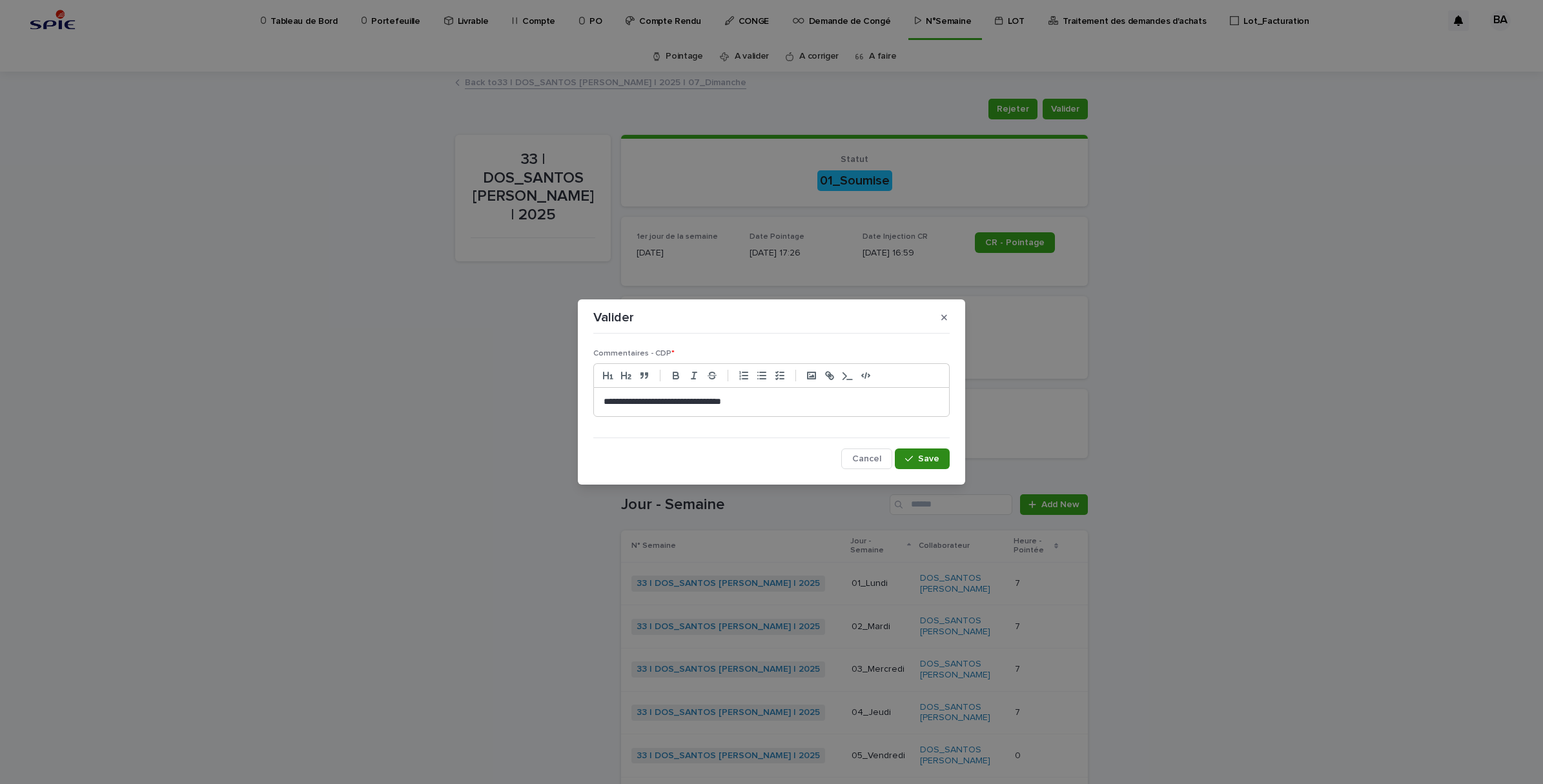
click at [926, 455] on span "Save" at bounding box center [929, 459] width 21 height 9
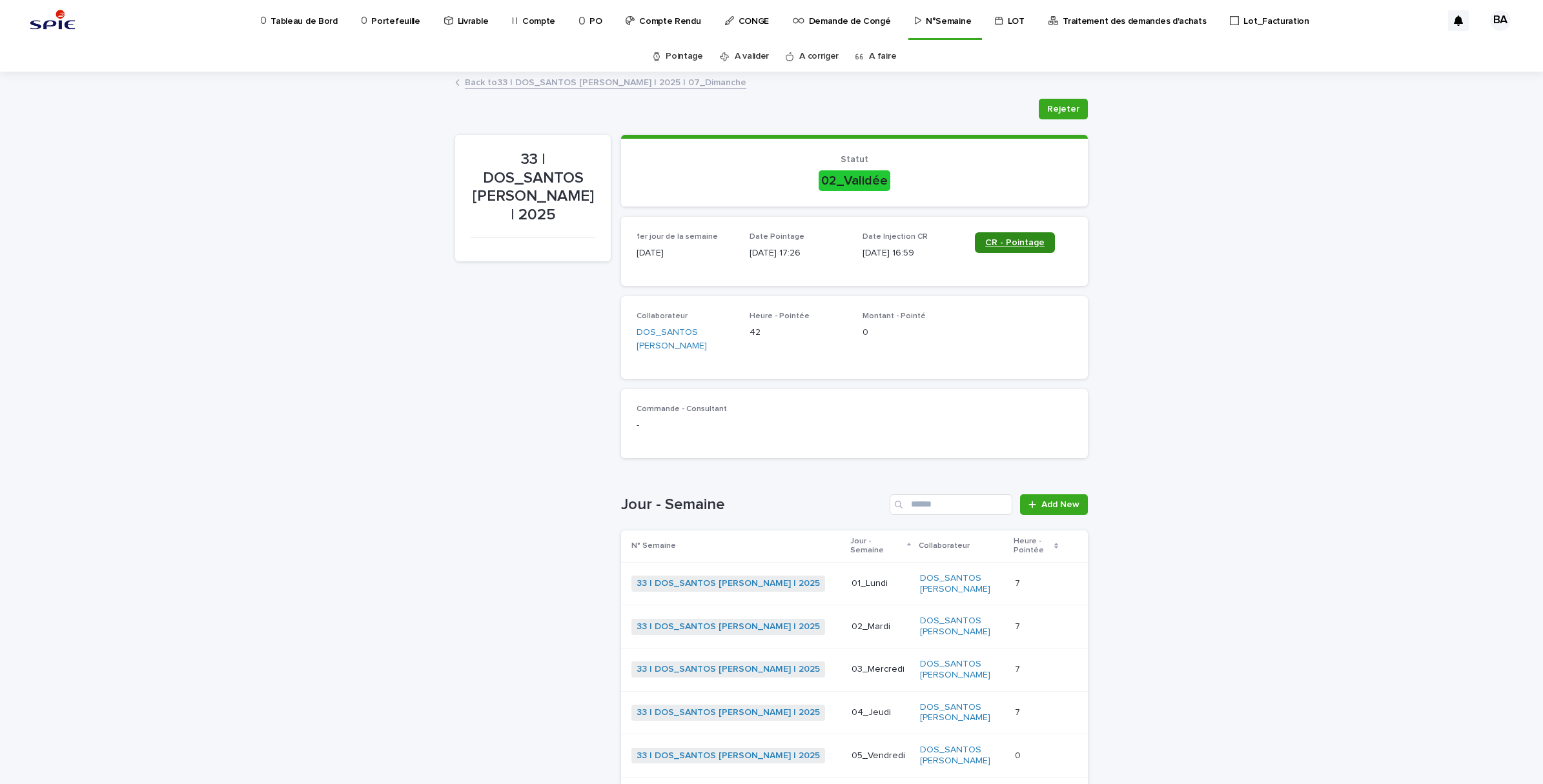
click at [1020, 234] on link "CR - Pointage" at bounding box center [1014, 243] width 80 height 20
click at [1018, 244] on span "CR - Pointage" at bounding box center [1015, 243] width 59 height 9
click at [1295, 362] on div "Loading... Saving… Loading... Saving… 33 | DOS_SANTOS Leandro | 2025 Rejeter Re…" at bounding box center [772, 523] width 1543 height 900
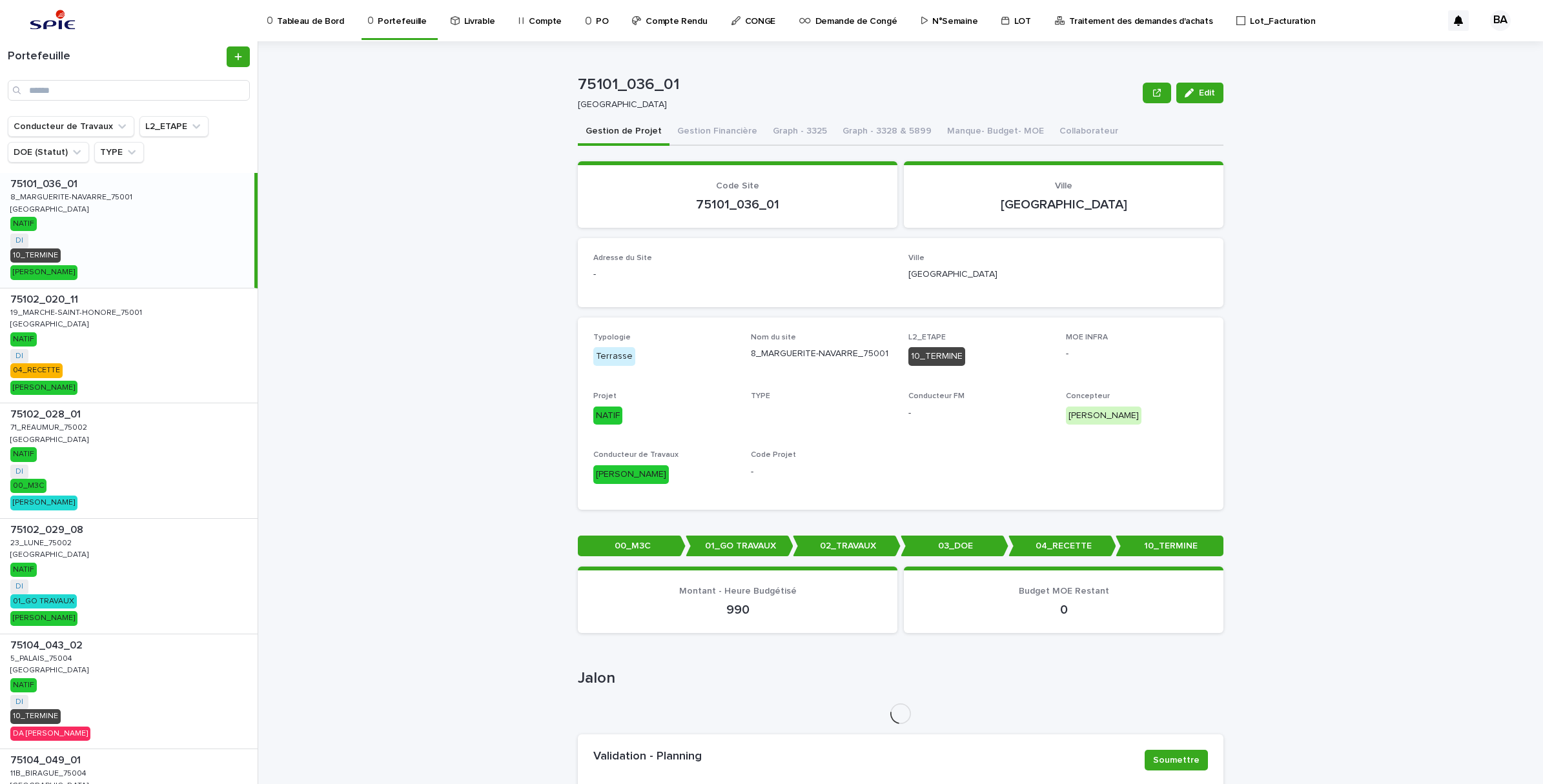
click at [947, 22] on p "N°Semaine" at bounding box center [954, 13] width 45 height 27
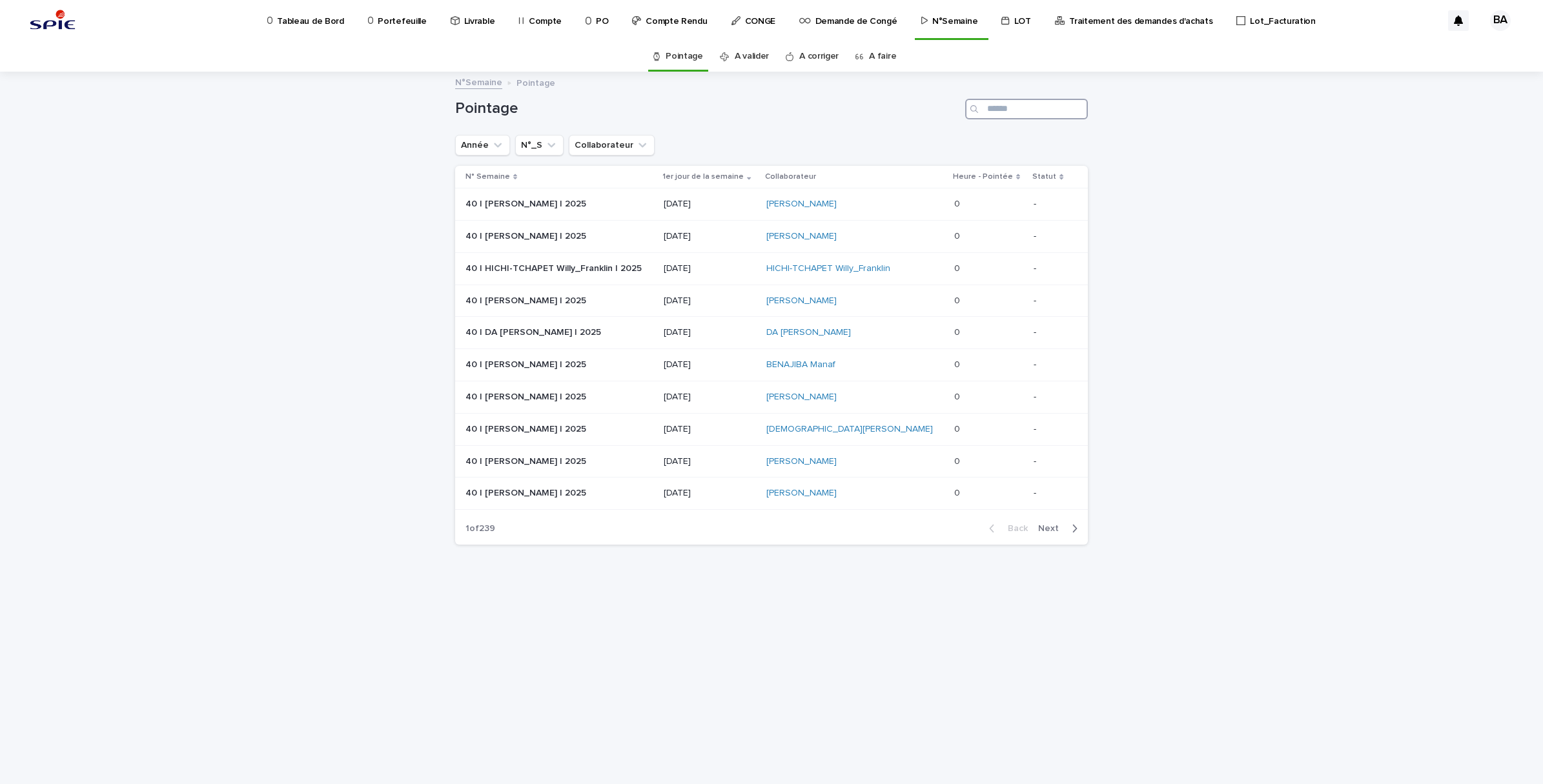
click at [1022, 116] on input "Search" at bounding box center [1027, 109] width 123 height 20
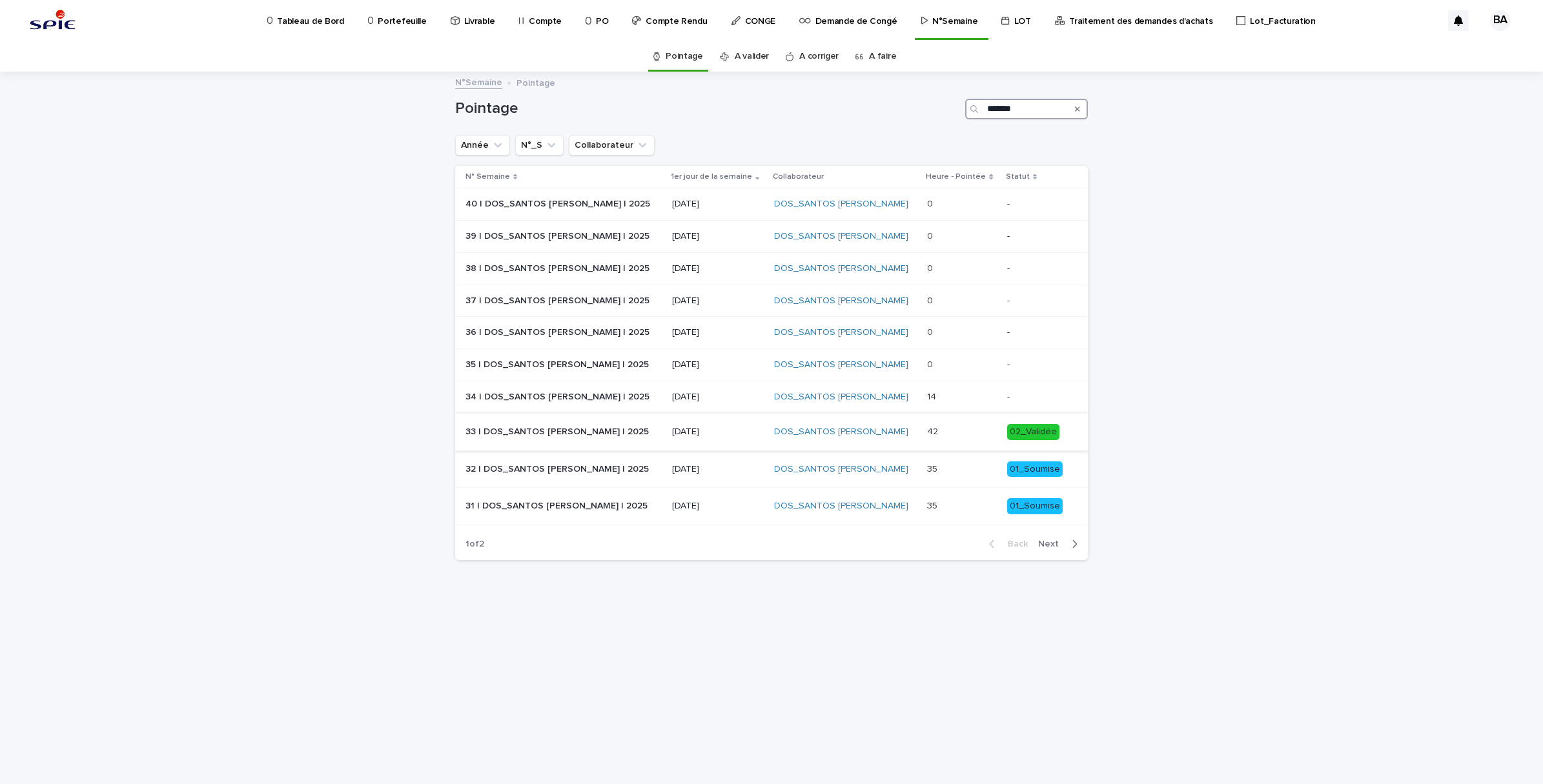
type input "*******"
click at [954, 436] on p at bounding box center [962, 432] width 69 height 11
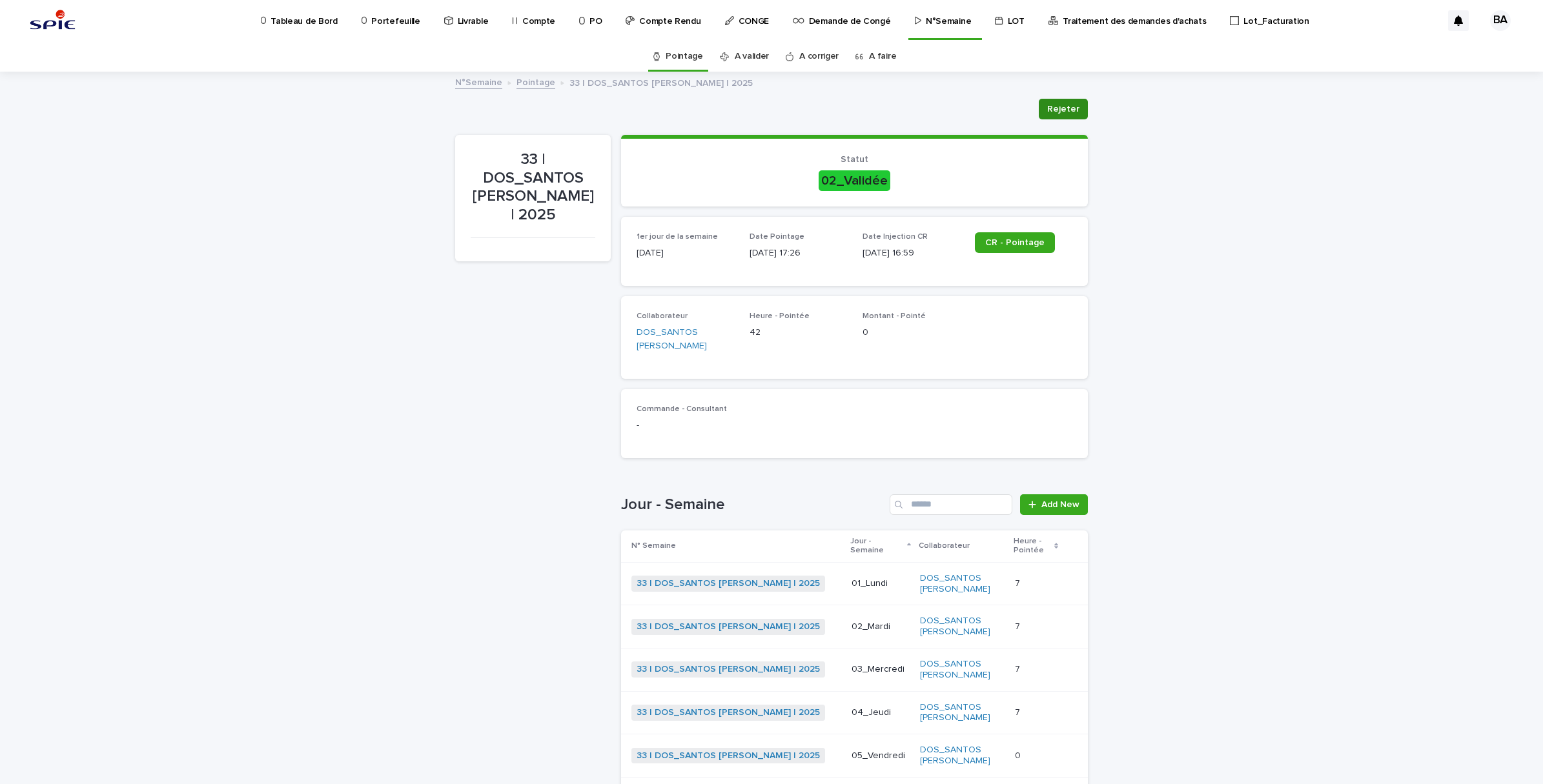
click at [1075, 114] on button "Rejeter" at bounding box center [1063, 109] width 49 height 20
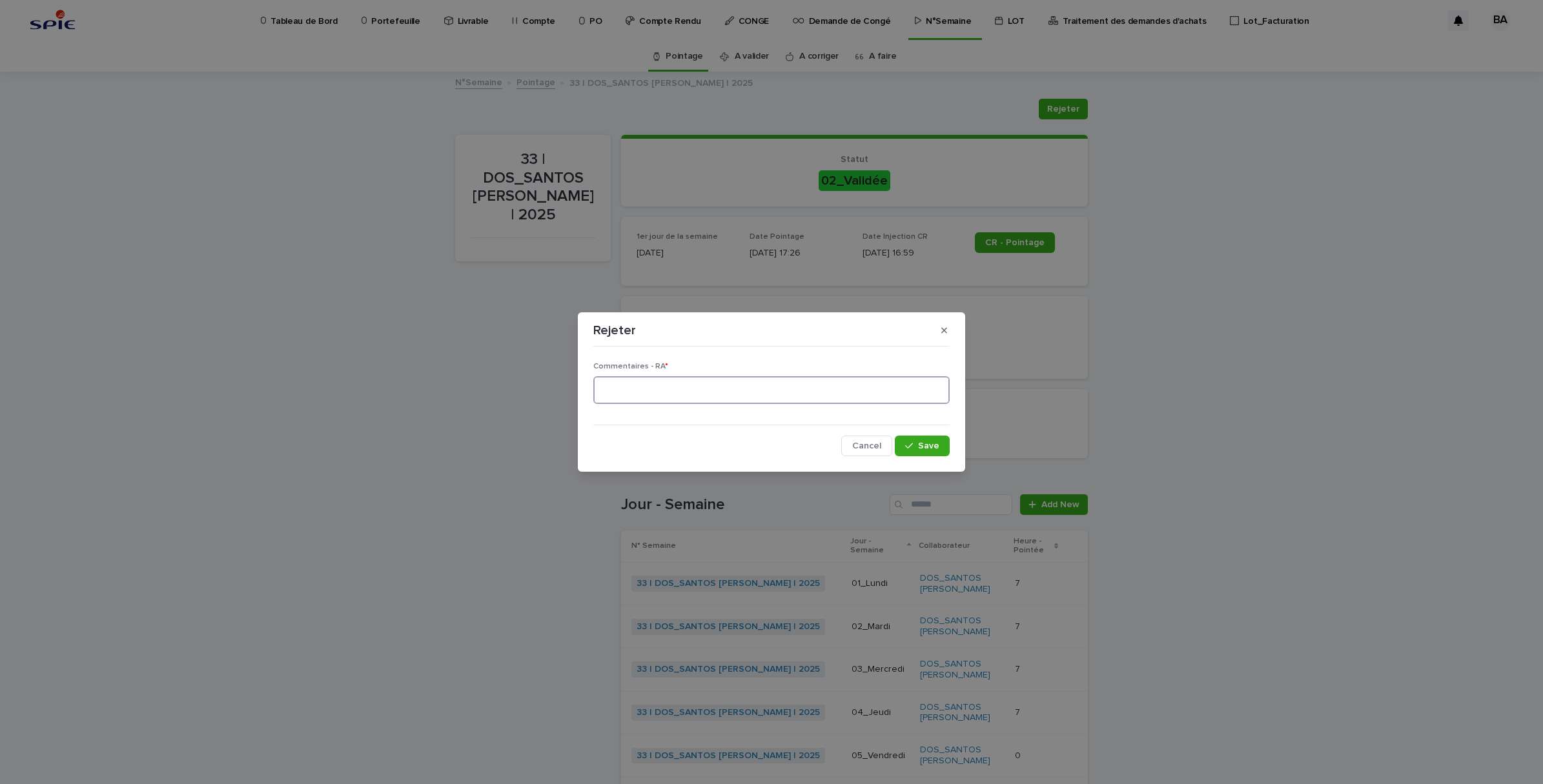
click at [792, 398] on textarea at bounding box center [772, 390] width 357 height 29
type textarea "*"
type textarea "**********"
click at [920, 443] on span "Save" at bounding box center [929, 446] width 21 height 9
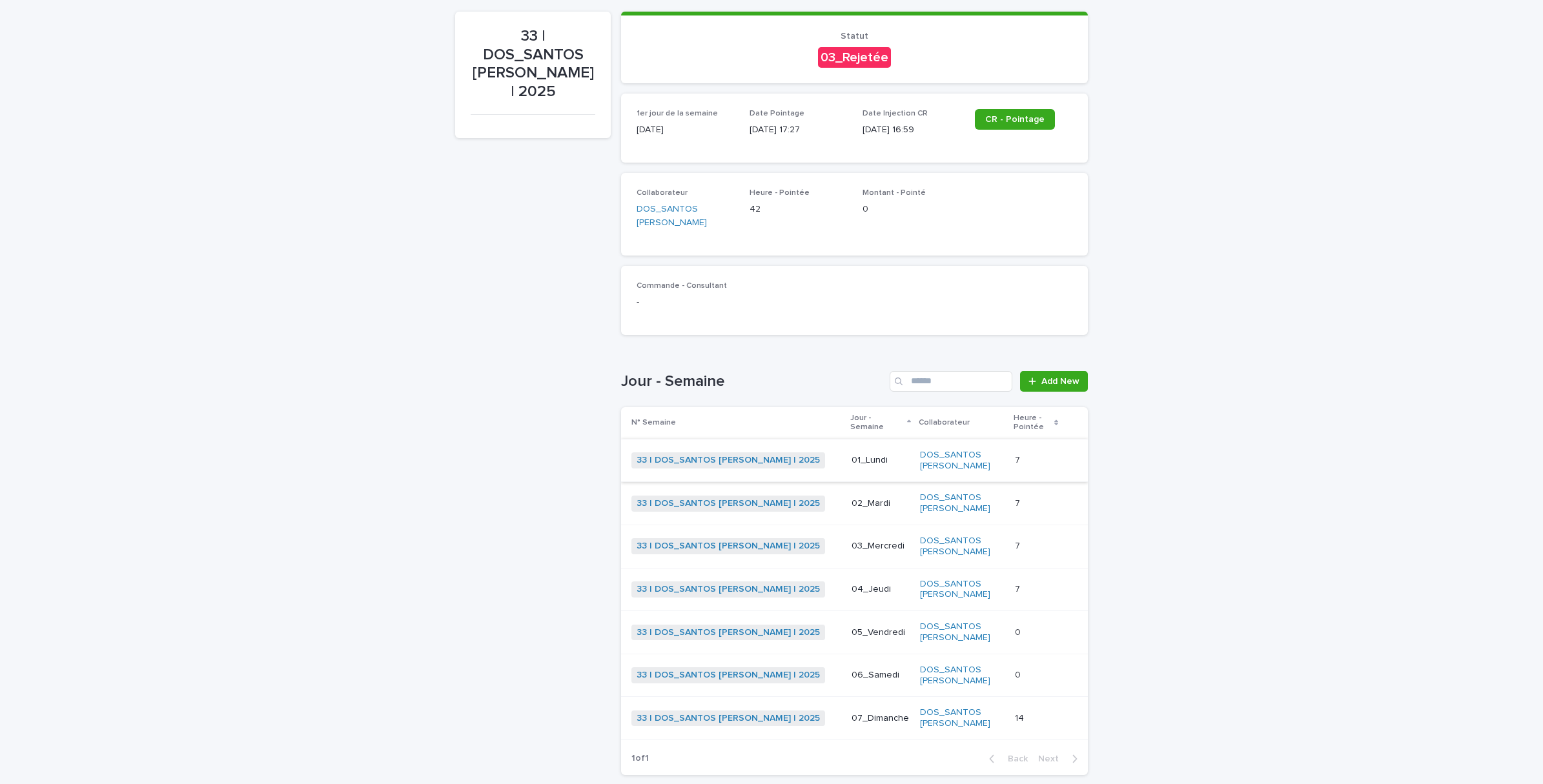
scroll to position [127, 0]
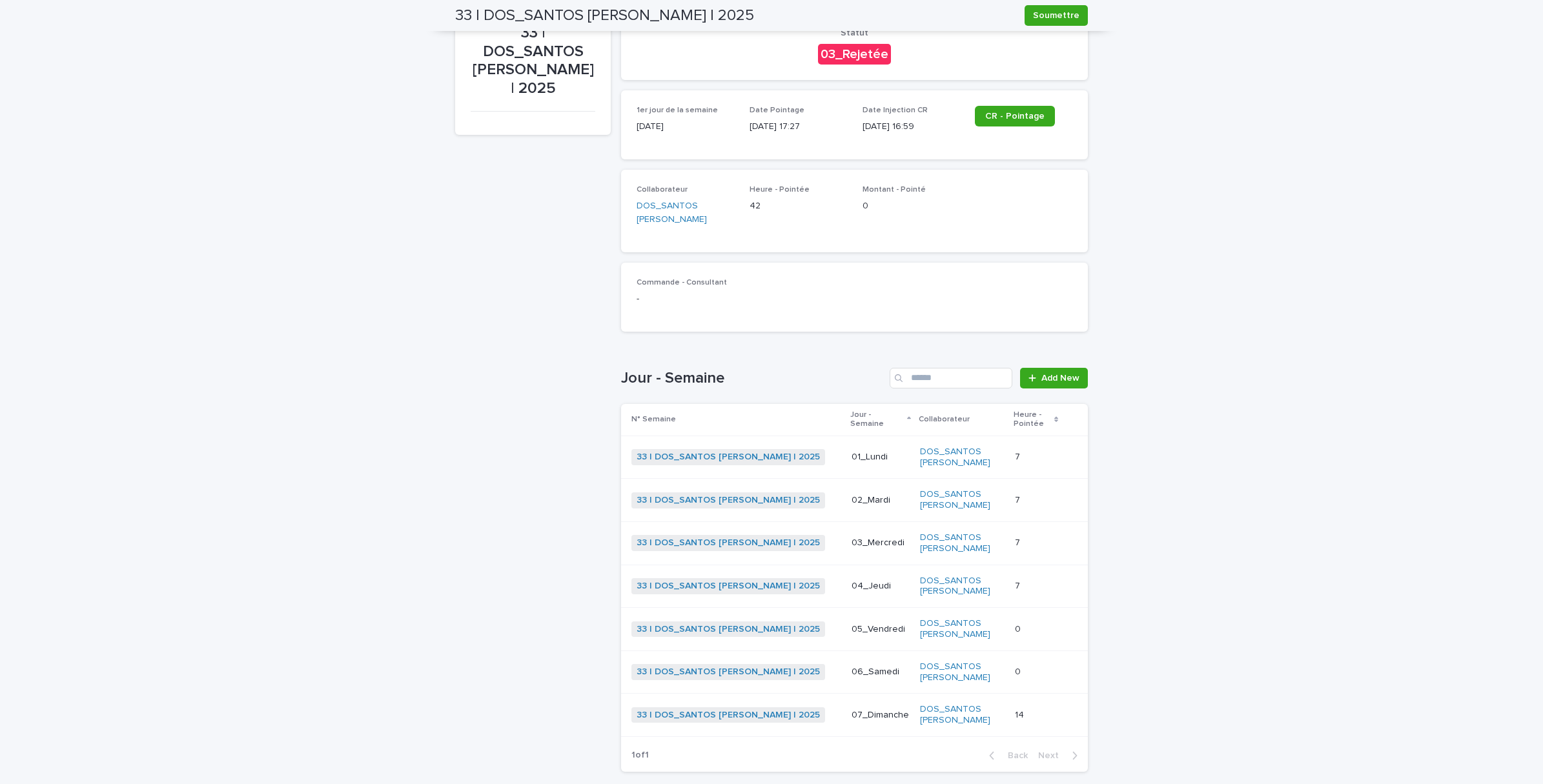
click at [1025, 710] on p at bounding box center [1036, 716] width 42 height 11
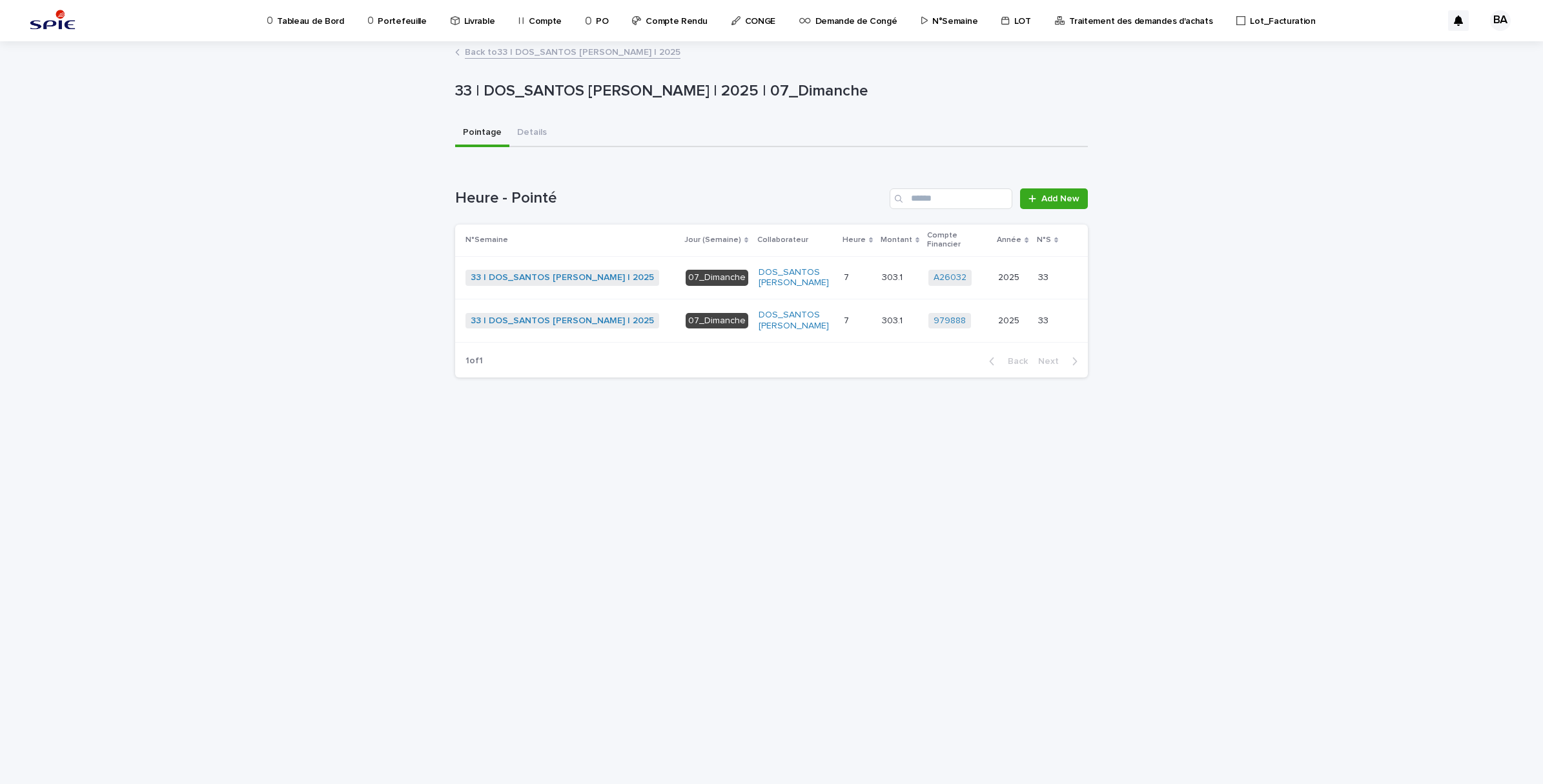
click at [853, 272] on p at bounding box center [858, 278] width 28 height 11
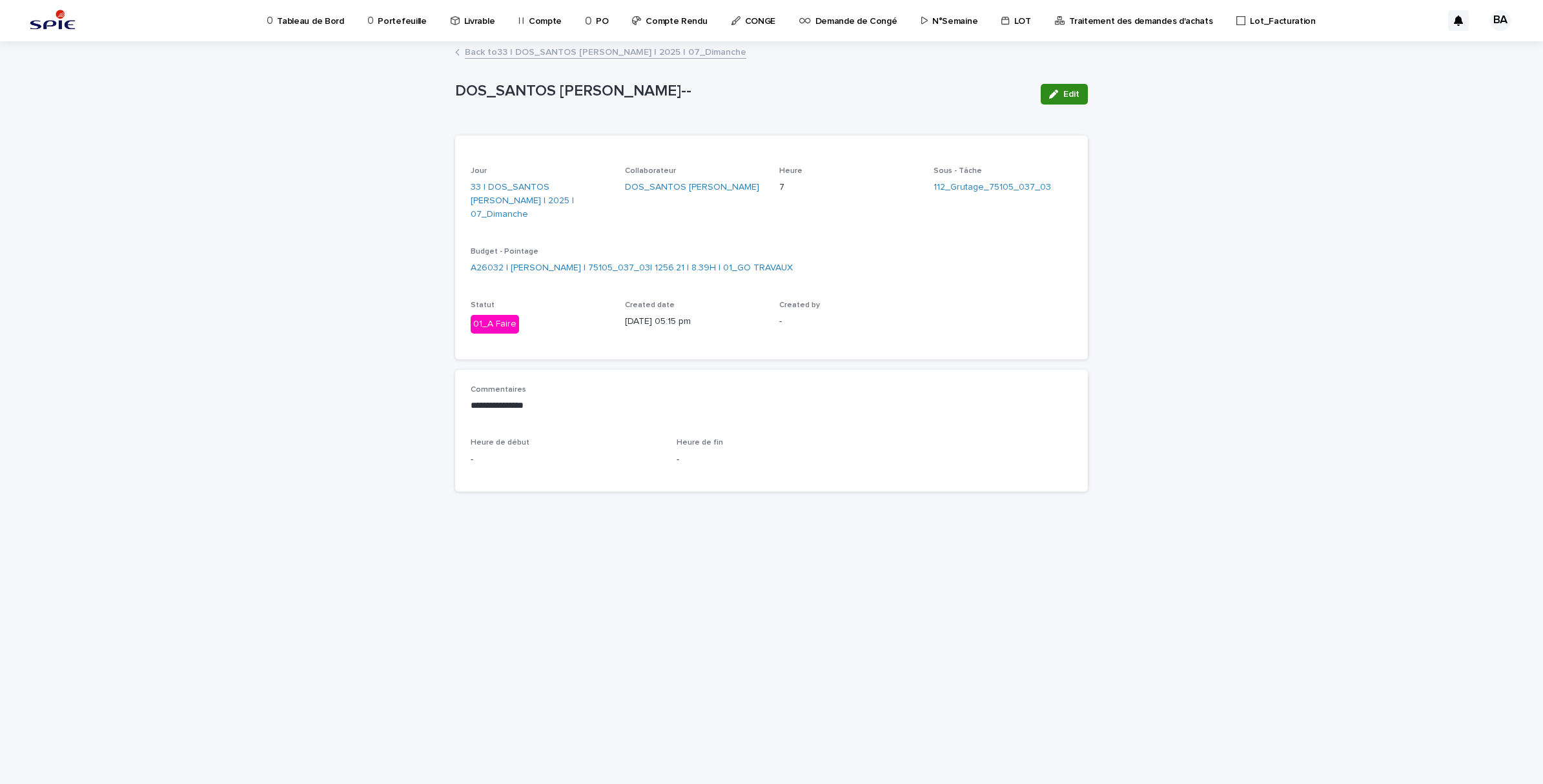
click at [1076, 87] on button "Edit" at bounding box center [1064, 94] width 47 height 20
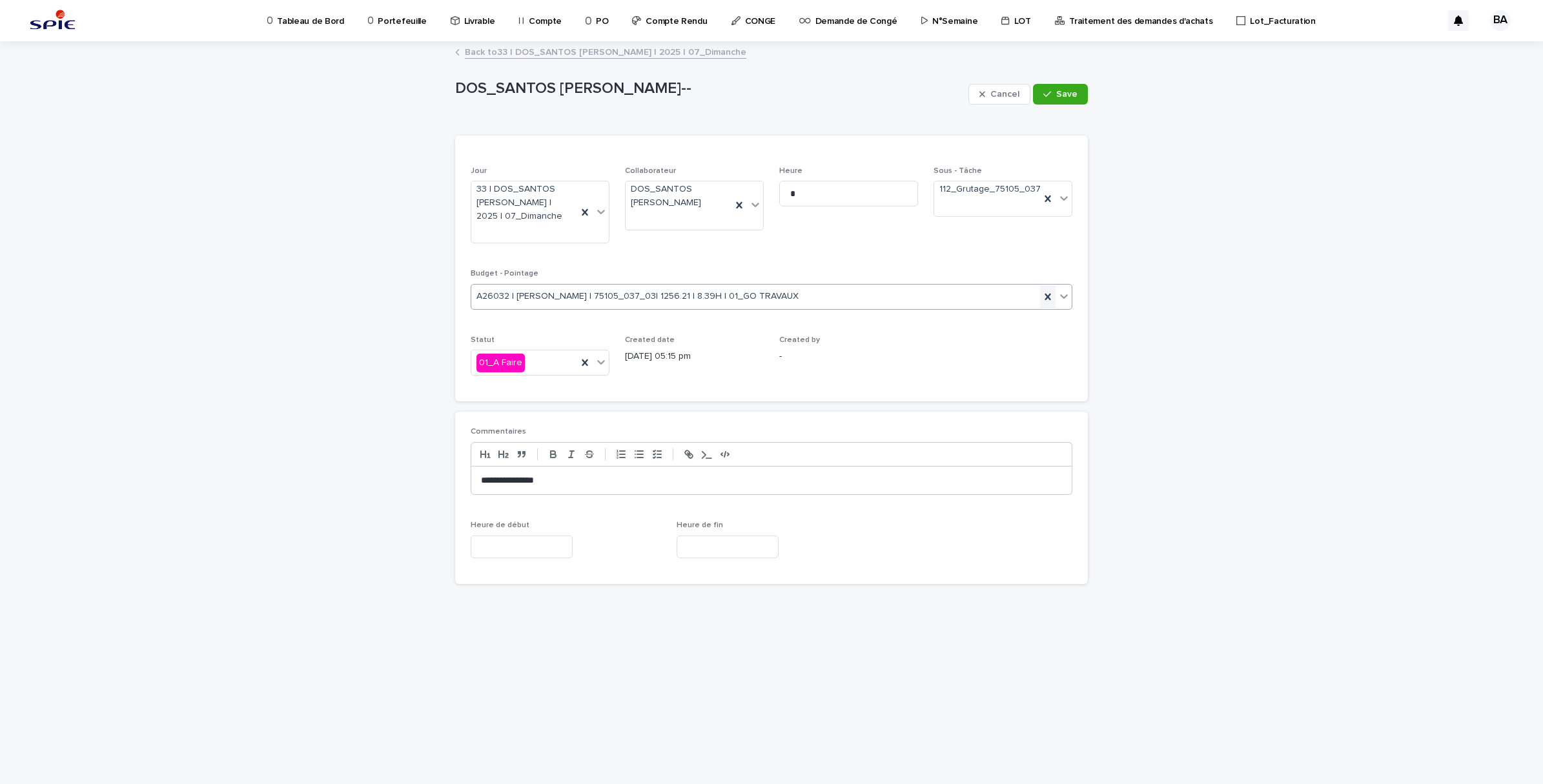
click at [1043, 294] on icon at bounding box center [1048, 297] width 13 height 13
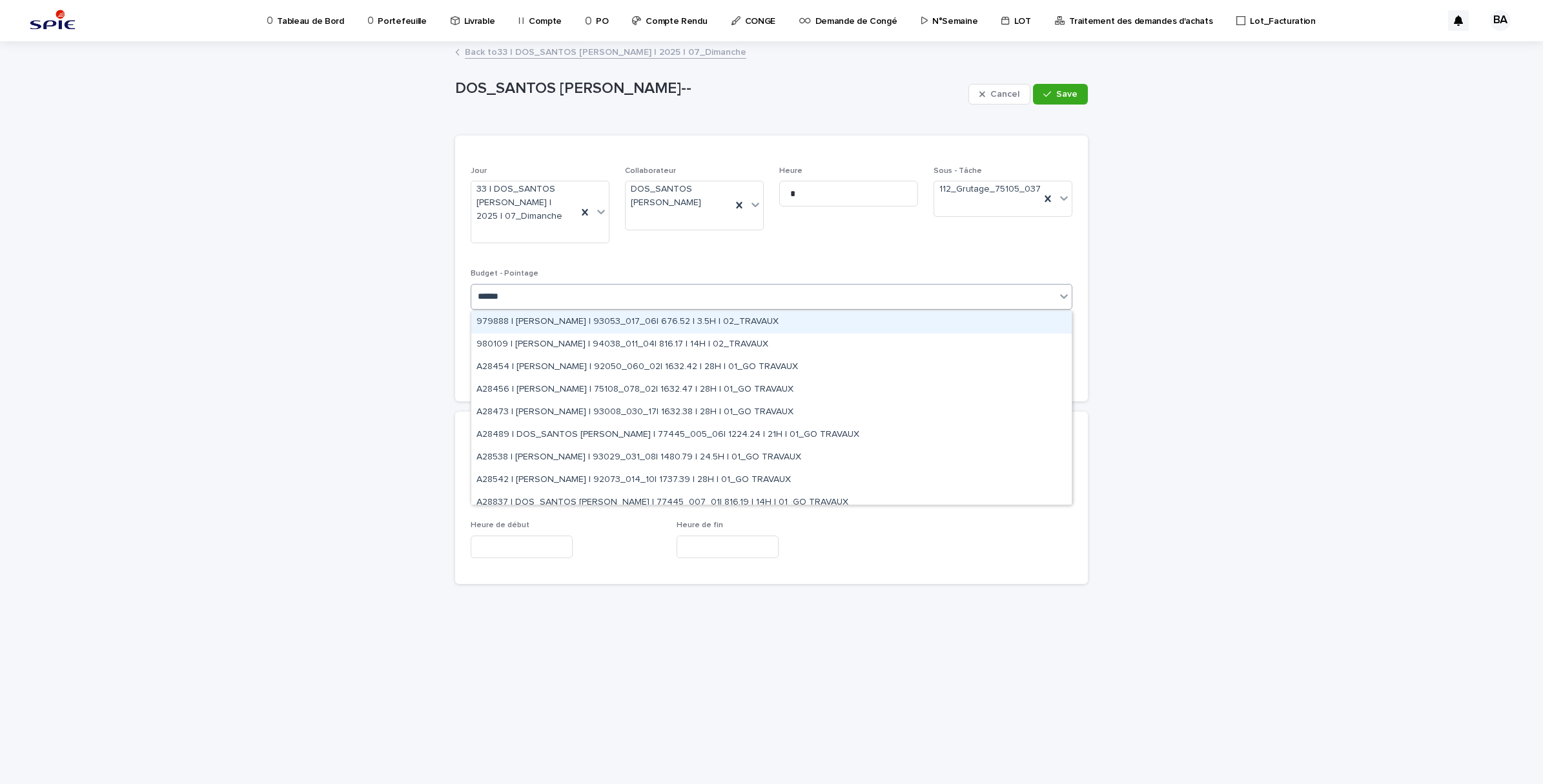
type input "*******"
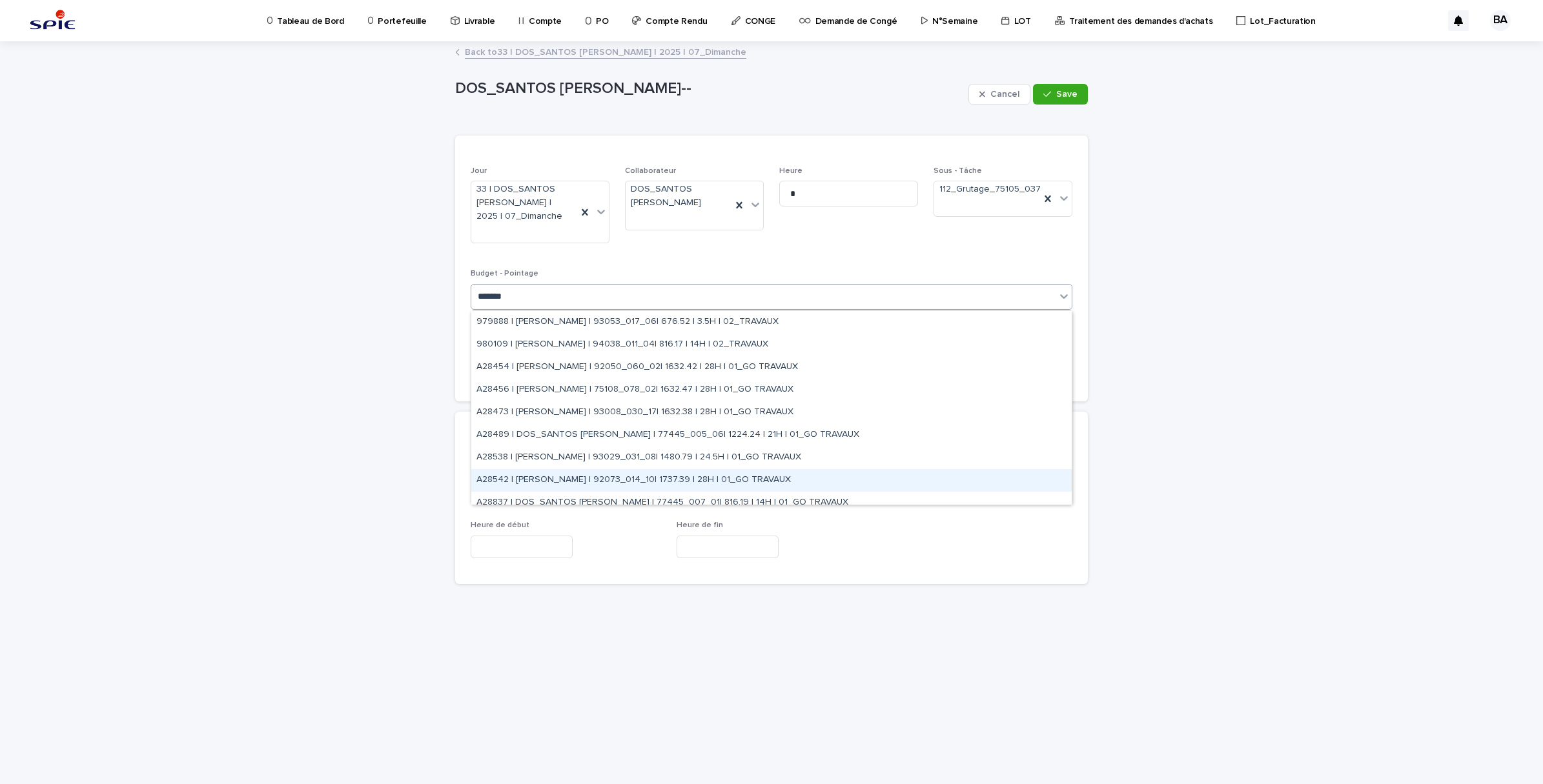
scroll to position [9, 0]
click at [772, 469] on div "A28542 | [PERSON_NAME] | 92073_014_10| 1737.39 | 28H | 01_GO TRAVAUX" at bounding box center [772, 471] width 601 height 22
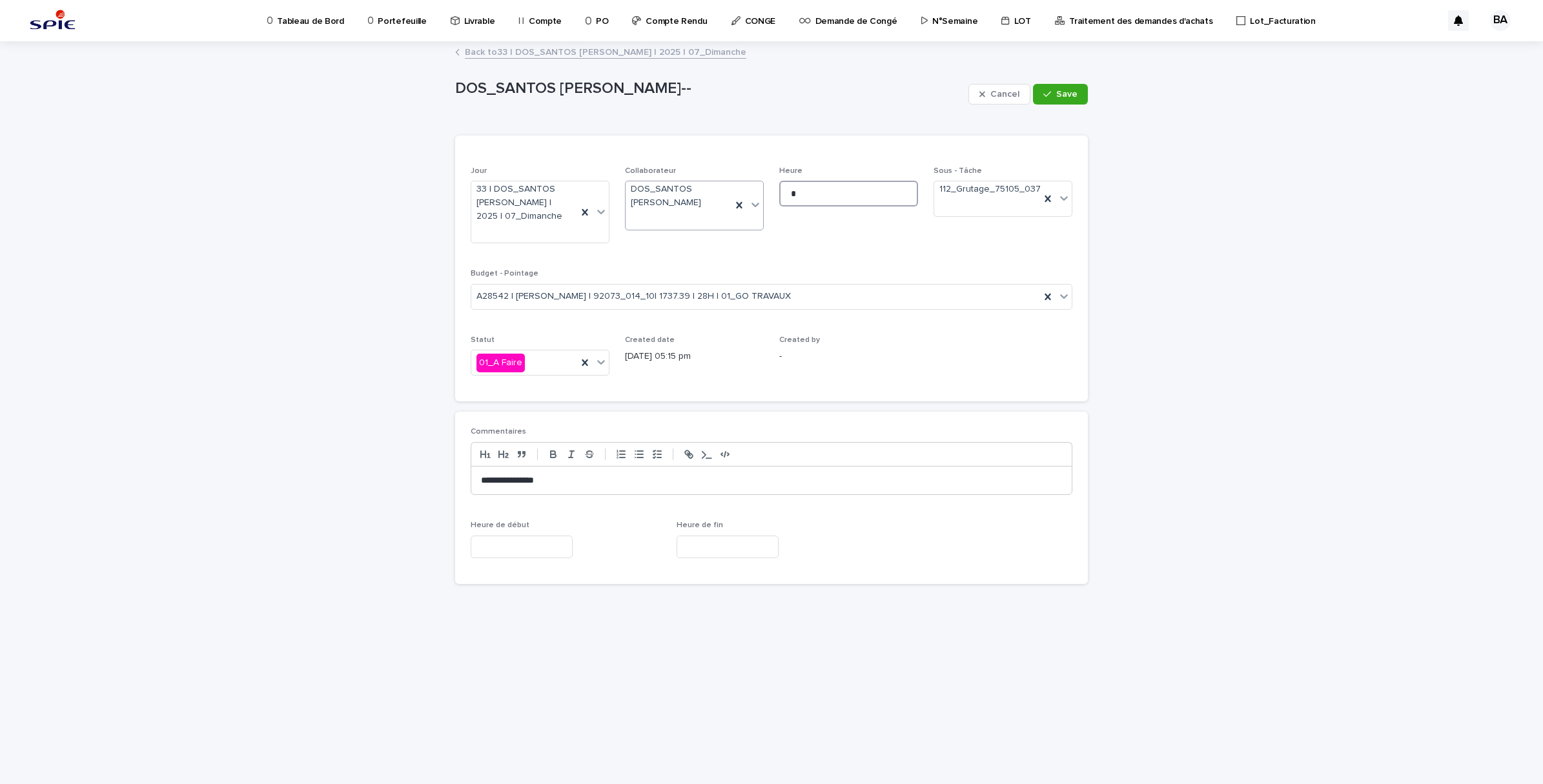
drag, startPoint x: 796, startPoint y: 189, endPoint x: 760, endPoint y: 189, distance: 36.0
click at [760, 189] on div "Jour 33 | DOS_SANTOS [PERSON_NAME] | 2025 | 07_Dimanche Collaborateur DOS_SANTO…" at bounding box center [772, 276] width 601 height 220
type input "**"
click at [1050, 95] on icon "button" at bounding box center [1047, 94] width 7 height 9
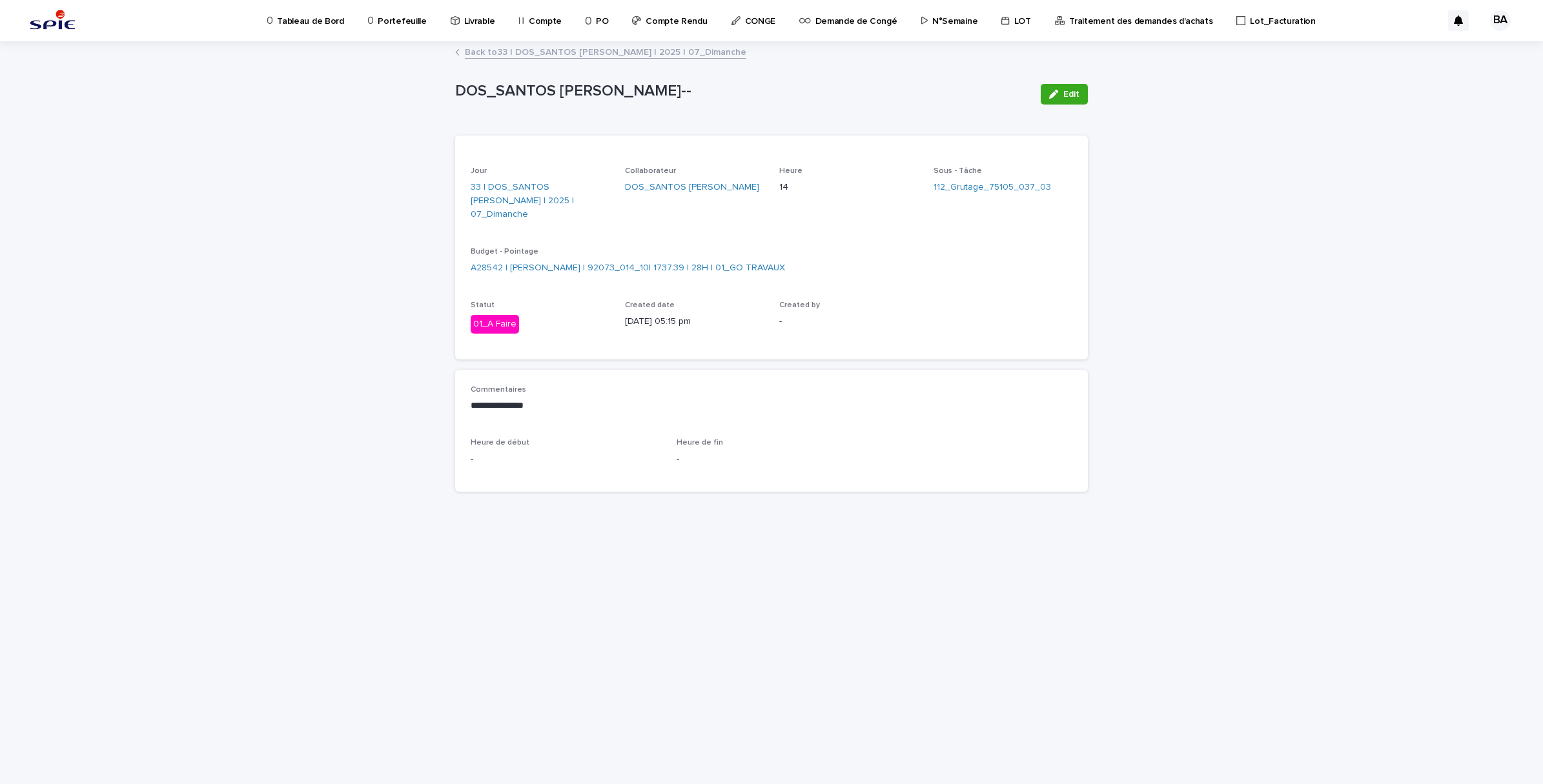
click at [527, 54] on link "Back to 33 | DOS_SANTOS [PERSON_NAME] | 2025 | 07_Dimanche" at bounding box center [605, 52] width 282 height 15
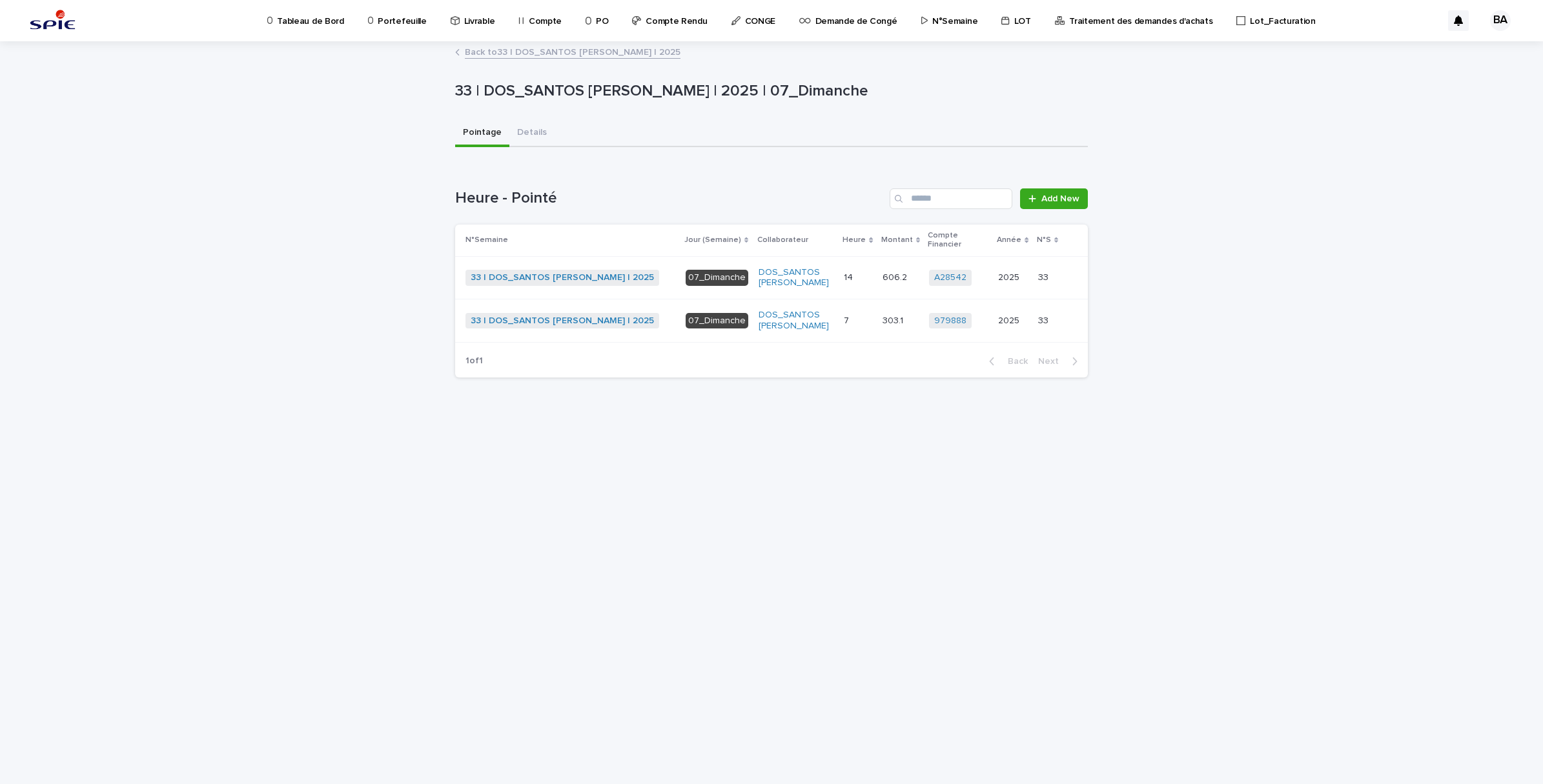
click at [853, 316] on p at bounding box center [858, 321] width 28 height 11
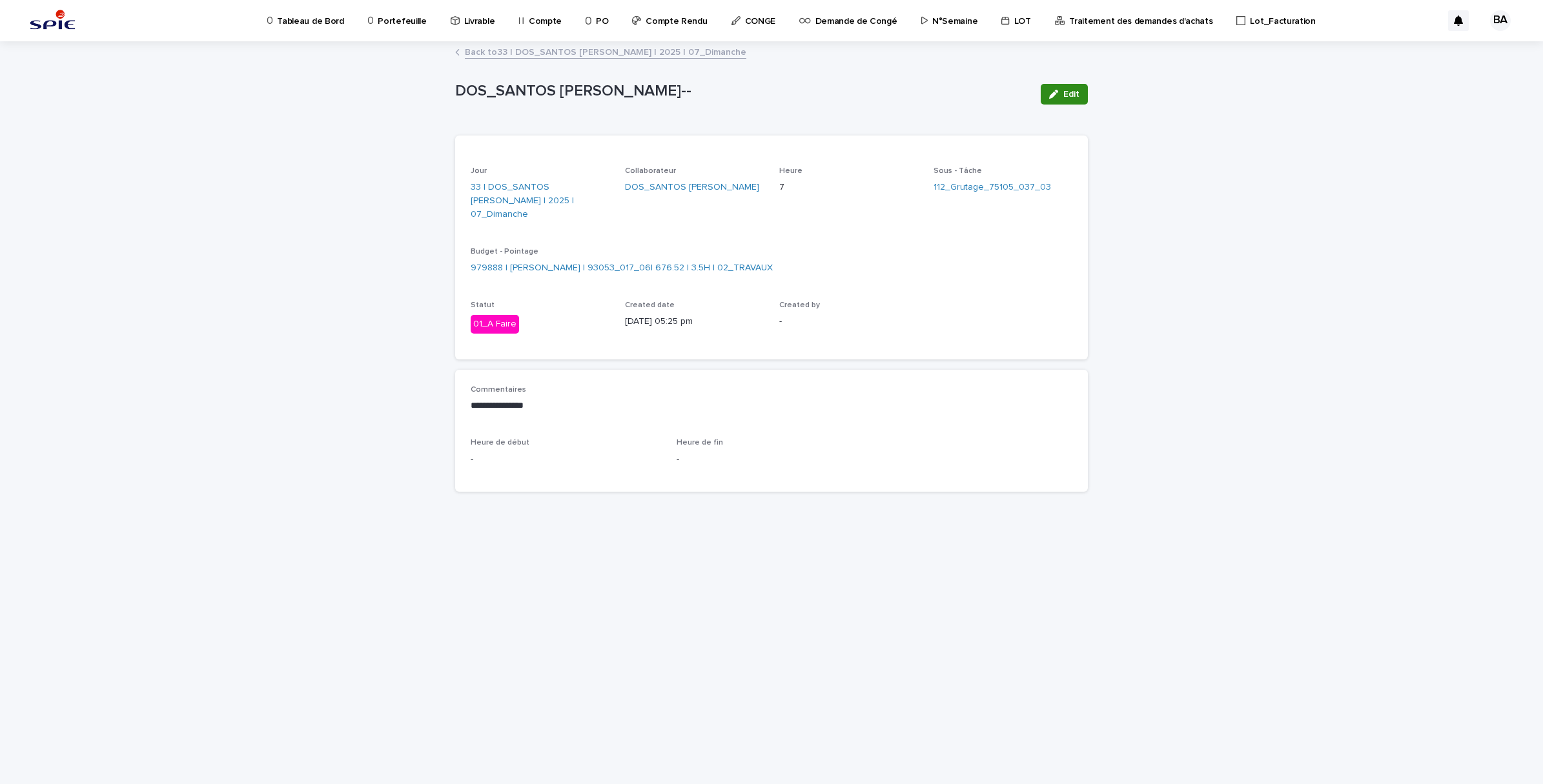
click at [1067, 91] on span "Edit" at bounding box center [1071, 94] width 16 height 9
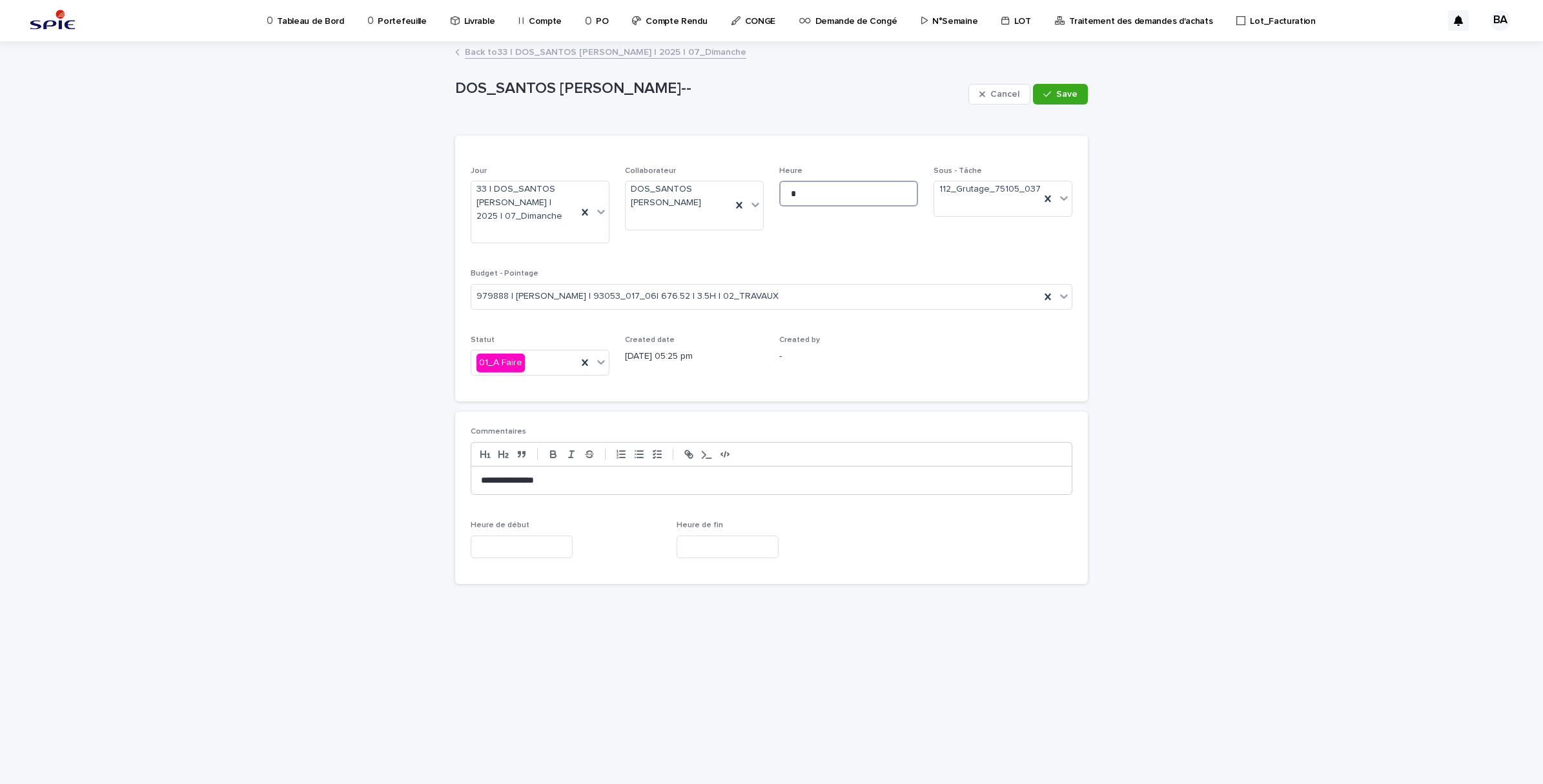
drag, startPoint x: 809, startPoint y: 196, endPoint x: 775, endPoint y: 189, distance: 34.7
click at [775, 189] on div "Jour 33 | DOS_SANTOS [PERSON_NAME] | 2025 | 07_Dimanche Collaborateur DOS_SANTO…" at bounding box center [772, 276] width 601 height 220
click at [1045, 198] on icon at bounding box center [1048, 199] width 13 height 13
click at [741, 202] on icon at bounding box center [739, 205] width 6 height 6
click at [585, 213] on icon at bounding box center [585, 211] width 6 height 6
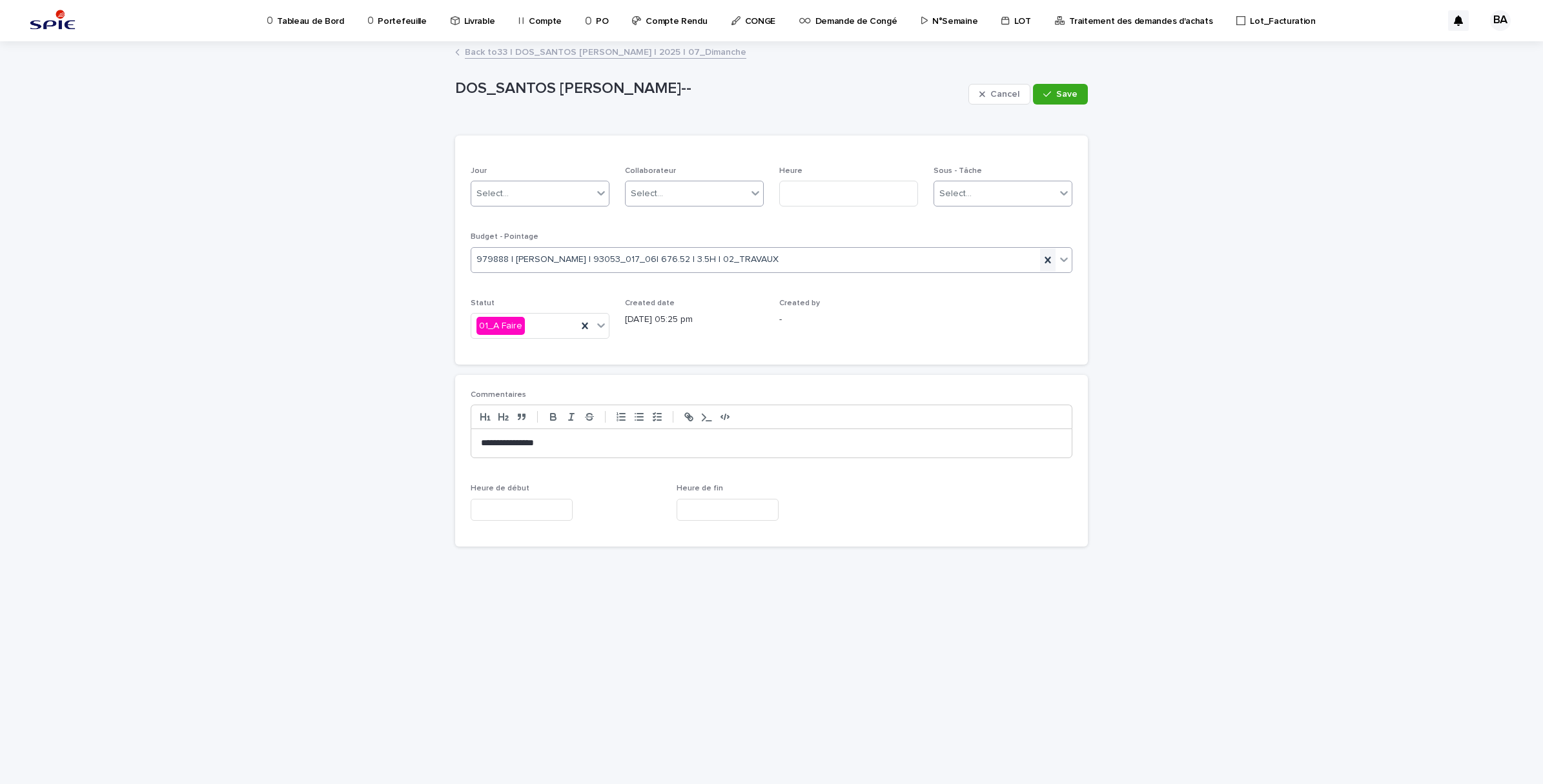
click at [1051, 257] on icon at bounding box center [1048, 260] width 13 height 13
click at [1072, 98] on span "Save" at bounding box center [1066, 94] width 21 height 9
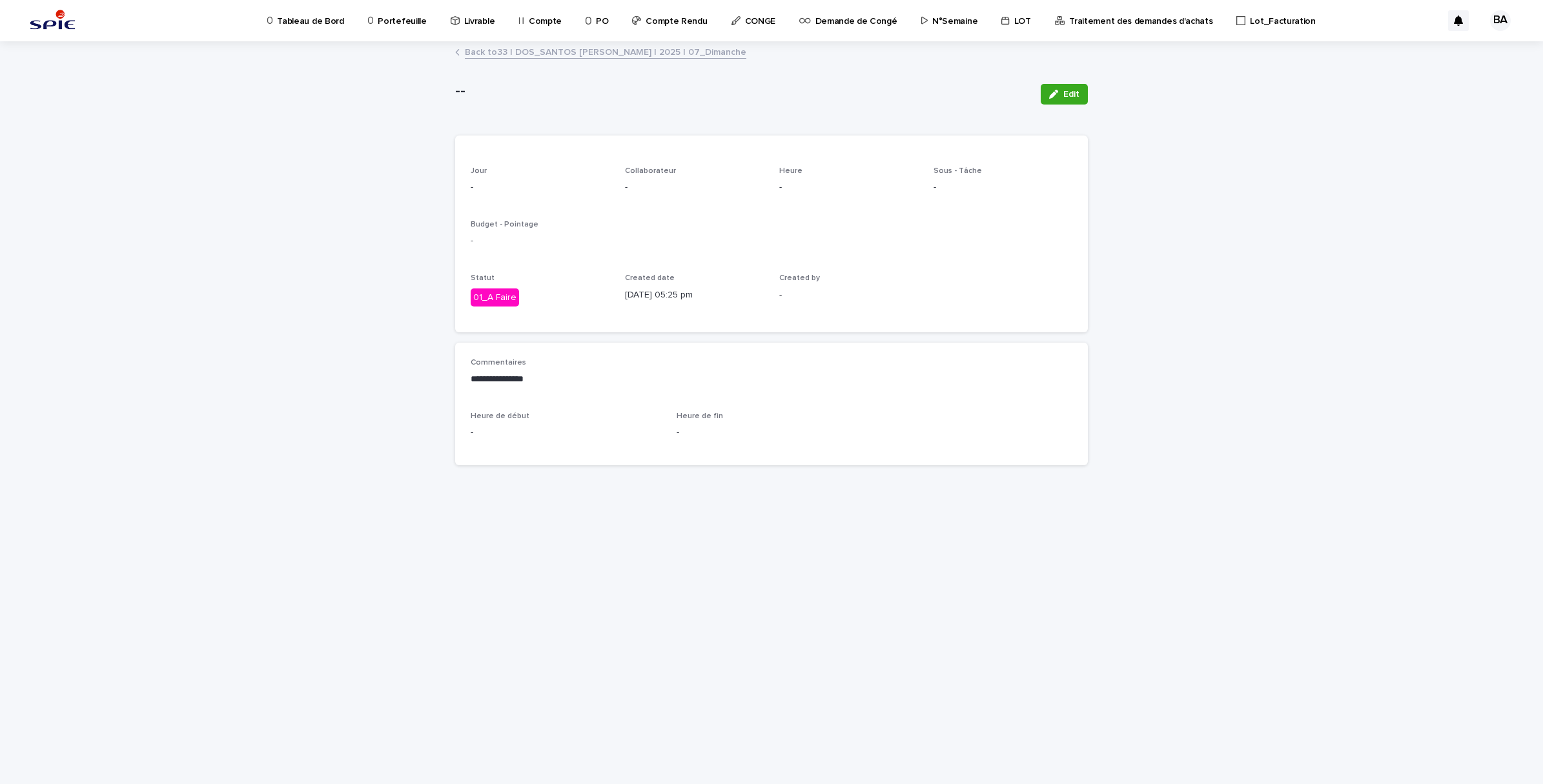
click at [512, 49] on link "Back to 33 | DOS_SANTOS [PERSON_NAME] | 2025 | 07_Dimanche" at bounding box center [605, 52] width 282 height 15
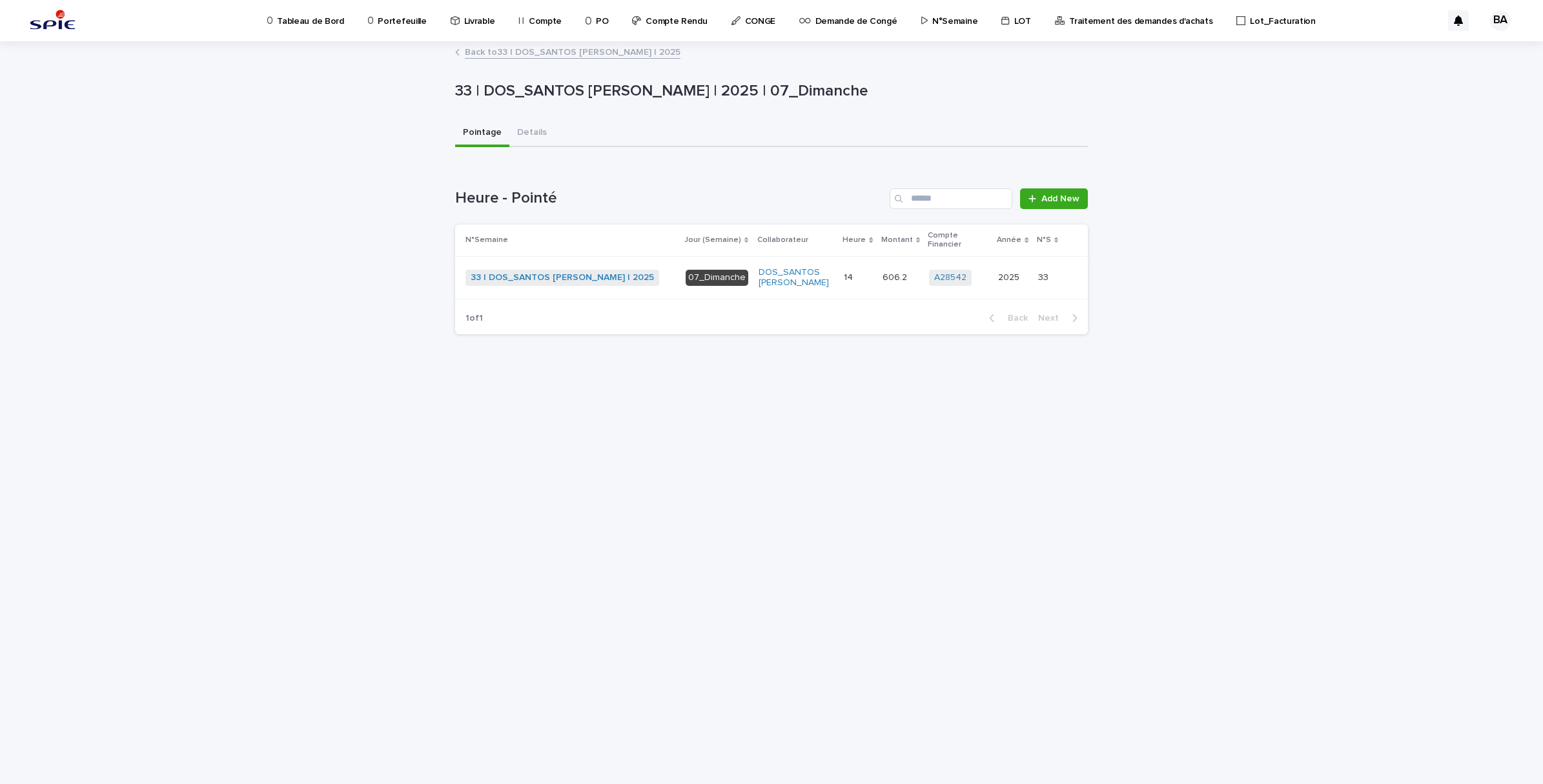
click at [512, 50] on link "Back to 33 | DOS_SANTOS [PERSON_NAME] | 2025" at bounding box center [572, 52] width 215 height 15
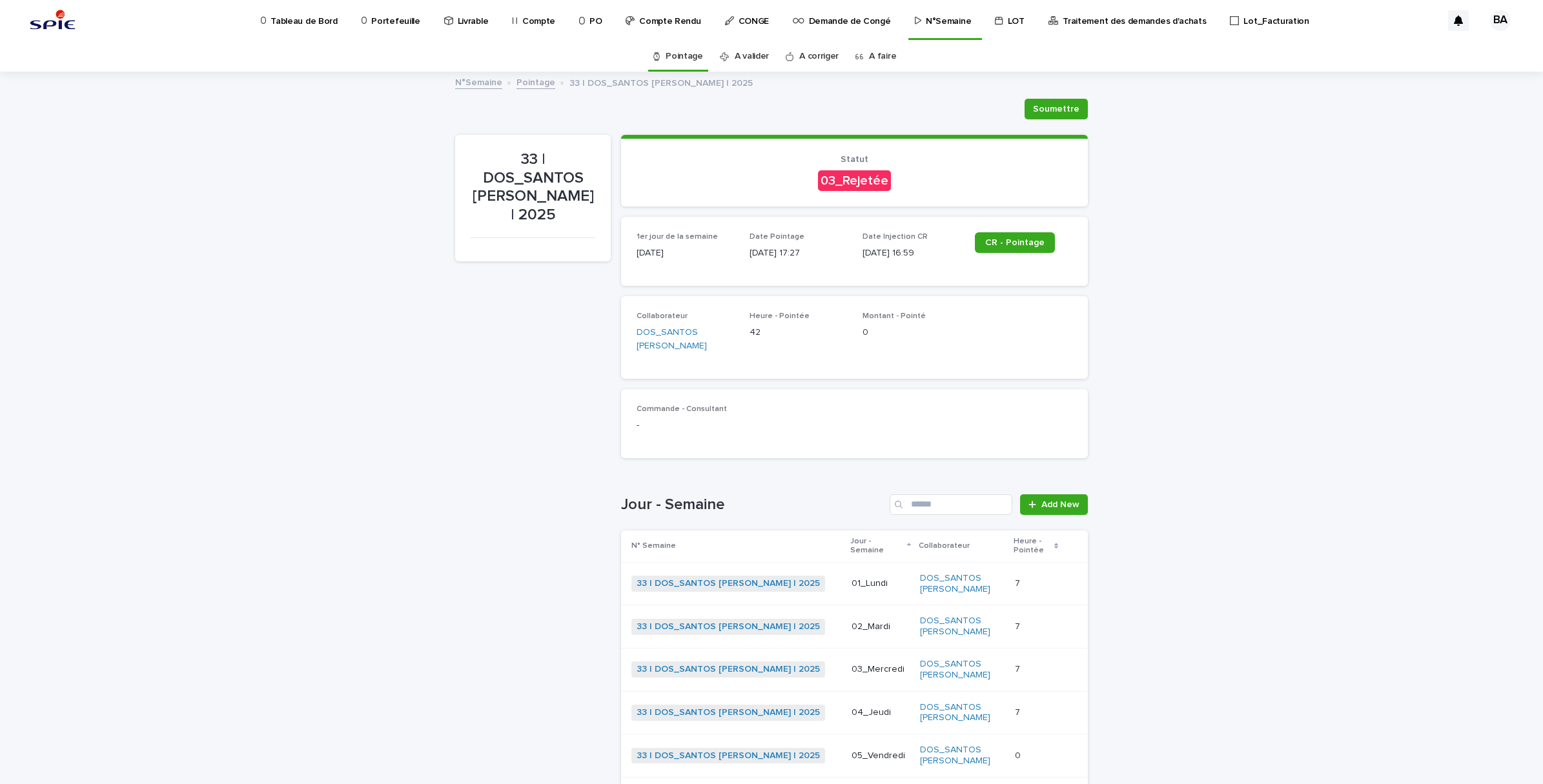
scroll to position [41, 0]
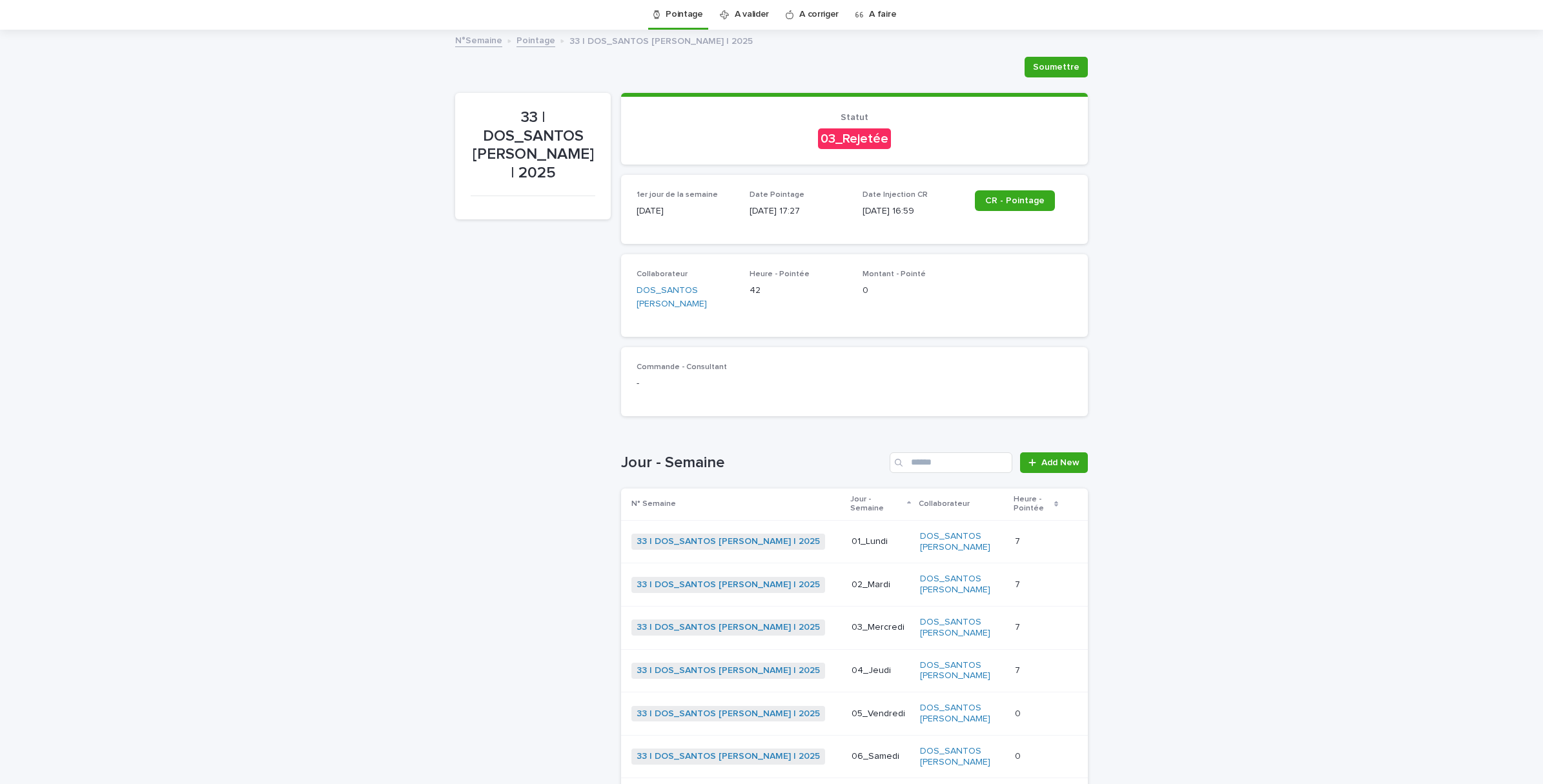
scroll to position [80, 0]
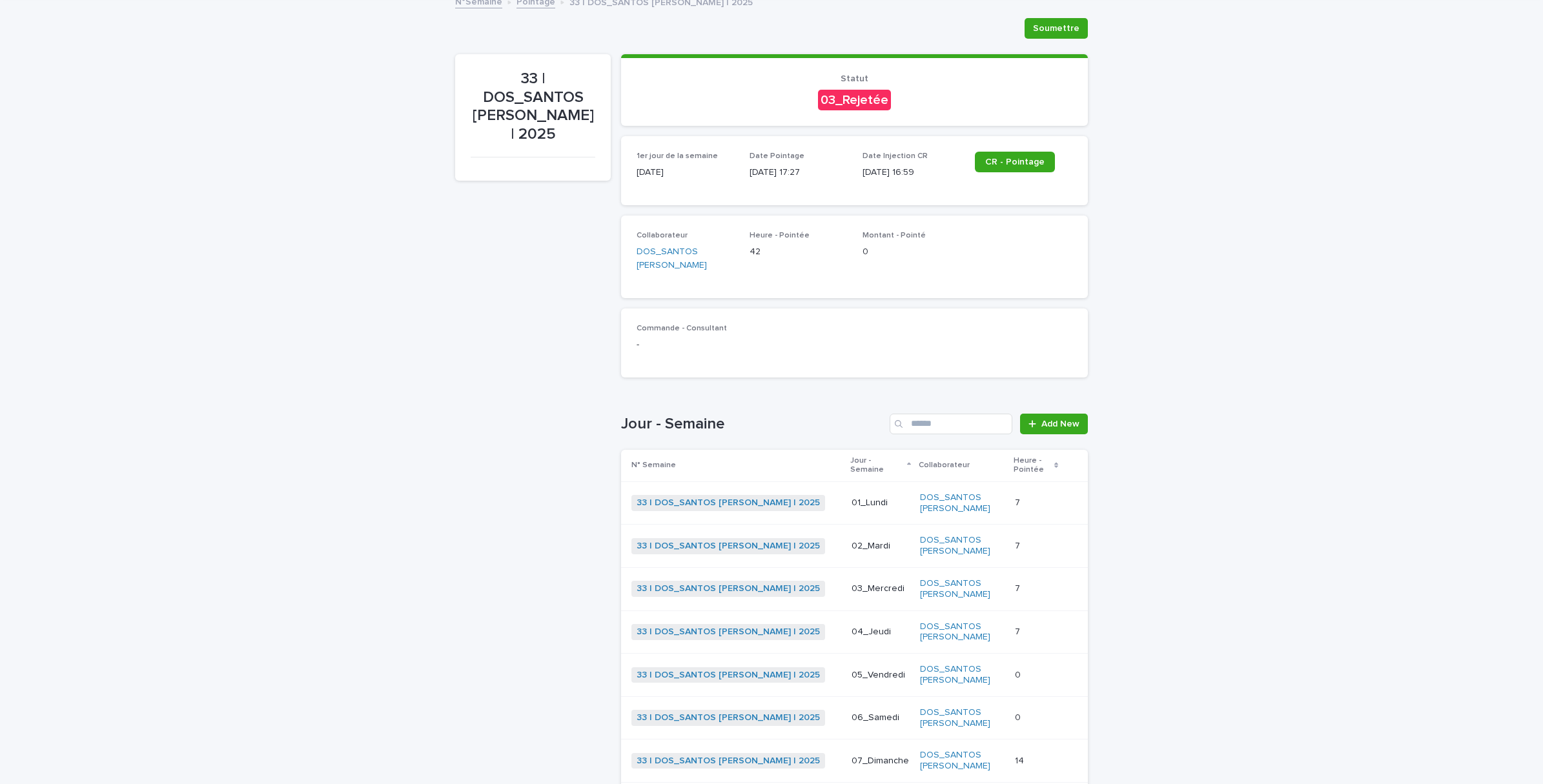
click at [1015, 755] on p at bounding box center [1036, 761] width 42 height 11
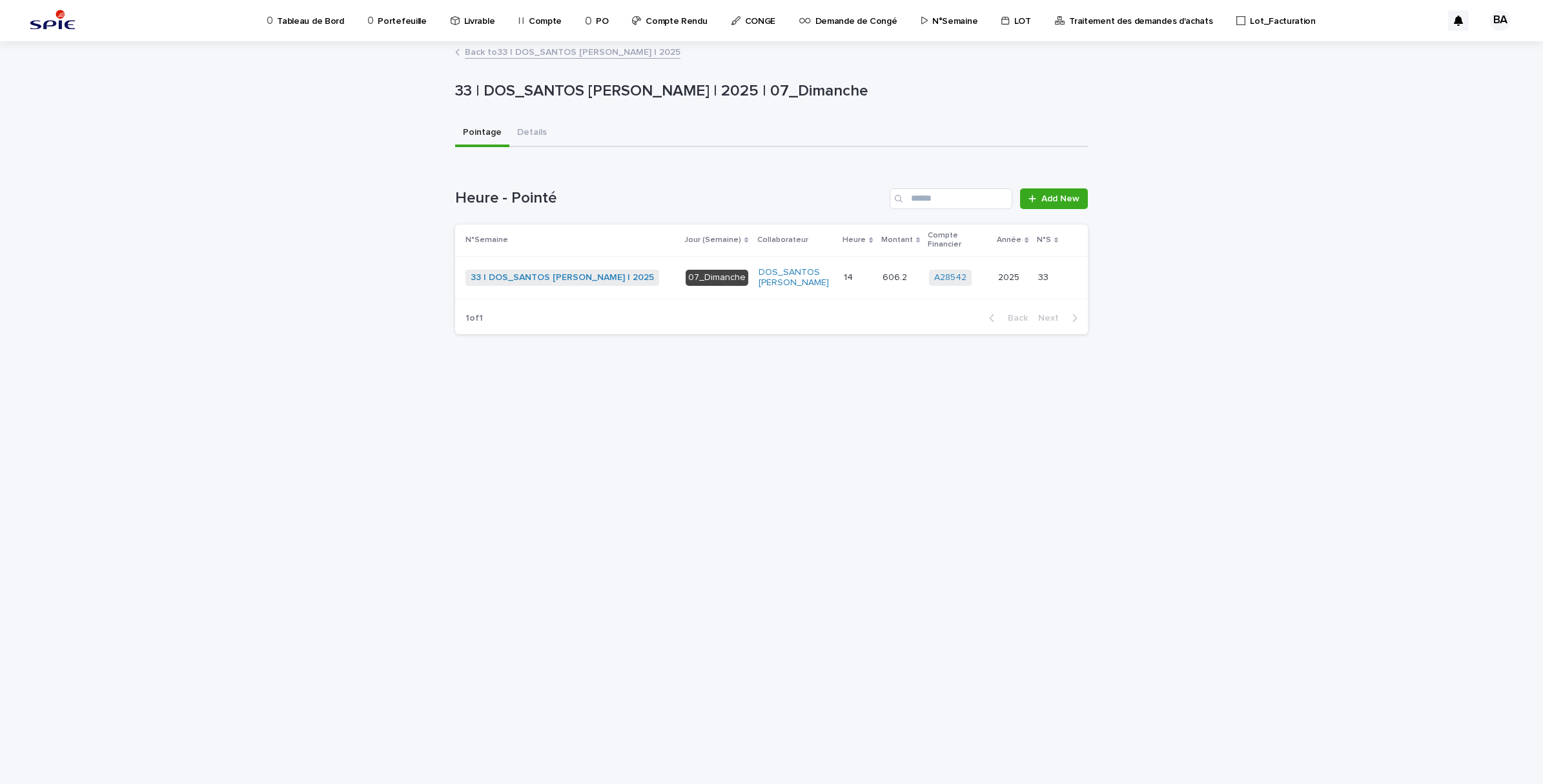
click at [478, 54] on link "Back to 33 | DOS_SANTOS [PERSON_NAME] | 2025" at bounding box center [572, 52] width 215 height 15
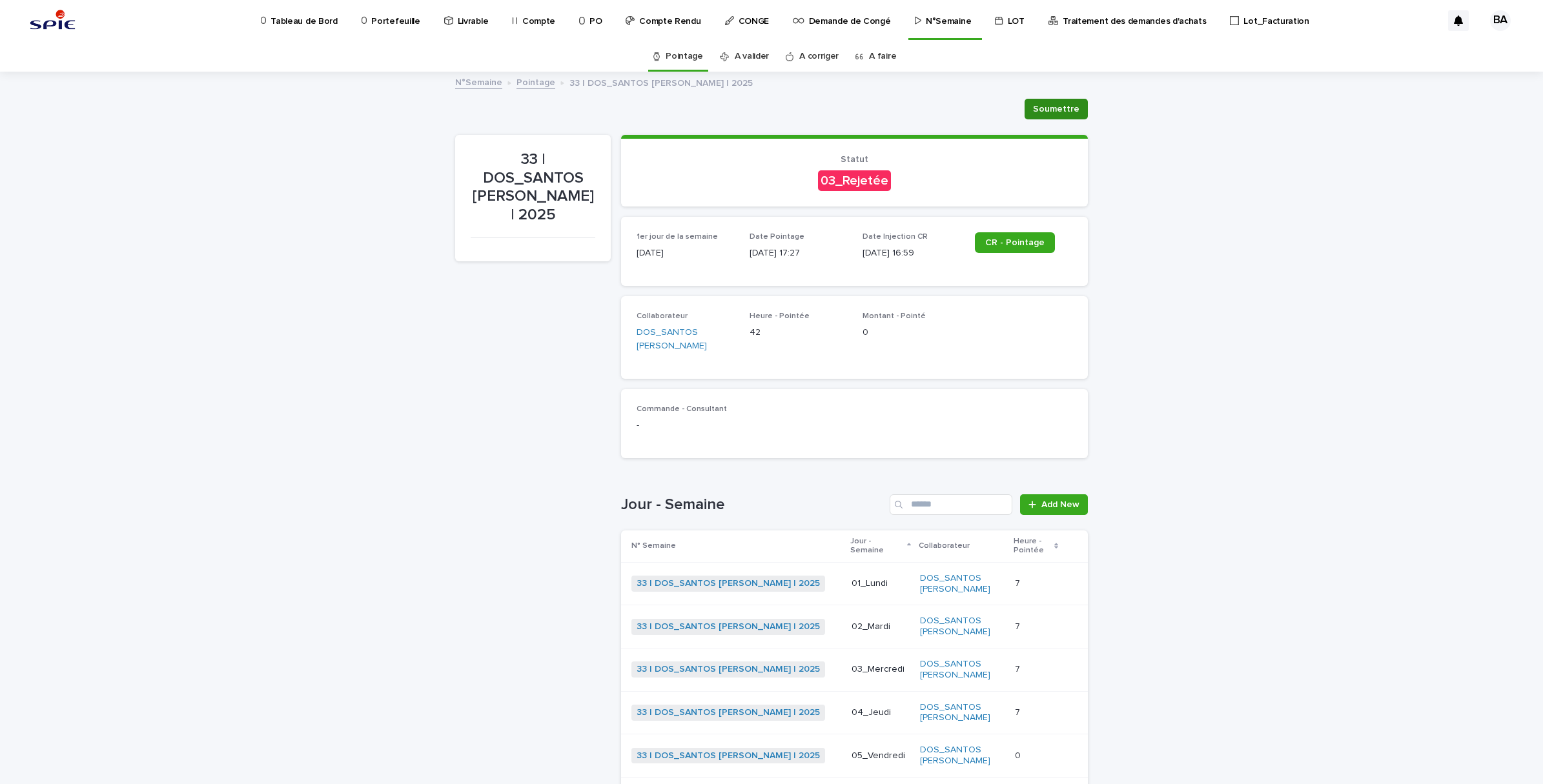
click at [1070, 108] on span "Soumettre" at bounding box center [1056, 109] width 46 height 13
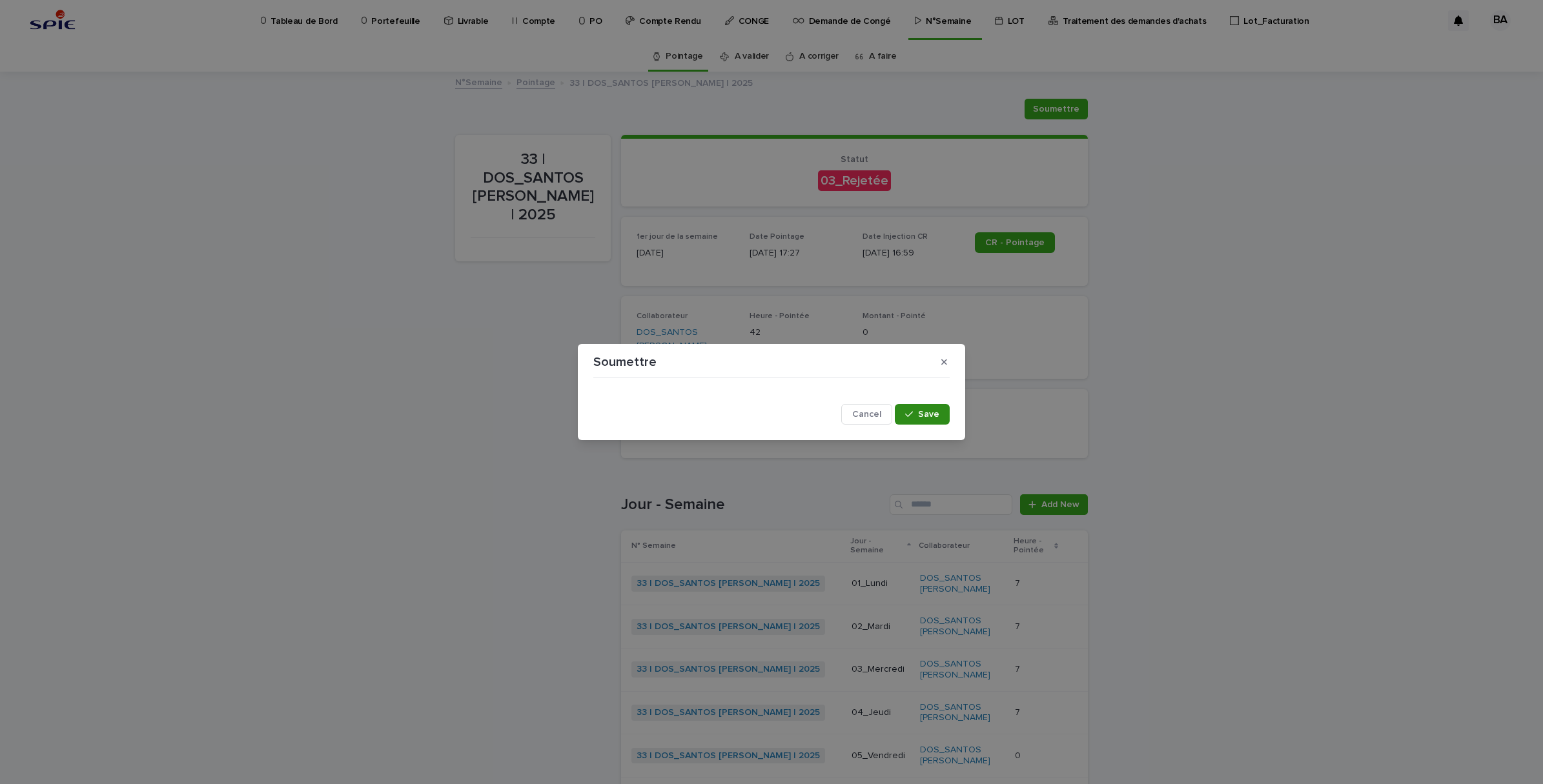
click at [913, 417] on icon "button" at bounding box center [909, 415] width 7 height 9
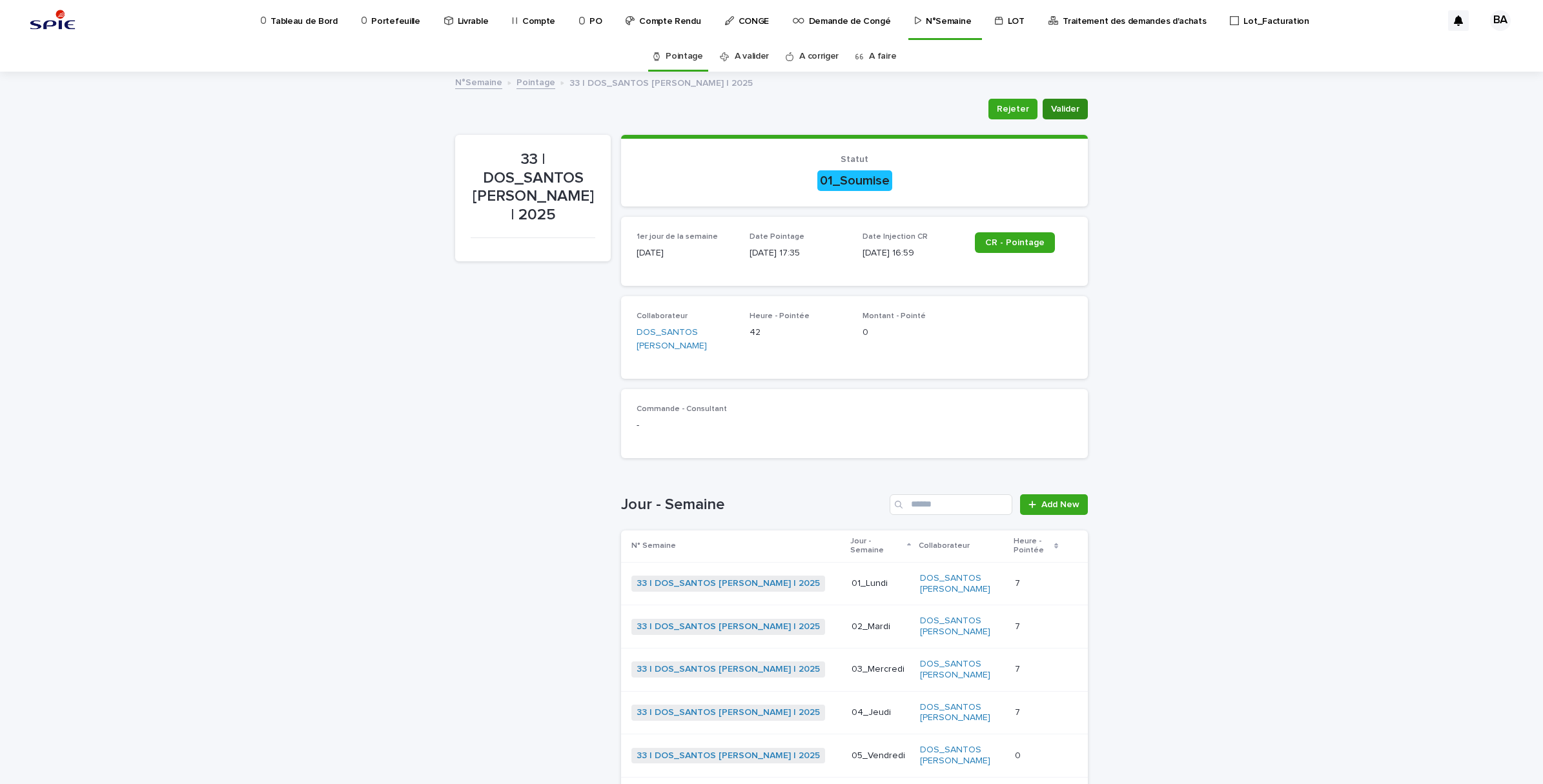
click at [1051, 106] on span "Valider" at bounding box center [1065, 109] width 29 height 13
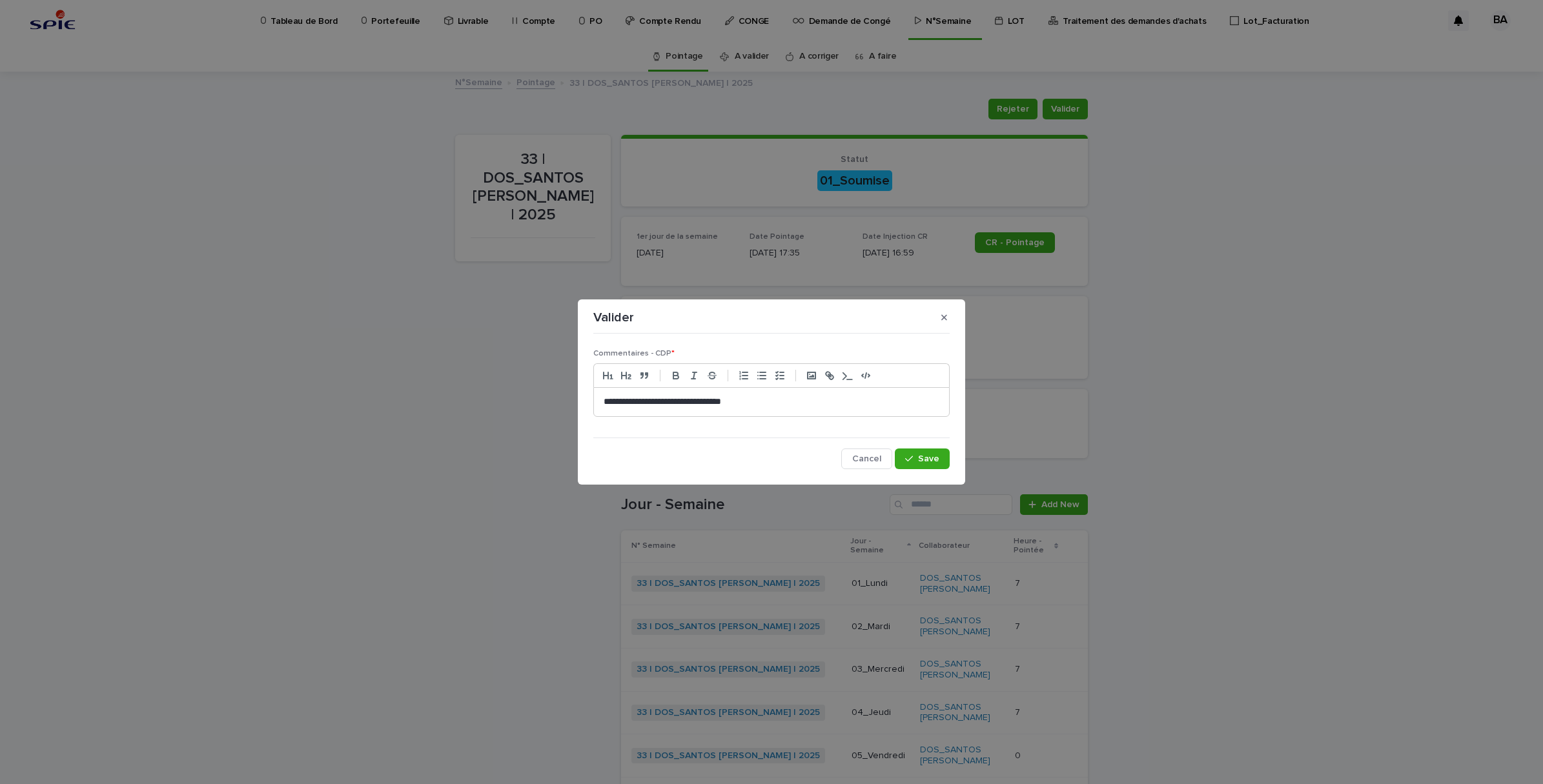
click at [901, 442] on div "**********" at bounding box center [772, 404] width 357 height 130
click at [911, 453] on button "Save" at bounding box center [922, 459] width 55 height 20
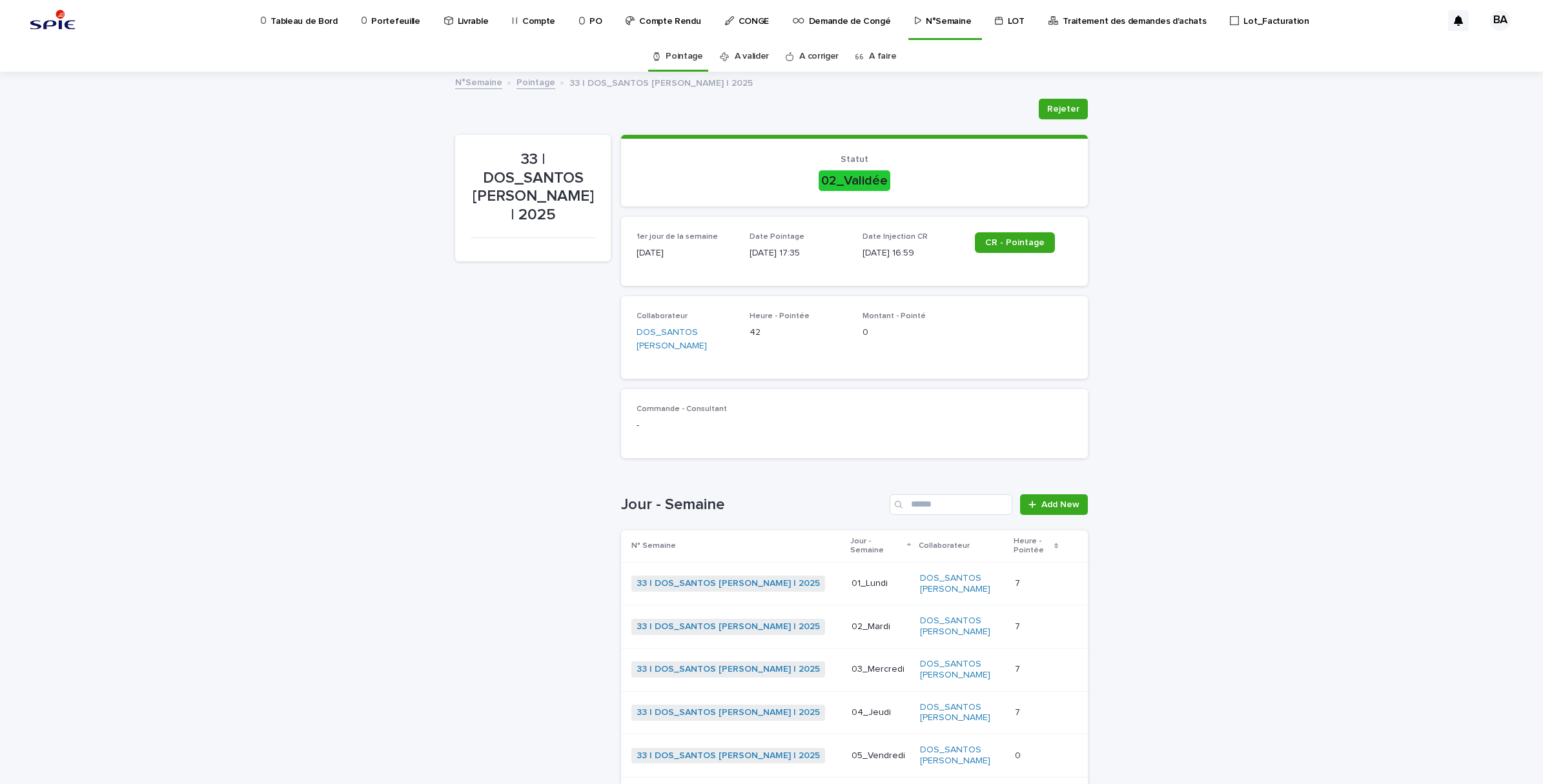
click at [397, 20] on p "Portefeuille" at bounding box center [395, 13] width 48 height 27
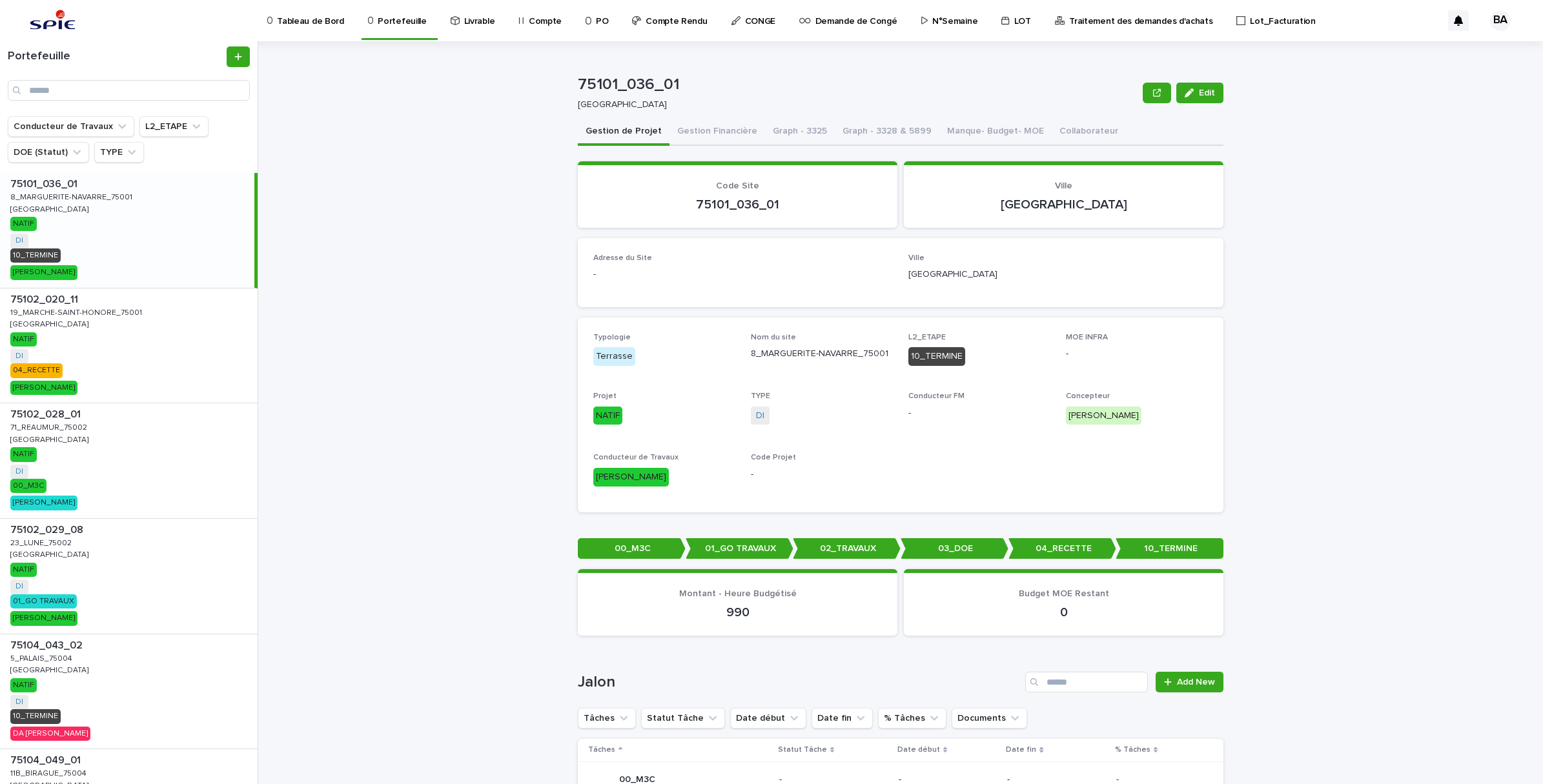
click at [1371, 289] on div "75101_036_01 Edit 75101_036_01 PARIS Edit Sorry, there was an error saving your…" at bounding box center [908, 413] width 1270 height 742
